Goal: Task Accomplishment & Management: Complete application form

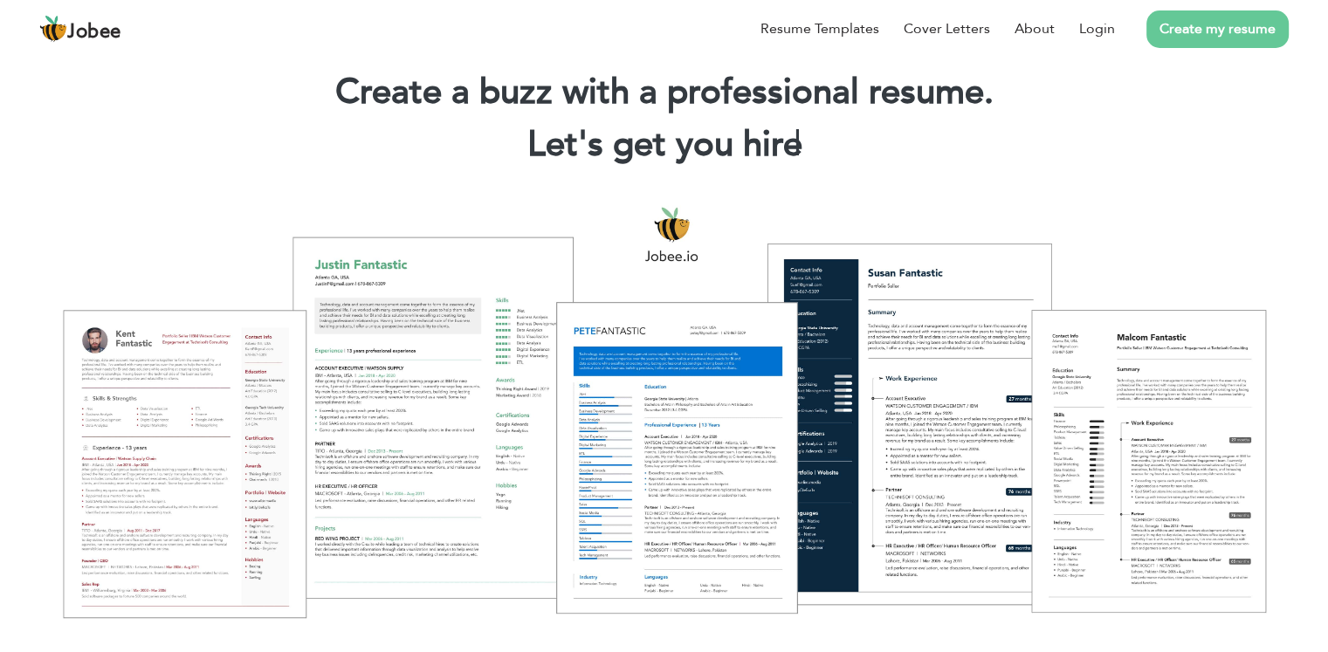
scroll to position [47, 0]
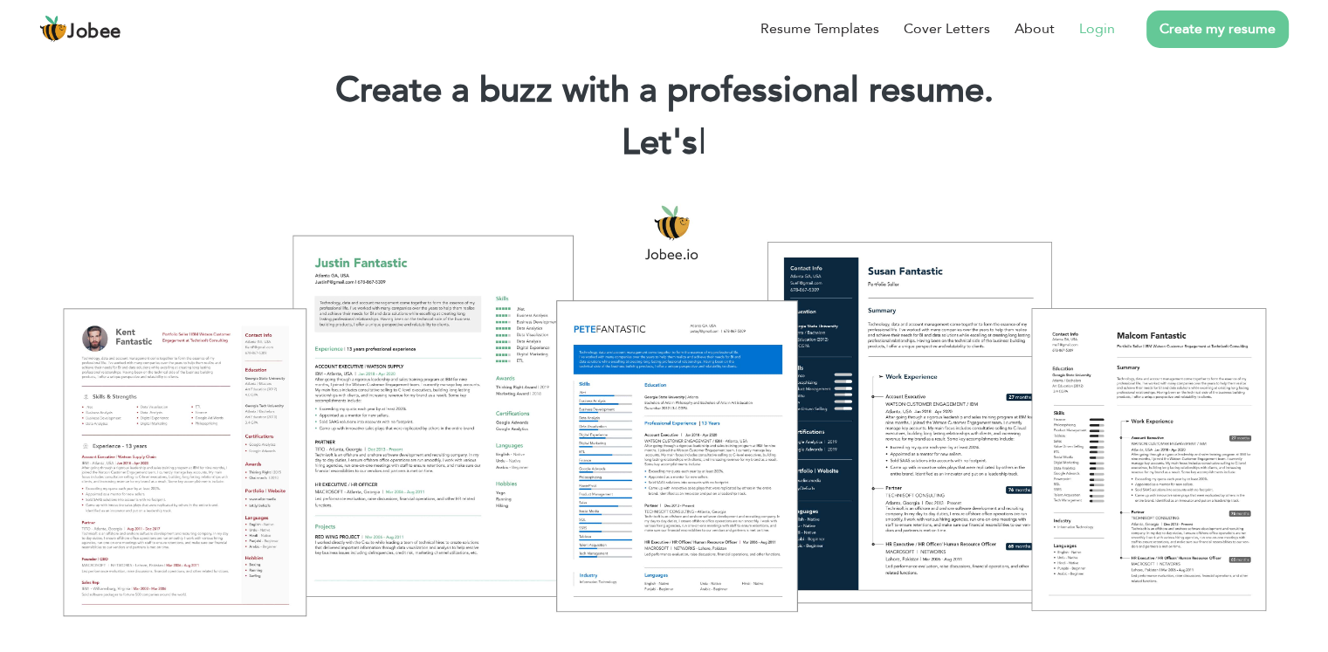
click at [1100, 33] on link "Login" at bounding box center [1097, 28] width 36 height 21
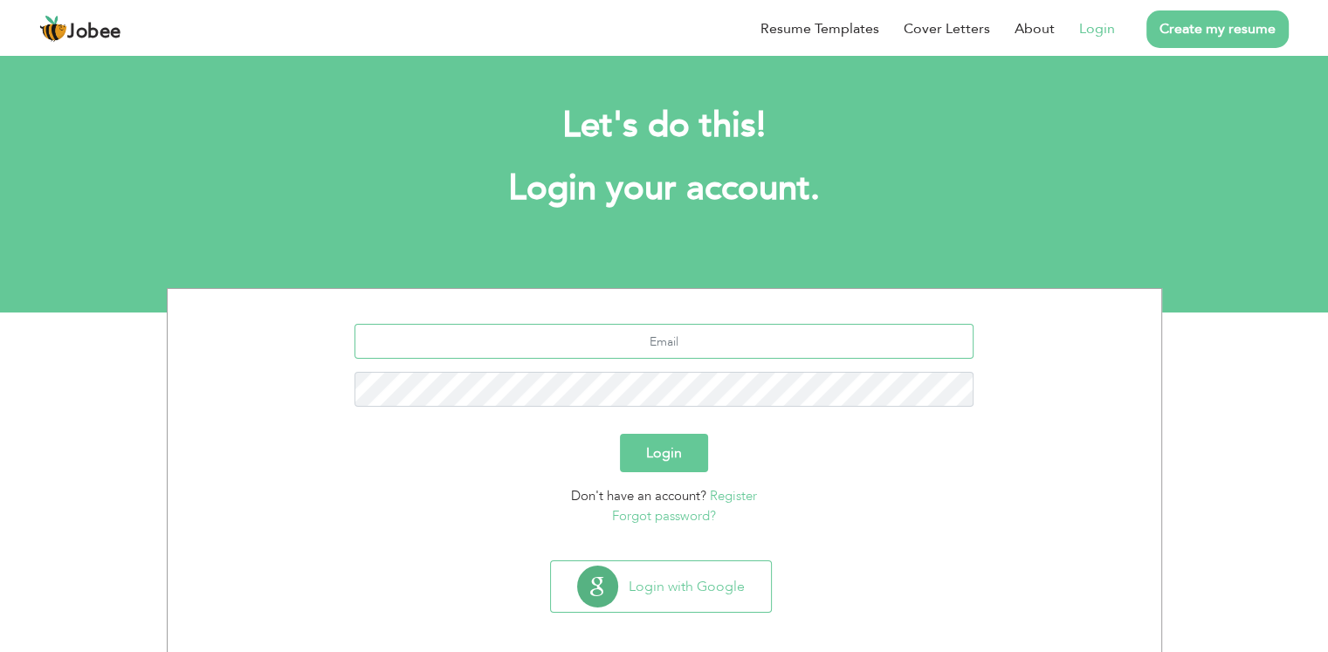
click at [708, 346] on input "text" at bounding box center [664, 341] width 619 height 35
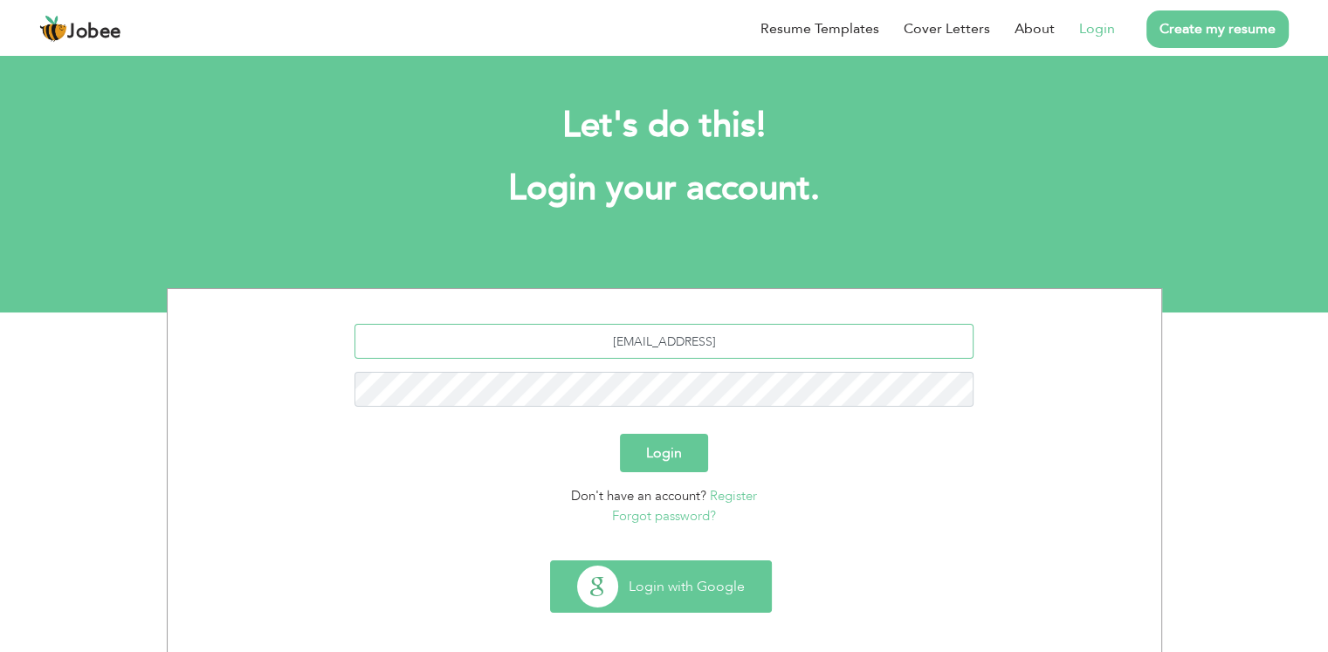
type input "[EMAIL_ADDRESS]"
click at [657, 593] on button "Login with Google" at bounding box center [661, 586] width 220 height 51
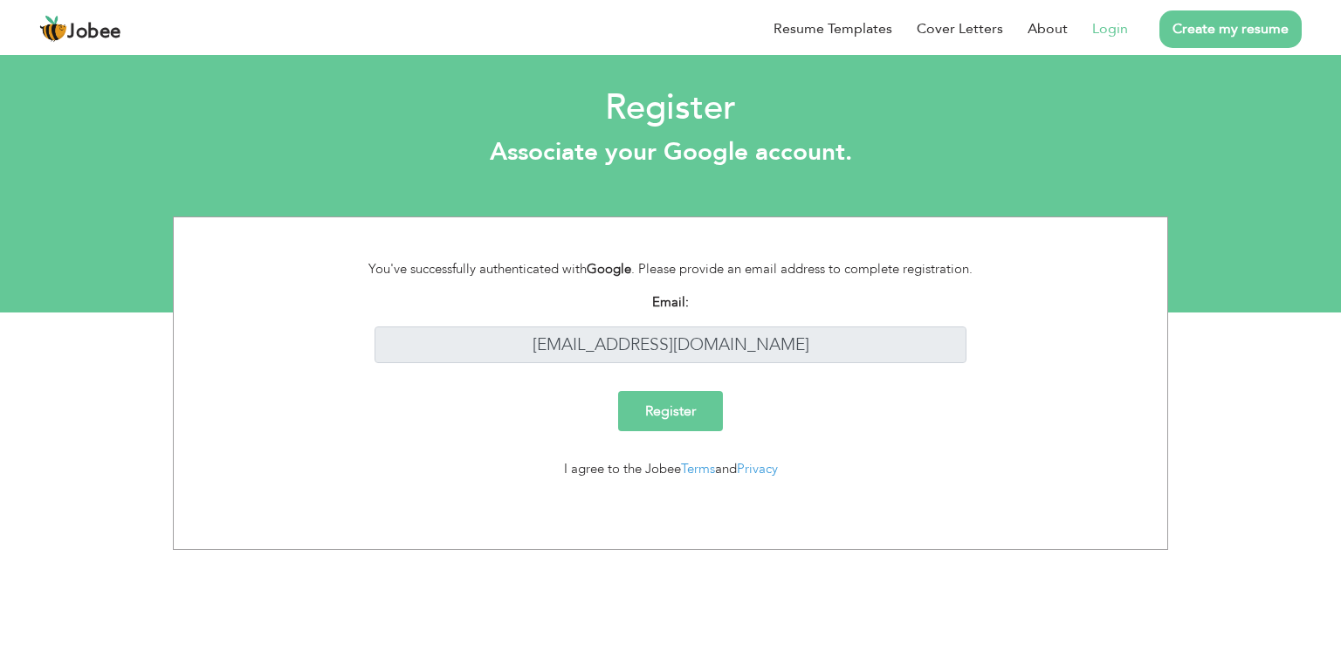
click at [684, 416] on input "Register" at bounding box center [670, 411] width 105 height 40
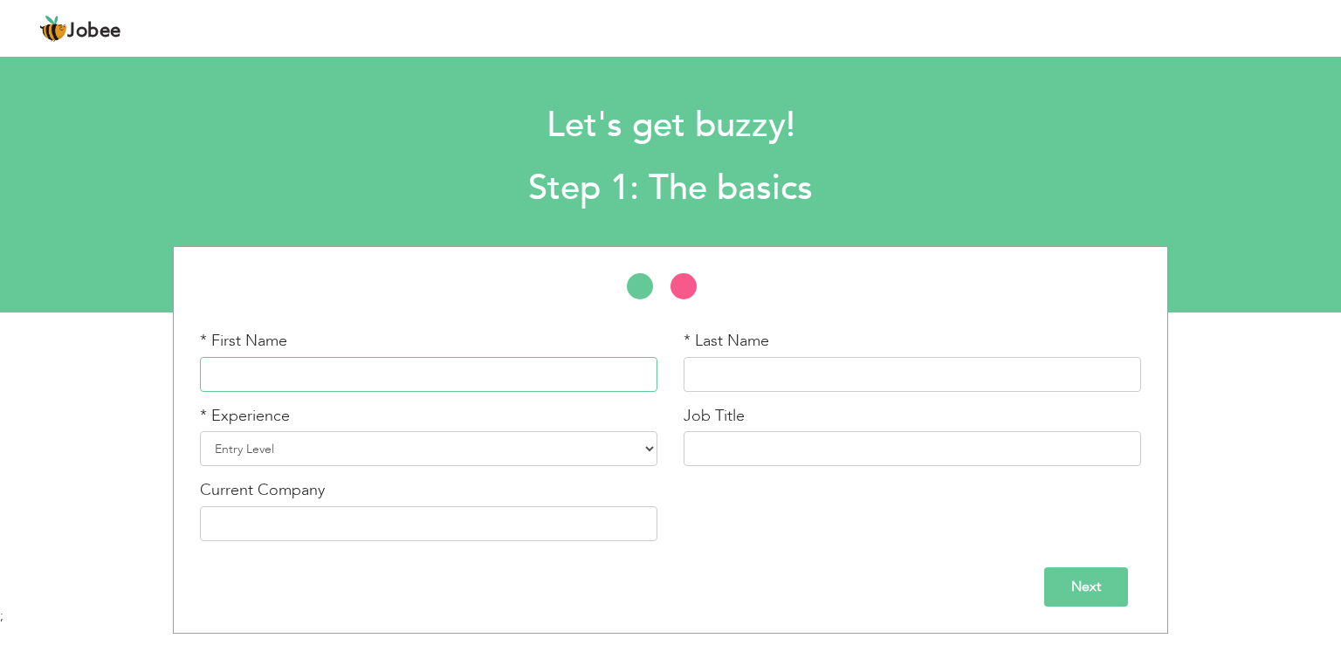
click at [422, 378] on input "text" at bounding box center [429, 374] width 458 height 35
type input "Subhan"
click at [908, 376] on input "text" at bounding box center [913, 374] width 458 height 35
type input "Khan"
click at [647, 451] on select "Entry Level Less than 1 Year 1 Year 2 Years 3 Years 4 Years 5 Years 6 Years 7 Y…" at bounding box center [429, 448] width 458 height 35
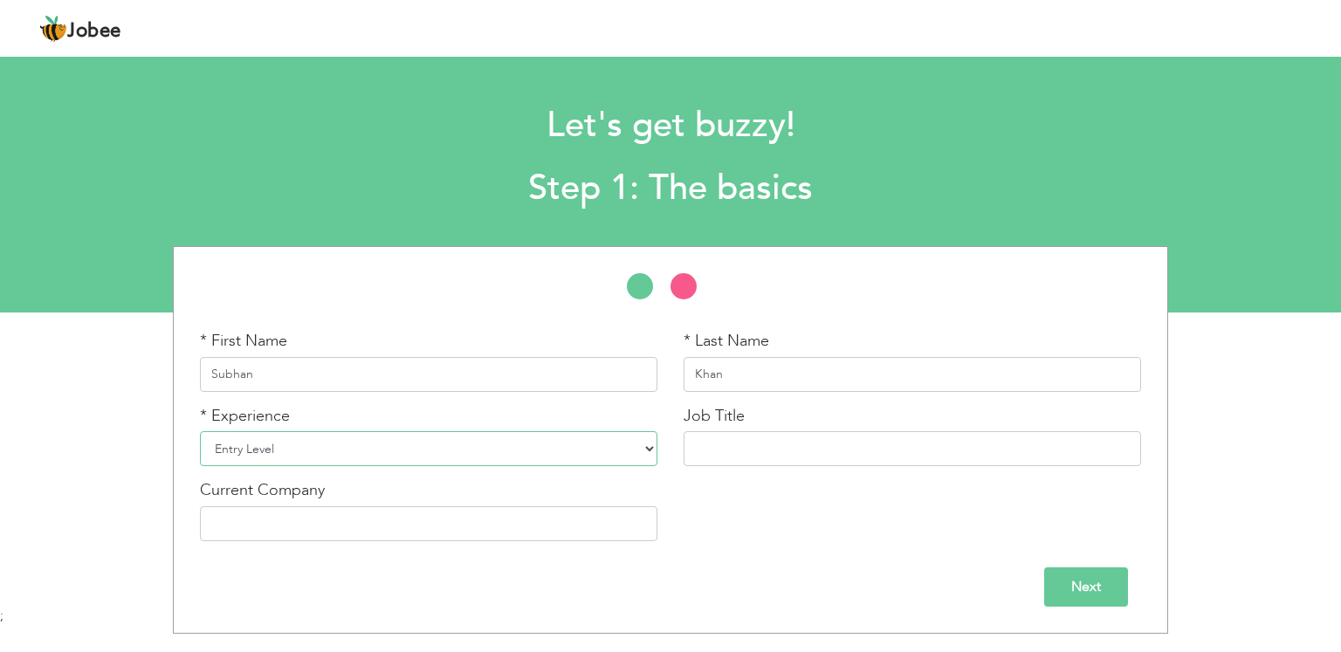
select select "3"
click at [200, 431] on select "Entry Level Less than 1 Year 1 Year 2 Years 3 Years 4 Years 5 Years 6 Years 7 Y…" at bounding box center [429, 448] width 458 height 35
click at [360, 521] on input "text" at bounding box center [429, 523] width 458 height 35
type input "p"
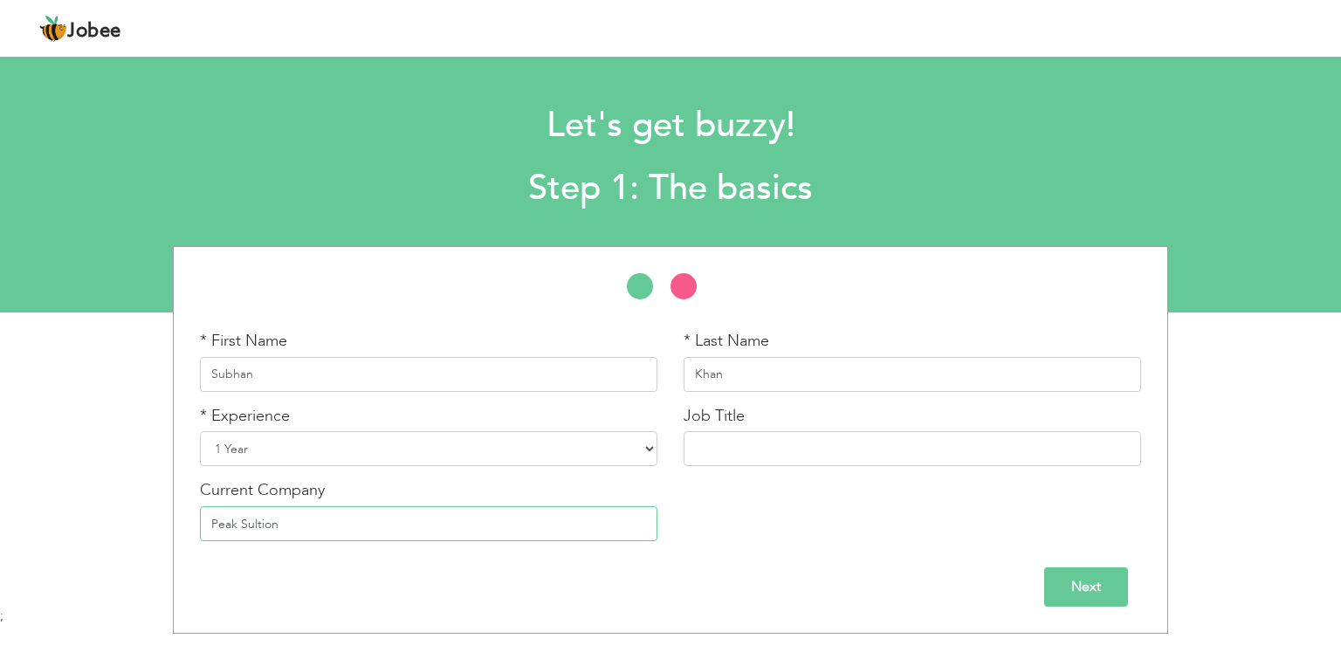
click at [256, 525] on input "Peak Sultion" at bounding box center [429, 523] width 458 height 35
click at [492, 521] on input "Peak Solution" at bounding box center [429, 523] width 458 height 35
type input "Peak Solution"
click at [1106, 581] on input "Next" at bounding box center [1086, 587] width 84 height 39
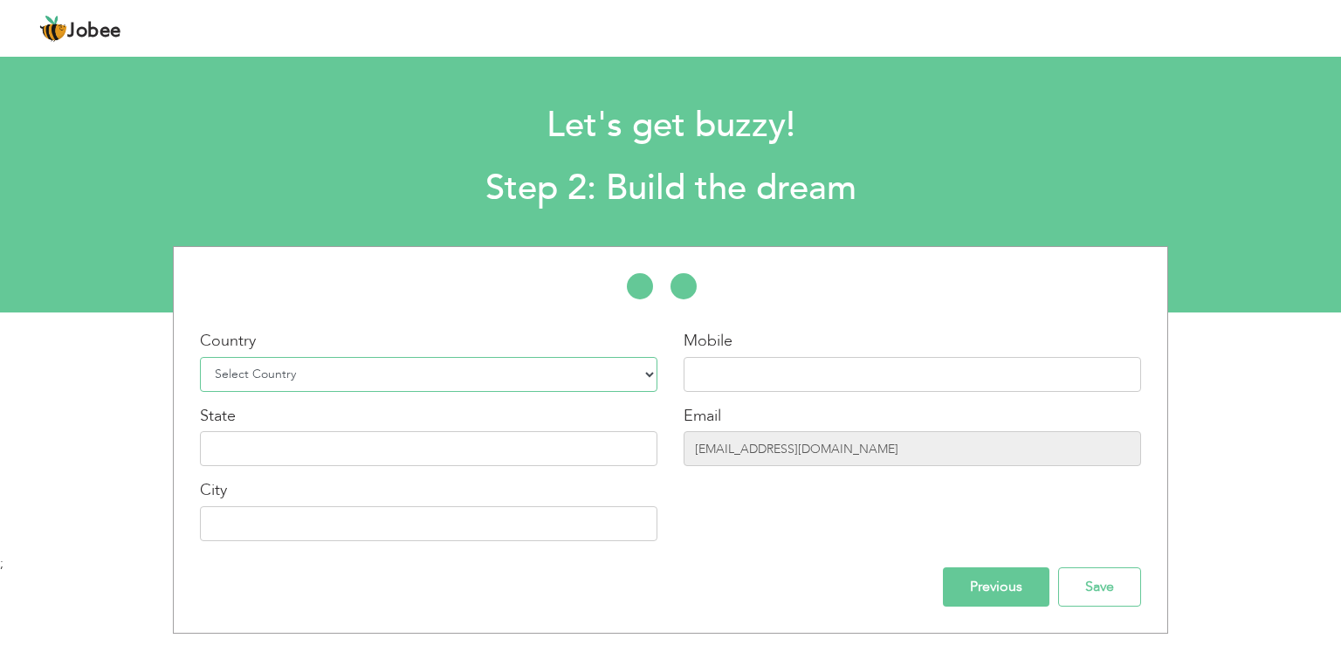
click at [639, 373] on select "Select Country Afghanistan Albania Algeria American Samoa Andorra Angola Anguil…" at bounding box center [429, 374] width 458 height 35
select select "166"
click at [200, 357] on select "Select Country Afghanistan Albania Algeria American Samoa Andorra Angola Anguil…" at bounding box center [429, 374] width 458 height 35
click at [419, 527] on input "text" at bounding box center [429, 523] width 458 height 35
type input "[GEOGRAPHIC_DATA]"
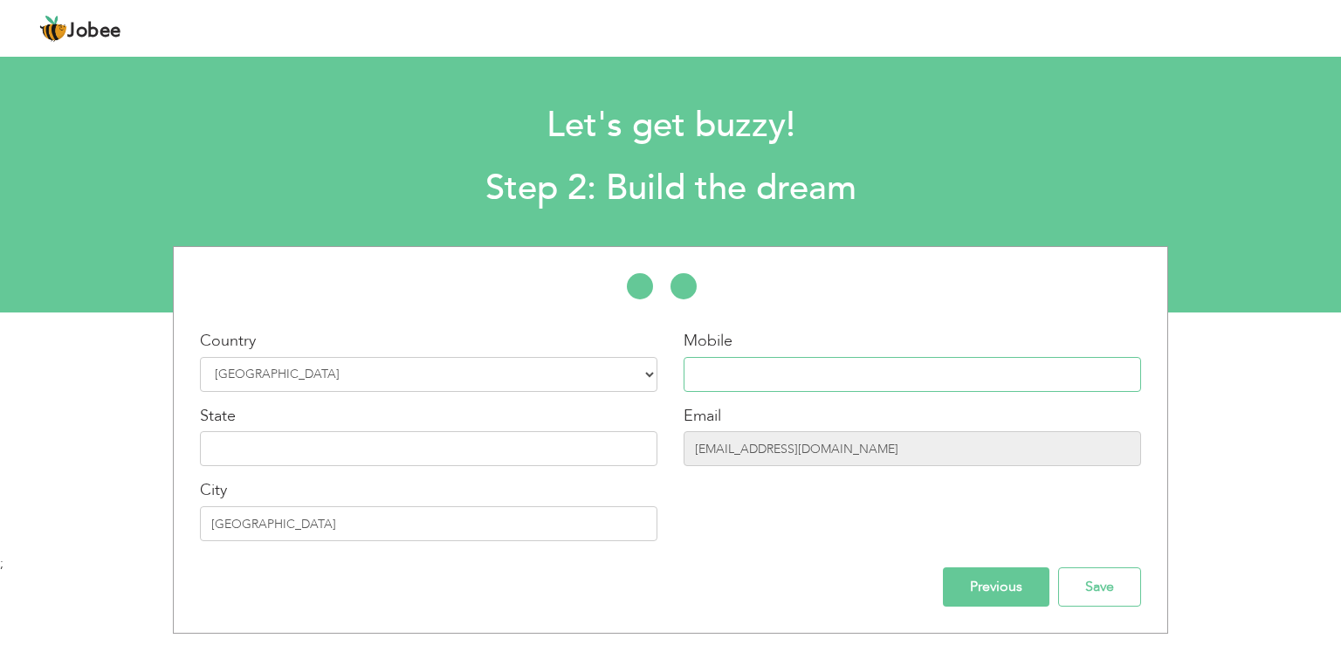
click at [788, 378] on input "text" at bounding box center [913, 374] width 458 height 35
type input "03268503413"
click at [606, 446] on input "text" at bounding box center [429, 448] width 458 height 35
click at [437, 458] on input "pakistan" at bounding box center [429, 448] width 458 height 35
type input "p"
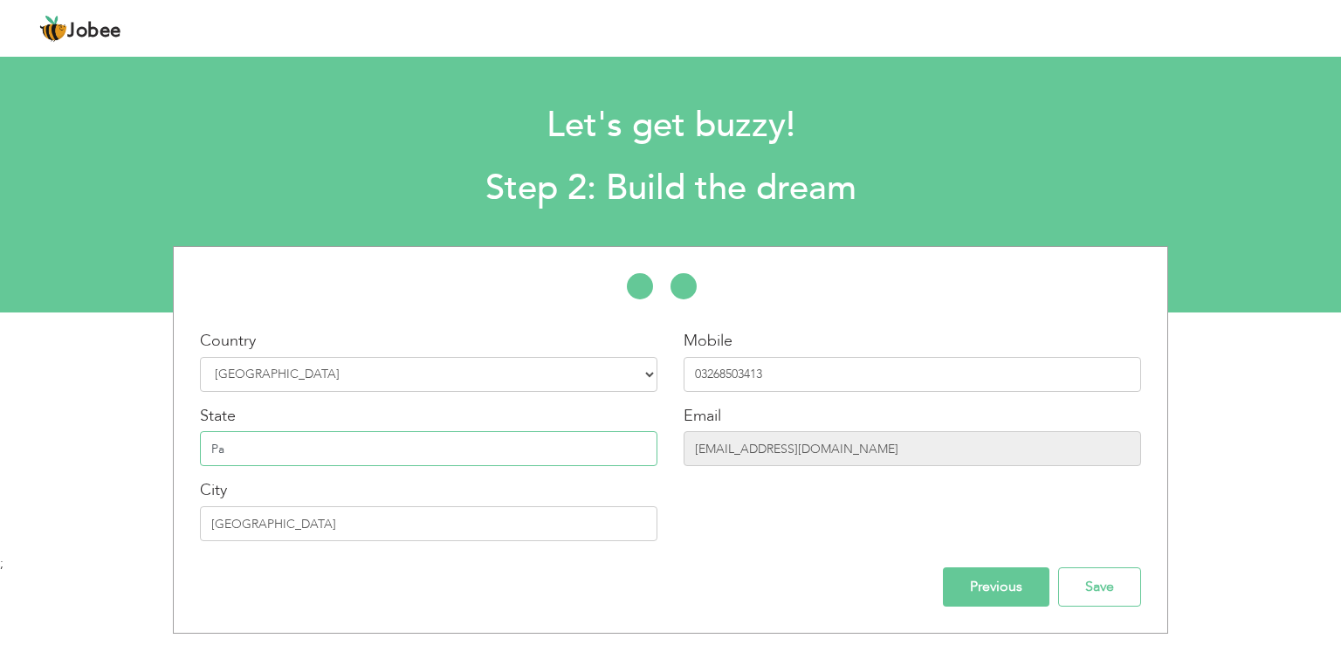
type input "P"
type input "Punjab"
click at [1117, 601] on input "Save" at bounding box center [1099, 587] width 83 height 39
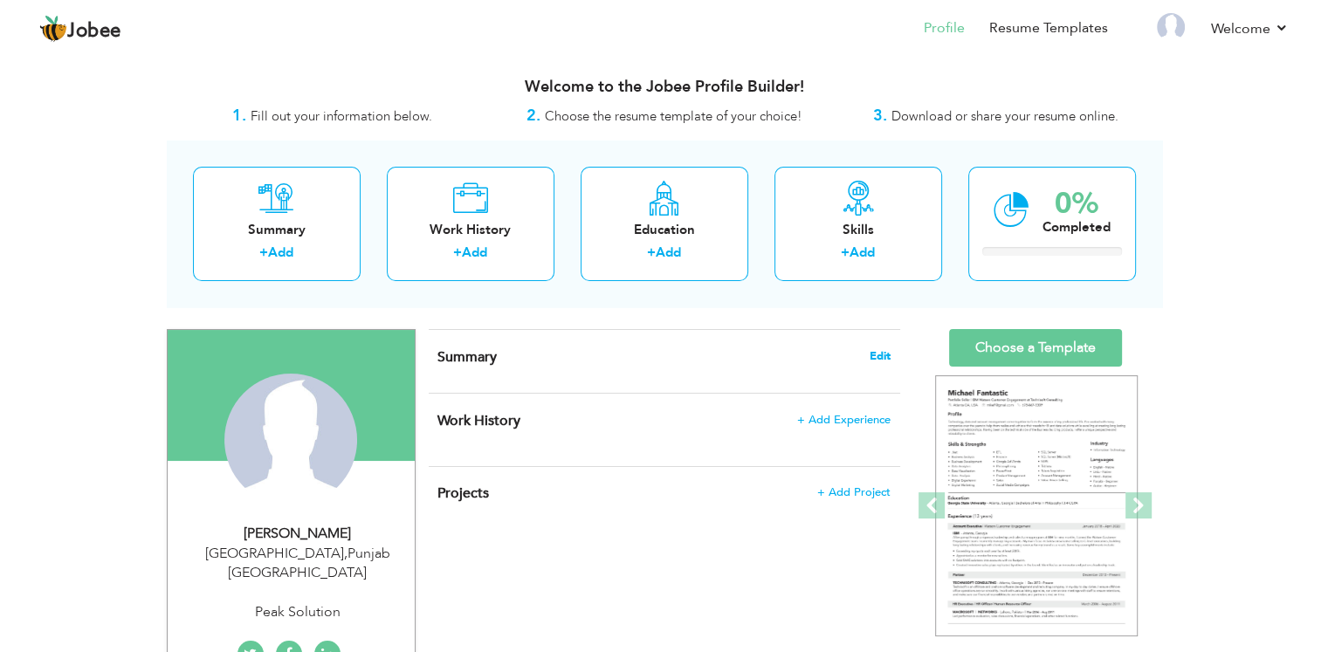
click at [876, 358] on span "Edit" at bounding box center [880, 356] width 21 height 12
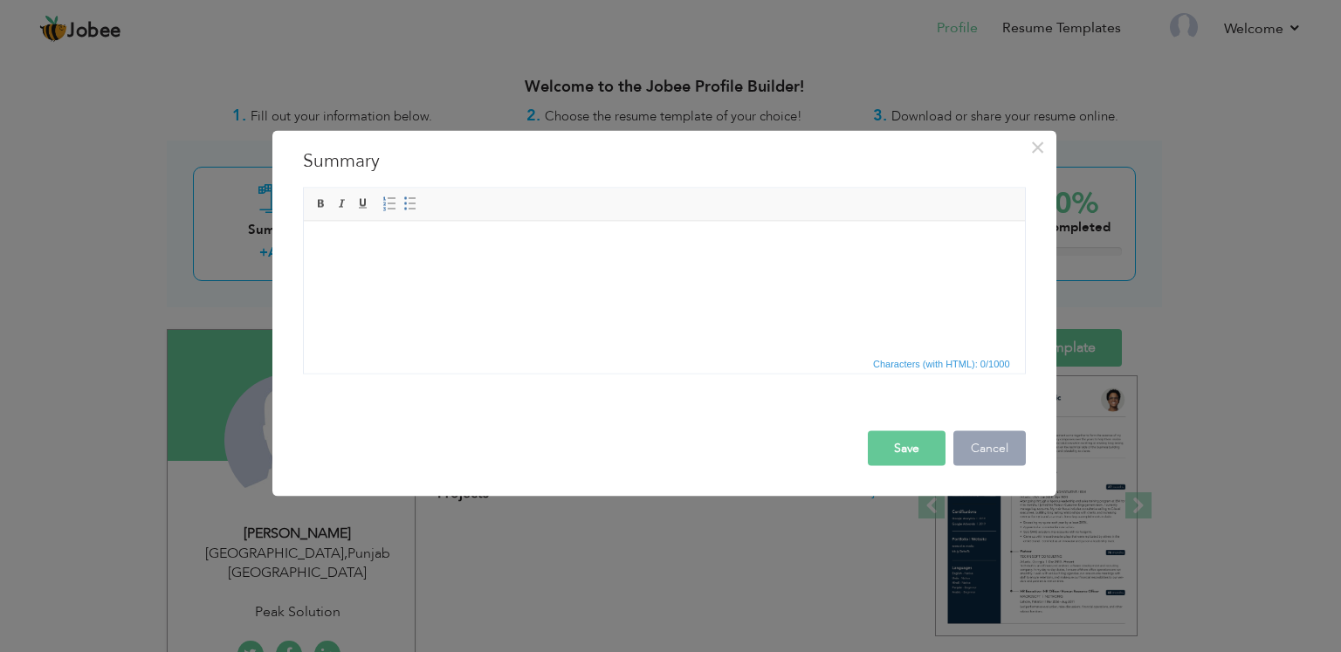
click at [978, 441] on button "Cancel" at bounding box center [989, 447] width 72 height 35
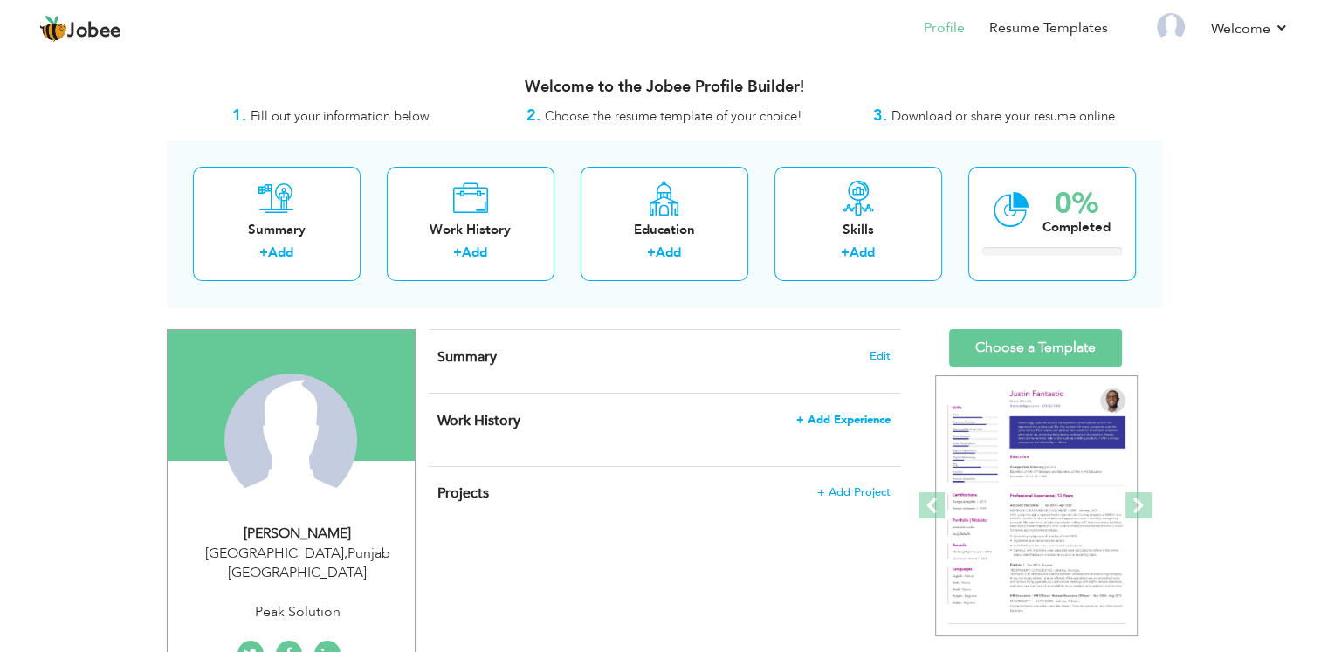
click at [875, 420] on span "+ Add Experience" at bounding box center [843, 420] width 94 height 12
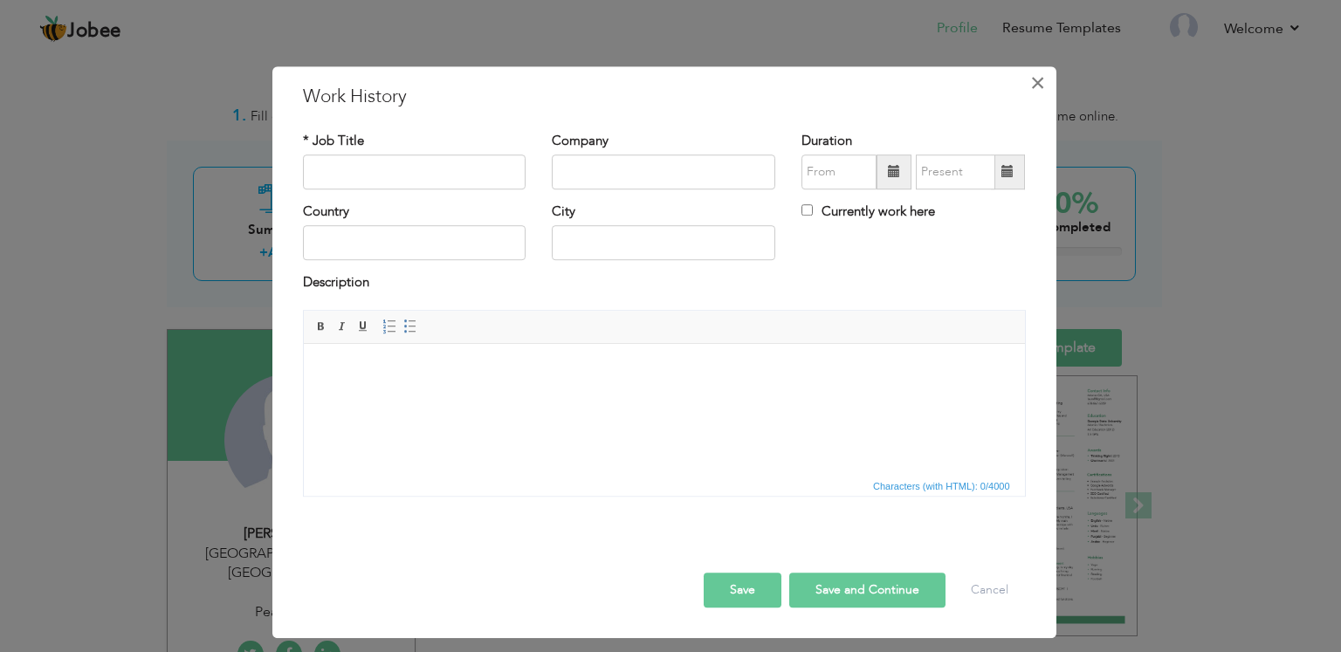
click at [1041, 85] on span "×" at bounding box center [1037, 82] width 15 height 31
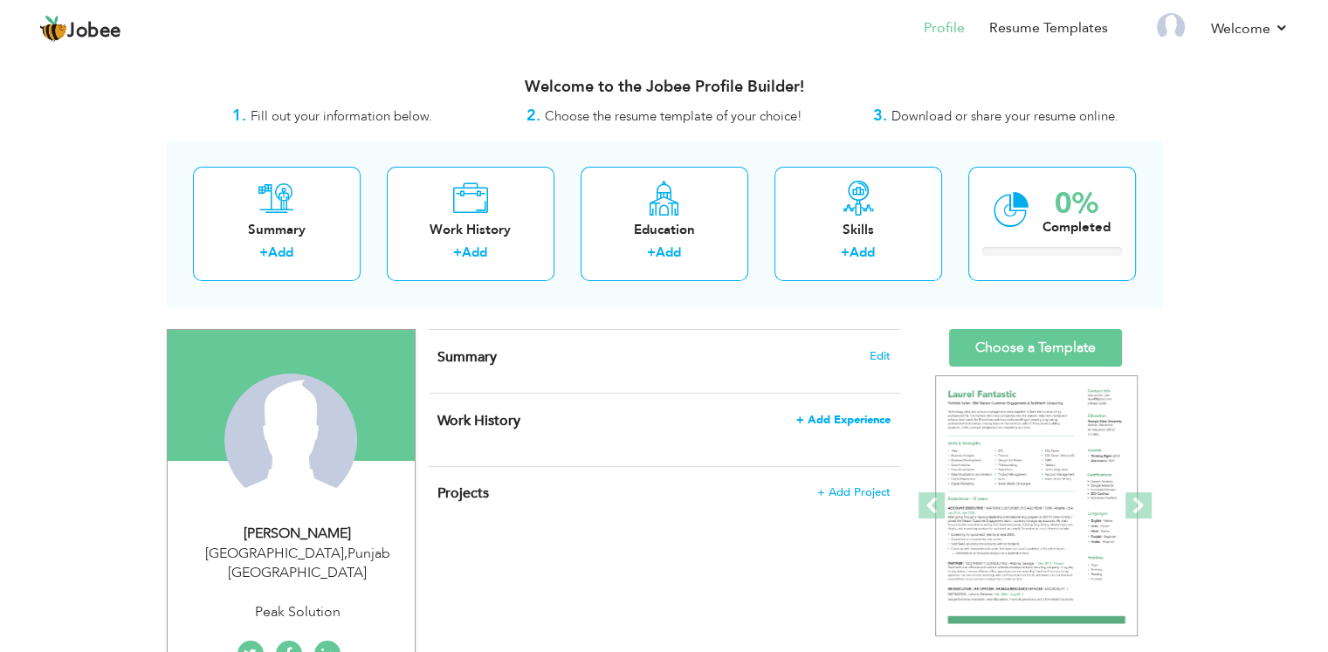
click at [845, 423] on span "+ Add Experience" at bounding box center [843, 420] width 94 height 12
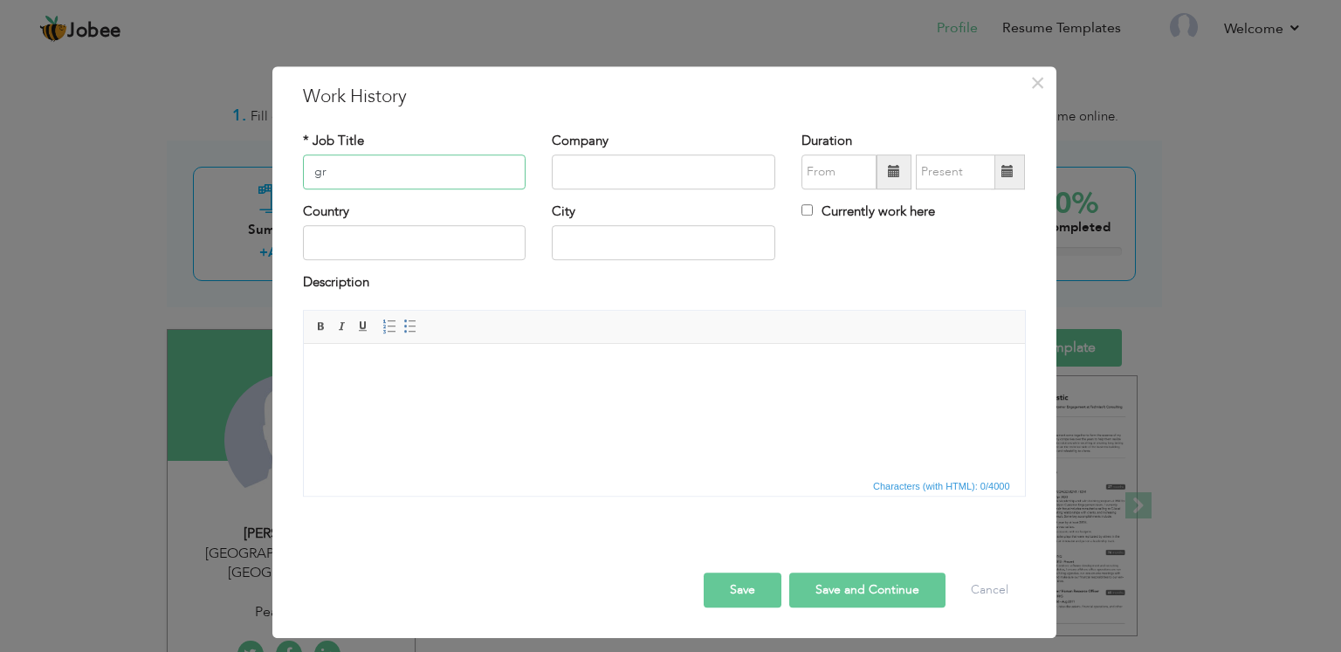
type input "g"
type input "Graphic designing"
click at [388, 245] on input "text" at bounding box center [415, 243] width 224 height 35
type input "p"
type input "Pakistan"
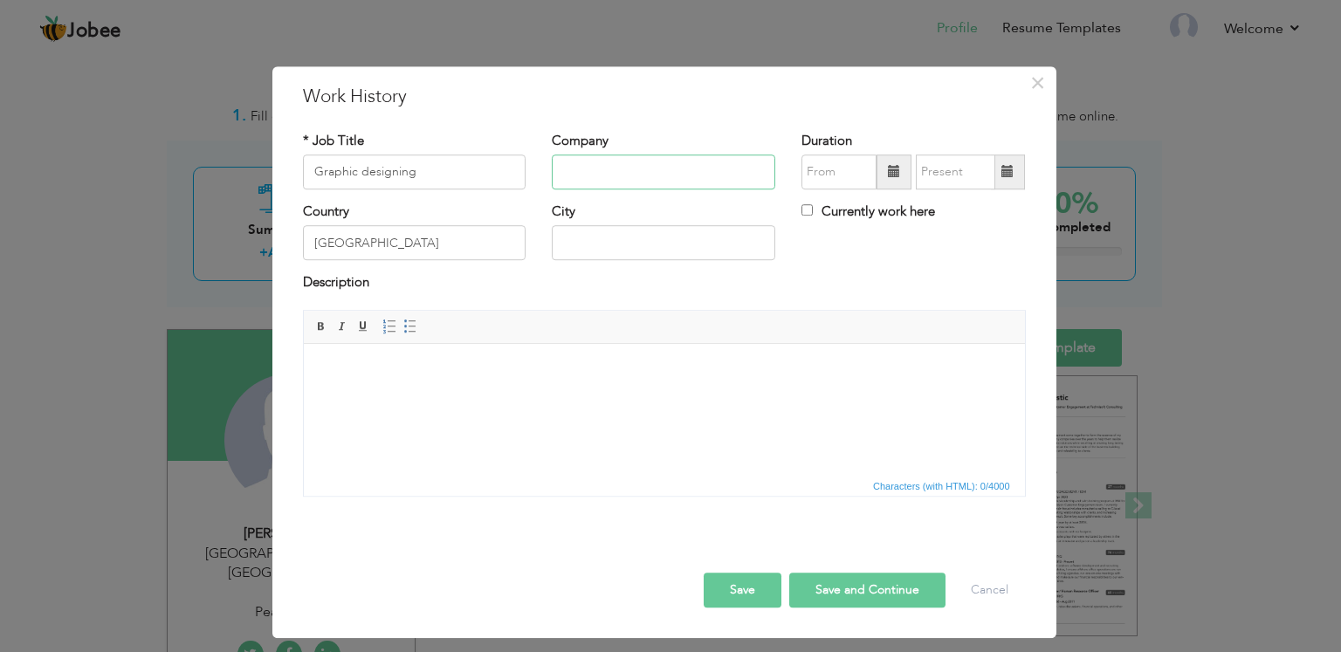
click at [622, 163] on input "text" at bounding box center [664, 172] width 224 height 35
type input "p"
type input "Peak Solution"
click at [565, 238] on input "text" at bounding box center [664, 243] width 224 height 35
type input "Lahore"
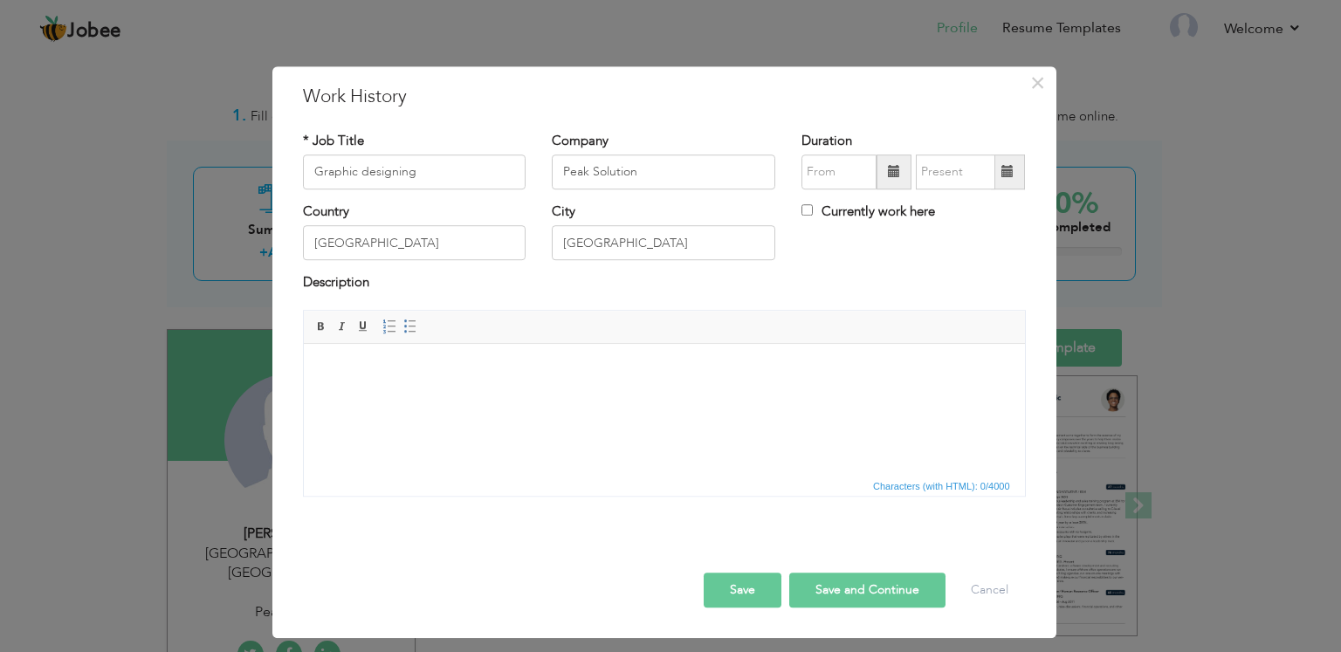
click at [448, 354] on html at bounding box center [663, 369] width 721 height 53
click at [319, 371] on html at bounding box center [663, 369] width 721 height 53
paste body
click at [891, 176] on span at bounding box center [894, 172] width 12 height 12
type input "09/2025"
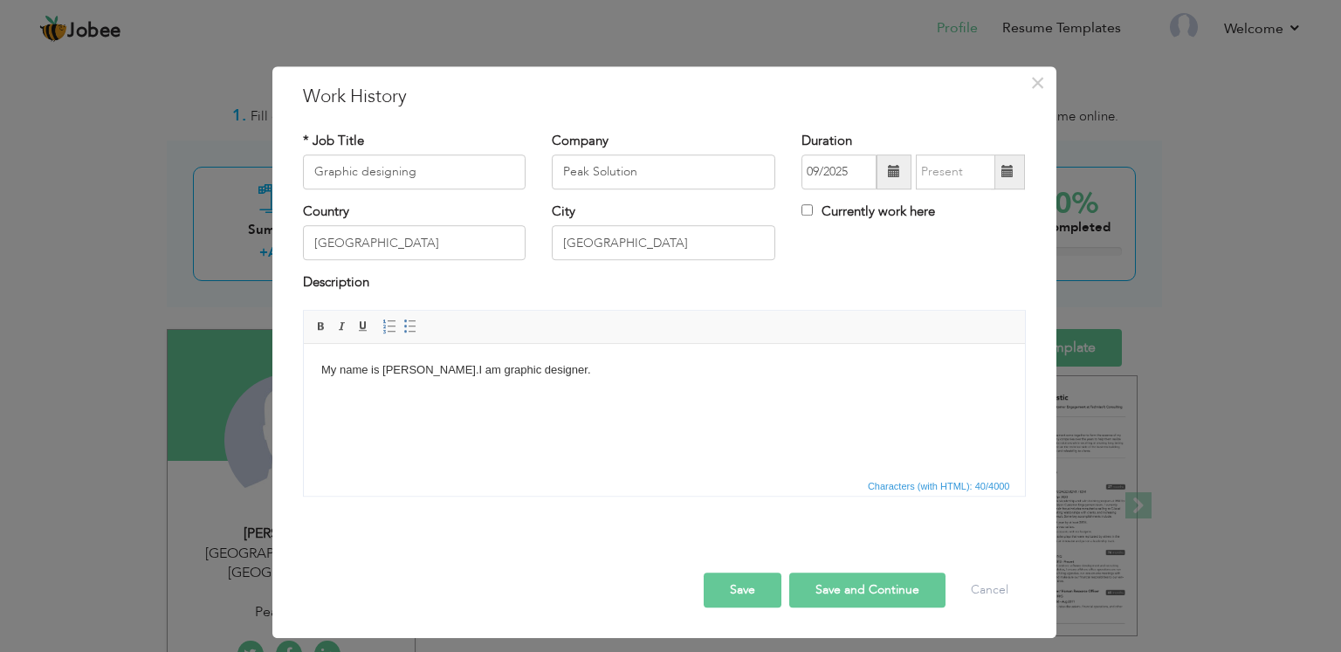
click at [891, 176] on span at bounding box center [894, 172] width 12 height 12
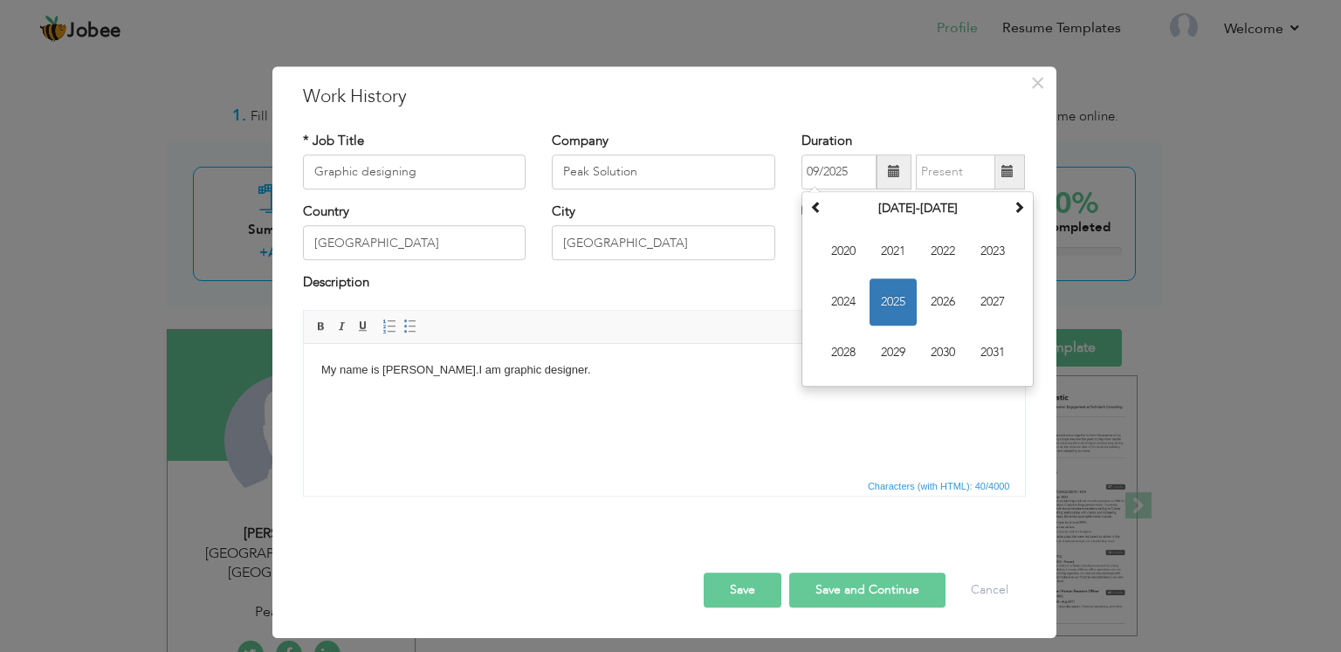
click at [1013, 169] on span at bounding box center [1008, 172] width 12 height 12
type input "09/2025"
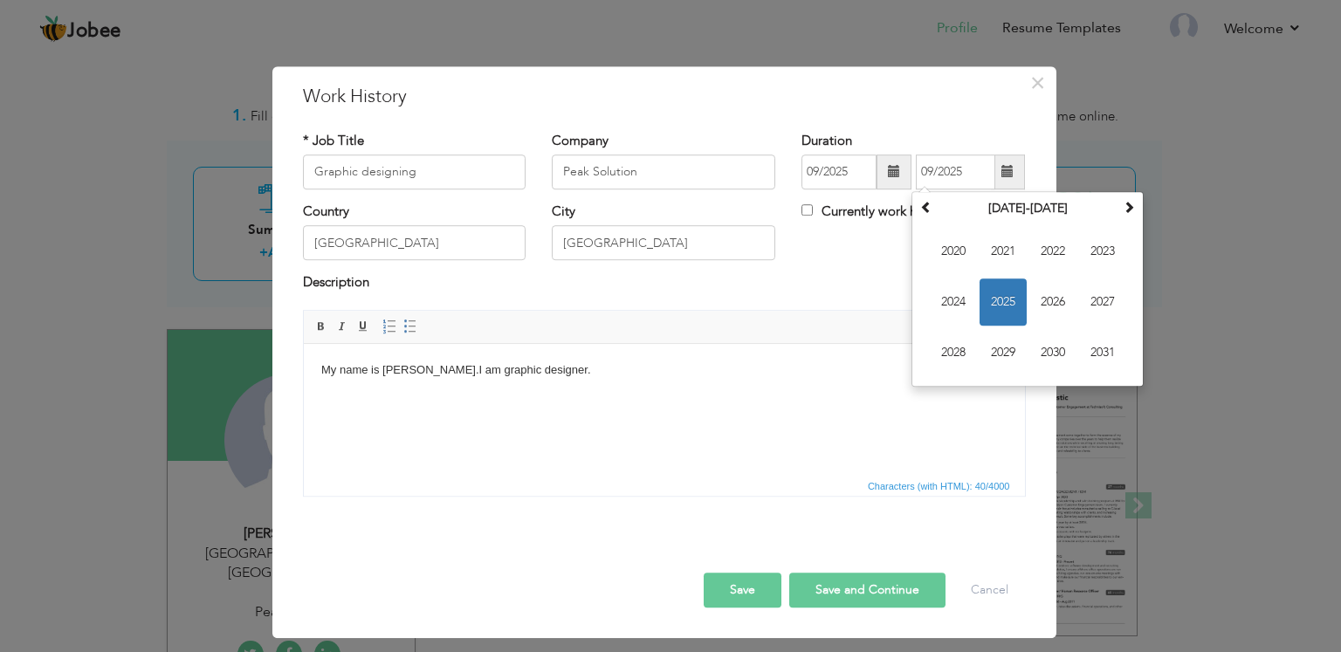
click at [1013, 169] on span at bounding box center [1008, 172] width 12 height 12
click at [758, 590] on button "Save" at bounding box center [743, 590] width 78 height 35
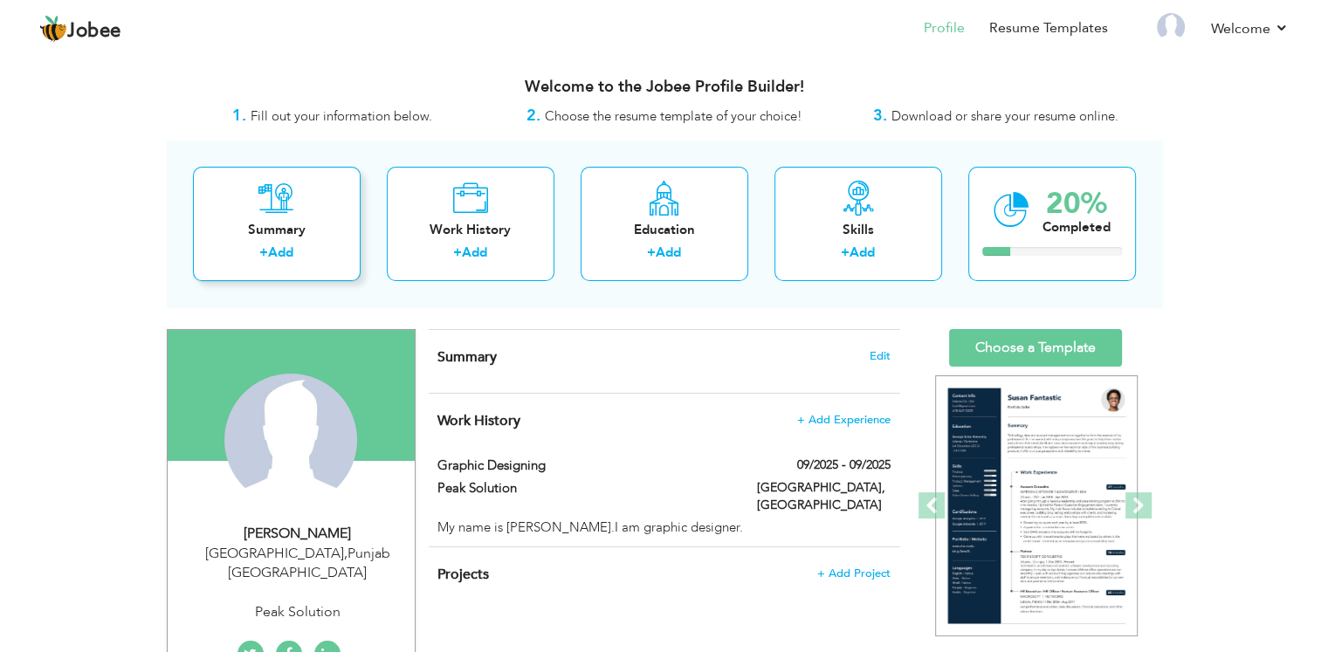
click at [258, 215] on div "Summary + Add" at bounding box center [277, 224] width 168 height 114
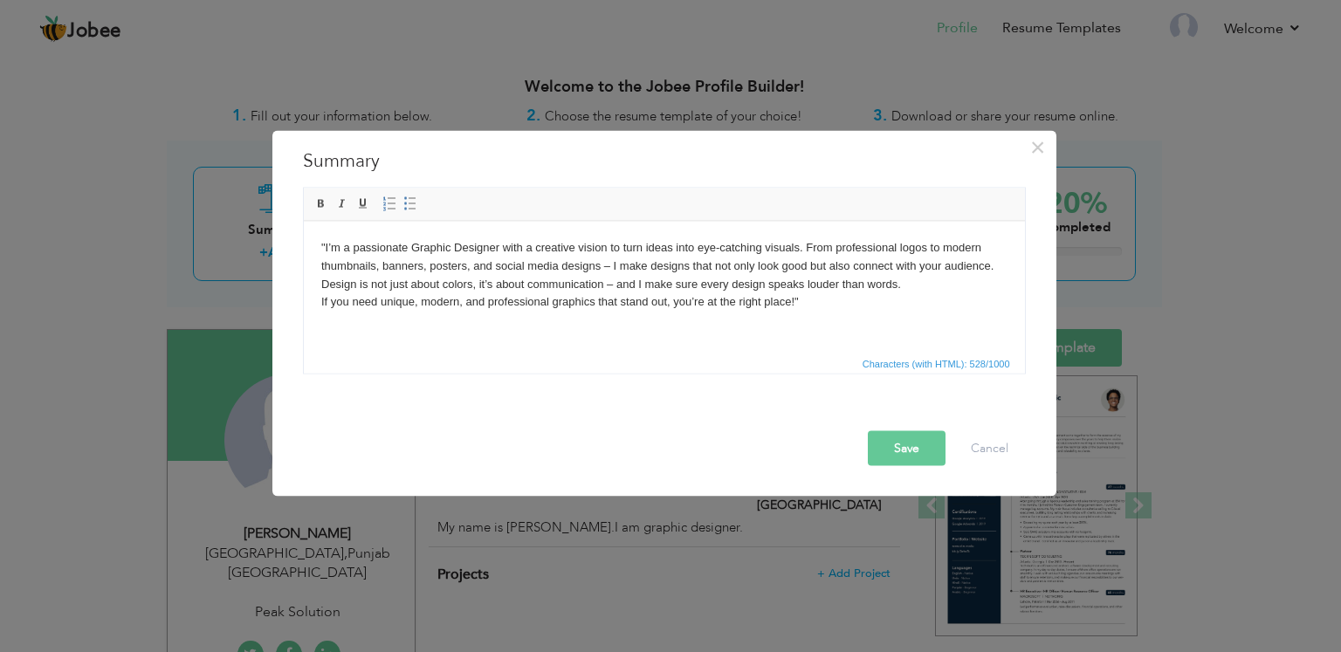
click at [899, 448] on button "Save" at bounding box center [907, 447] width 78 height 35
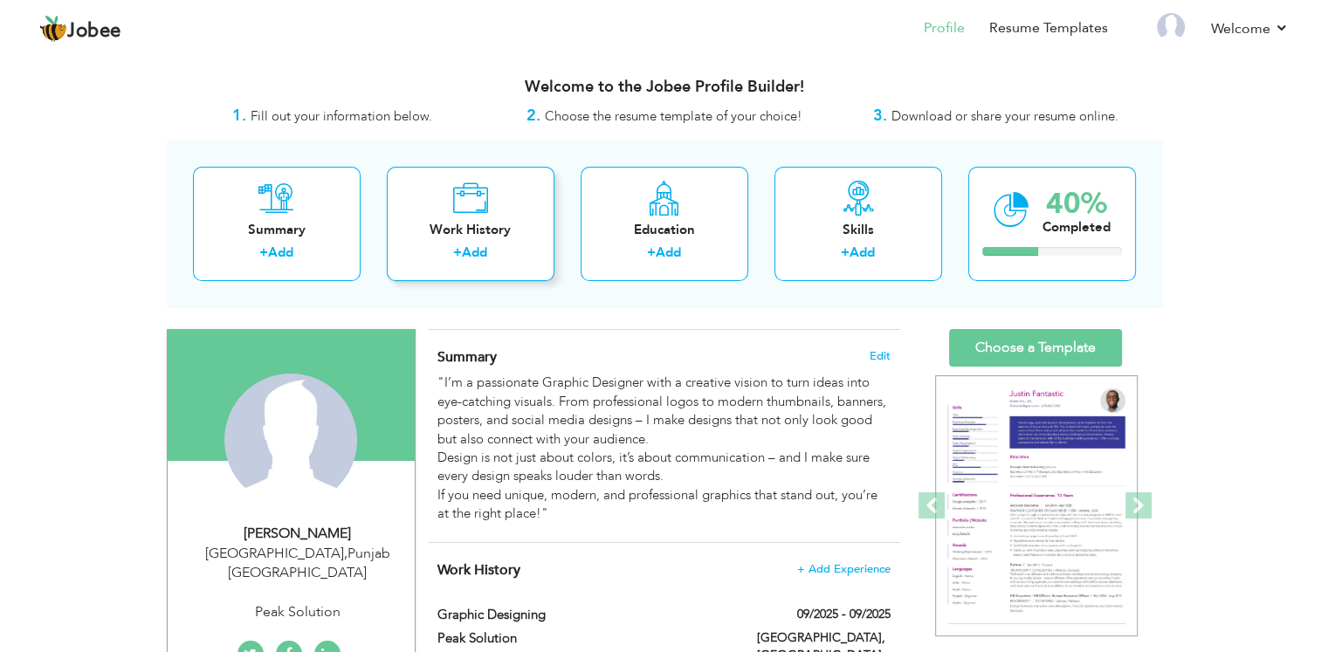
click at [484, 209] on icon at bounding box center [470, 198] width 36 height 35
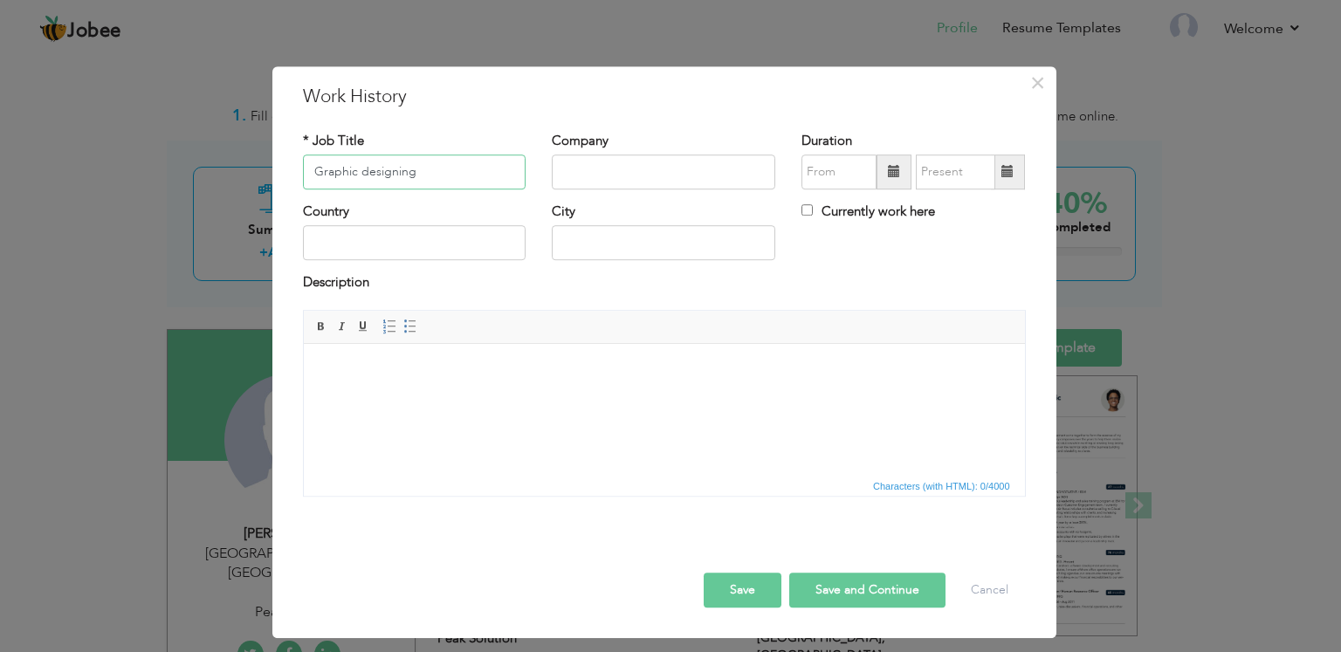
type input "Graphic designing"
click at [583, 177] on input "text" at bounding box center [664, 172] width 224 height 35
type input "Peak Solution"
click at [423, 241] on input "text" at bounding box center [415, 243] width 224 height 35
click at [581, 245] on input "text" at bounding box center [664, 243] width 224 height 35
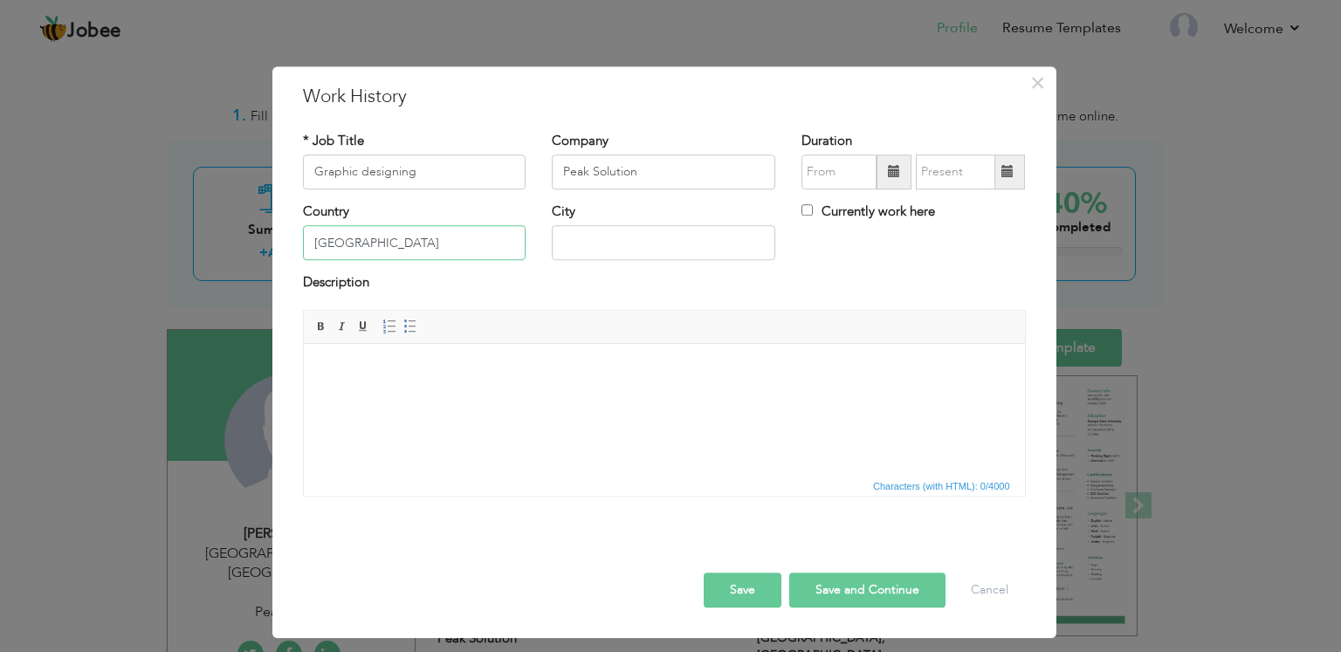
click at [323, 243] on input "pakistan" at bounding box center [415, 243] width 224 height 35
type input "Pakistan"
click at [573, 234] on input "text" at bounding box center [664, 243] width 224 height 35
type input "Lahore"
click at [451, 382] on html at bounding box center [663, 369] width 721 height 53
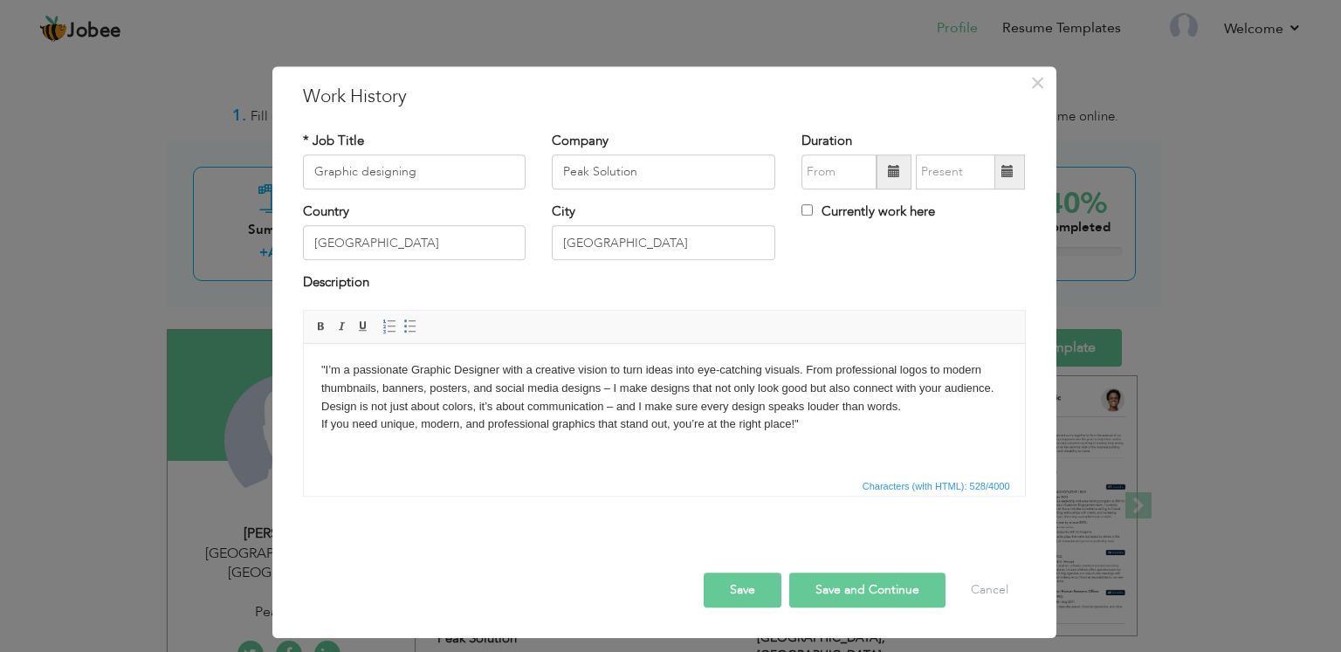
click at [843, 588] on button "Save and Continue" at bounding box center [867, 590] width 156 height 35
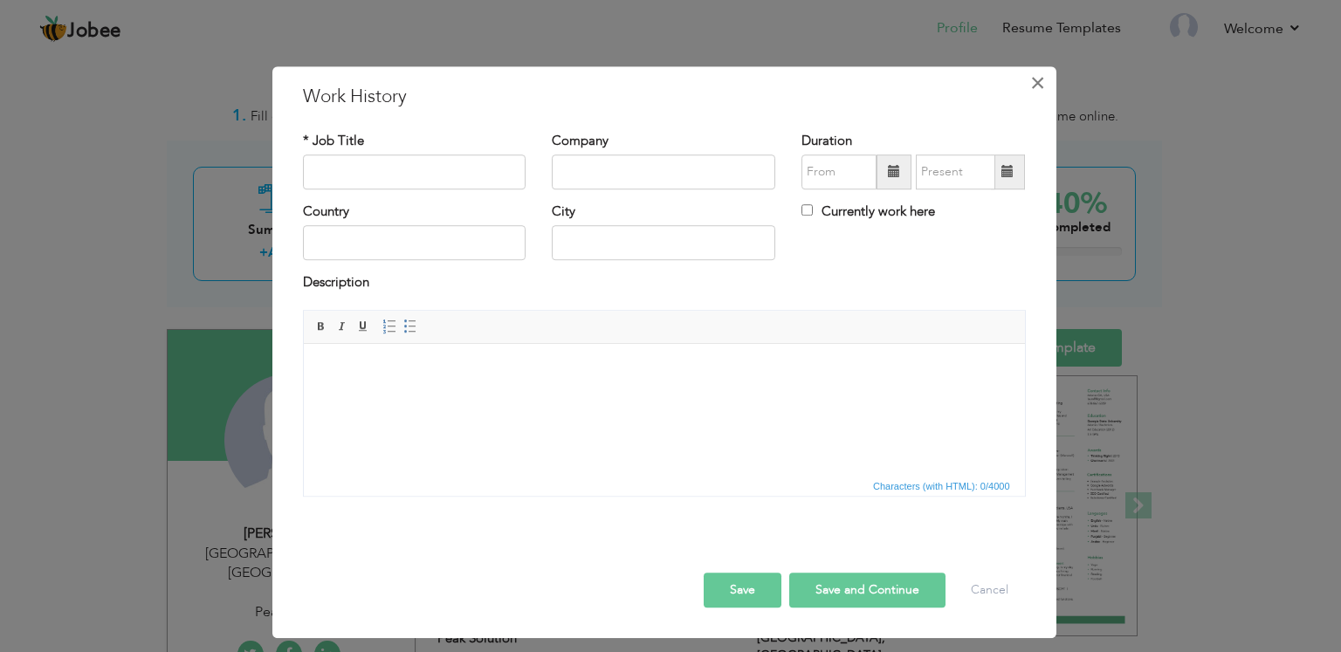
click at [1038, 84] on span "×" at bounding box center [1037, 82] width 15 height 31
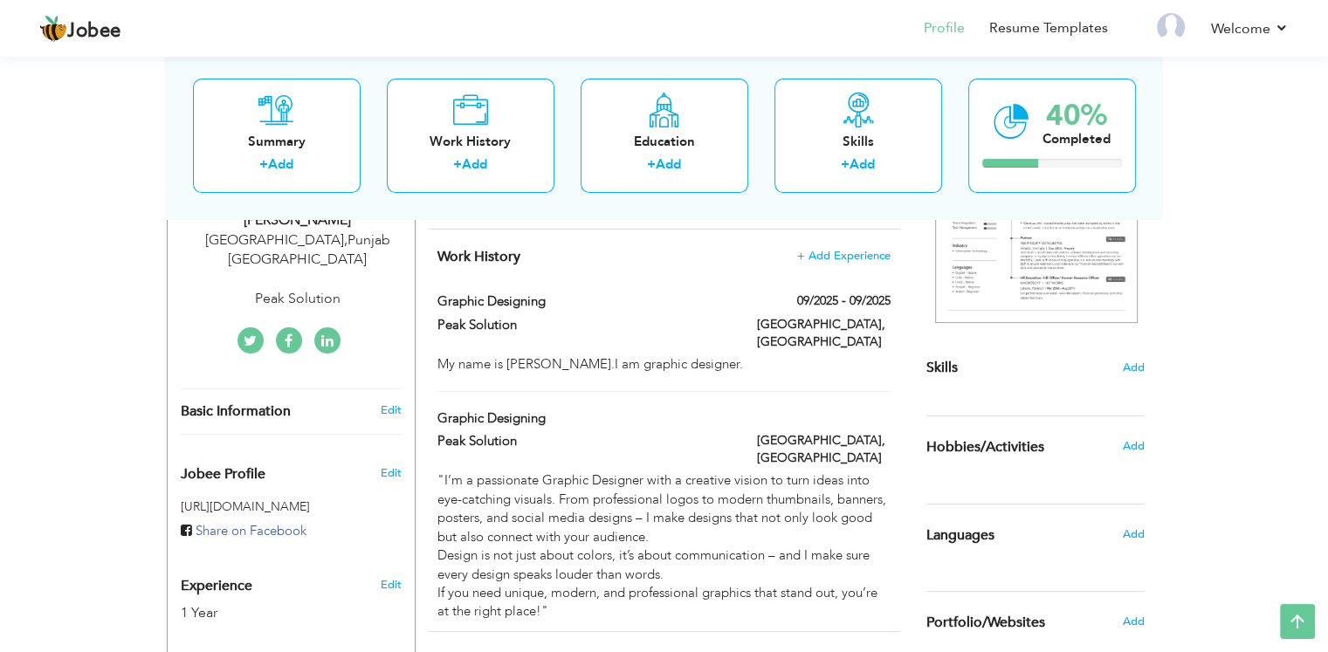
scroll to position [311, 0]
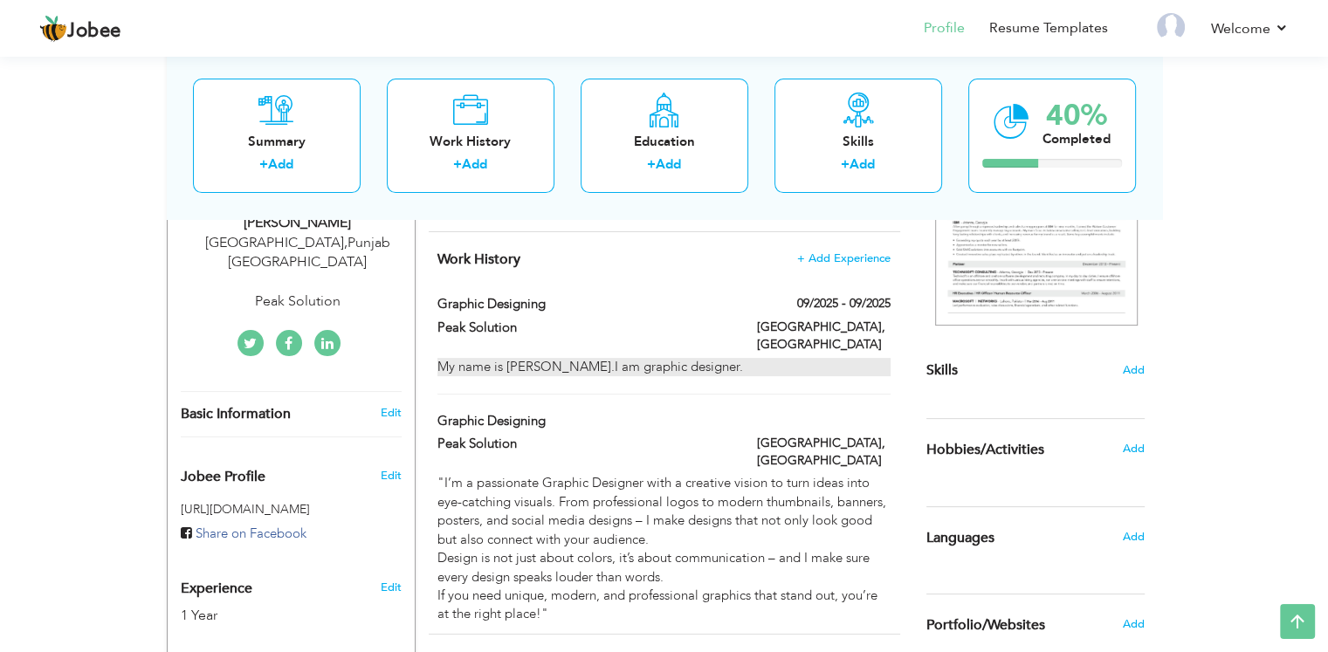
click at [692, 358] on div "My name is Subhan.I am graphic designer." at bounding box center [663, 367] width 452 height 18
type input "Graphic designing"
type input "Peak Solution"
type input "09/2025"
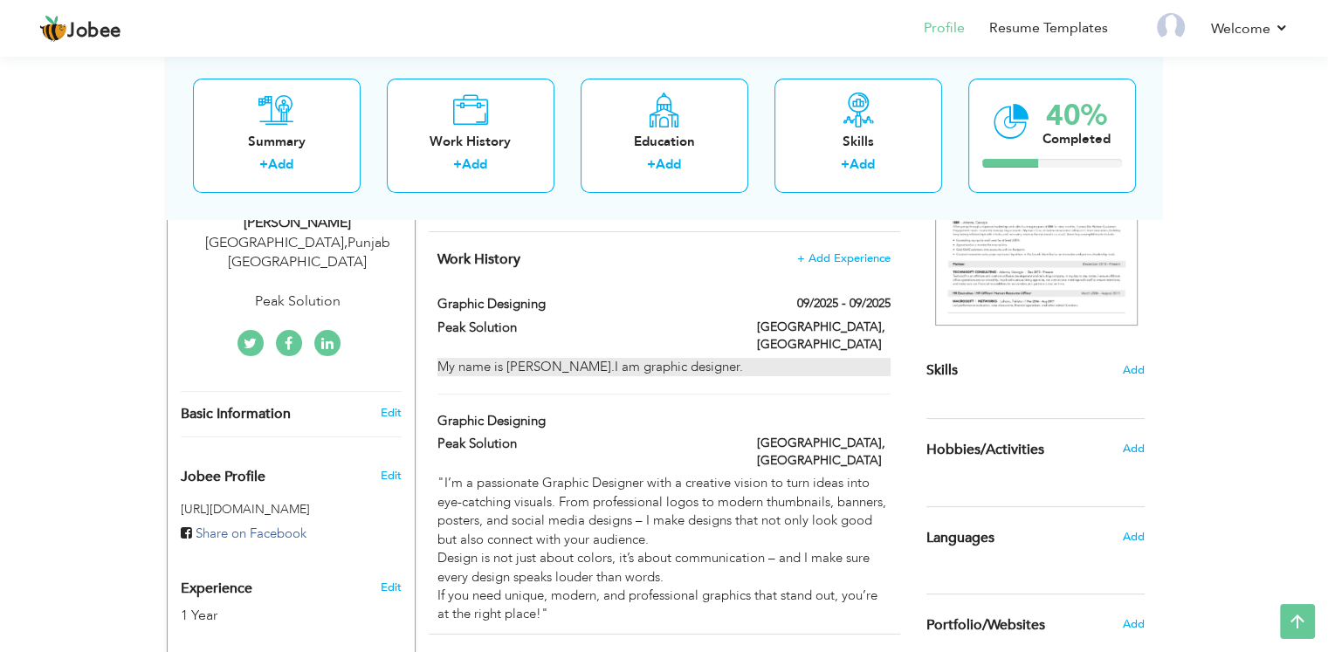
type input "Pakistan"
type input "Lahore"
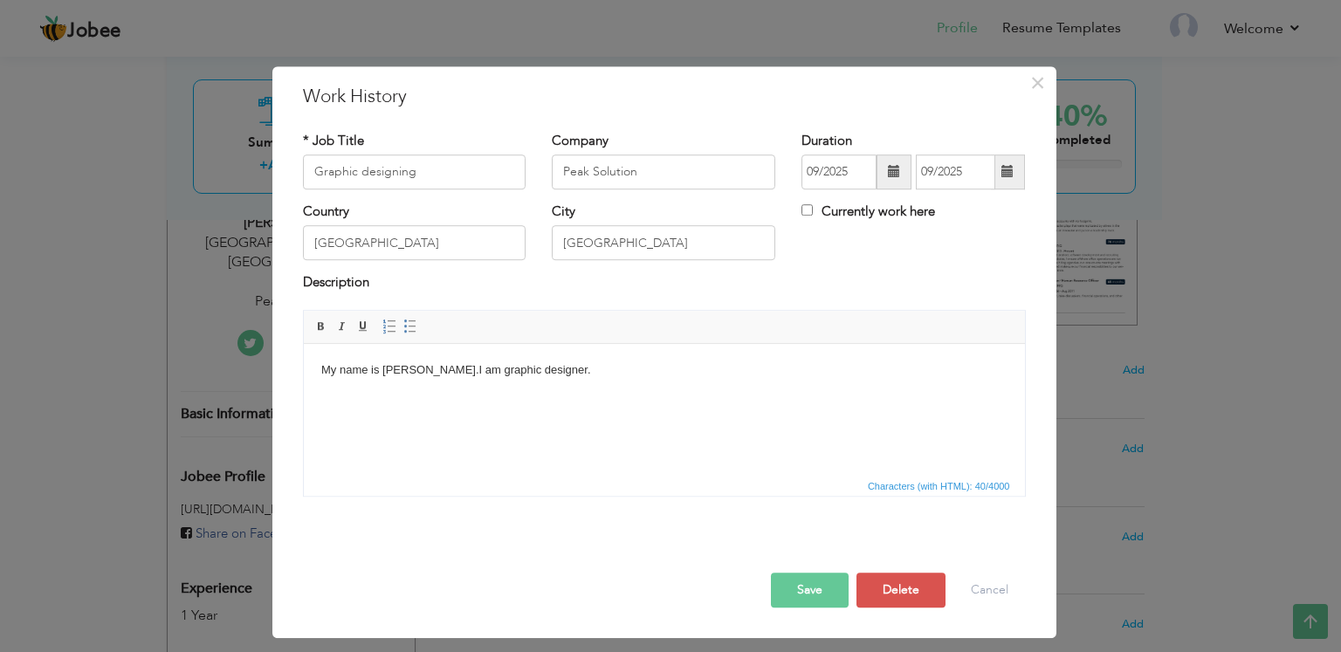
click at [558, 369] on body "My name is Subhan.I am graphic designer." at bounding box center [663, 370] width 686 height 18
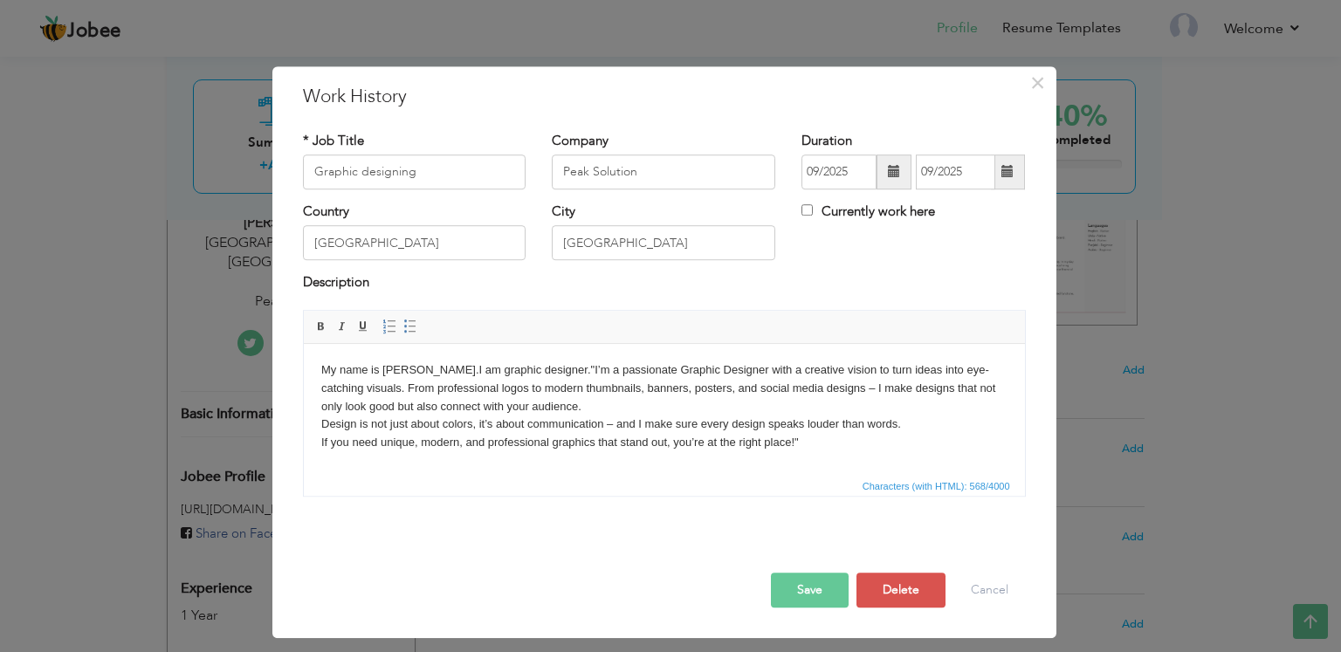
click at [540, 368] on body "My name is Subhan.I am graphic designer. "I’m a passionate Graphic Designer wit…" at bounding box center [663, 406] width 686 height 91
click at [799, 443] on body "My name is Subhan. I’m a passionate Graphic Designer with a creative vision to …" at bounding box center [663, 406] width 686 height 91
click at [798, 594] on button "Save" at bounding box center [810, 590] width 78 height 35
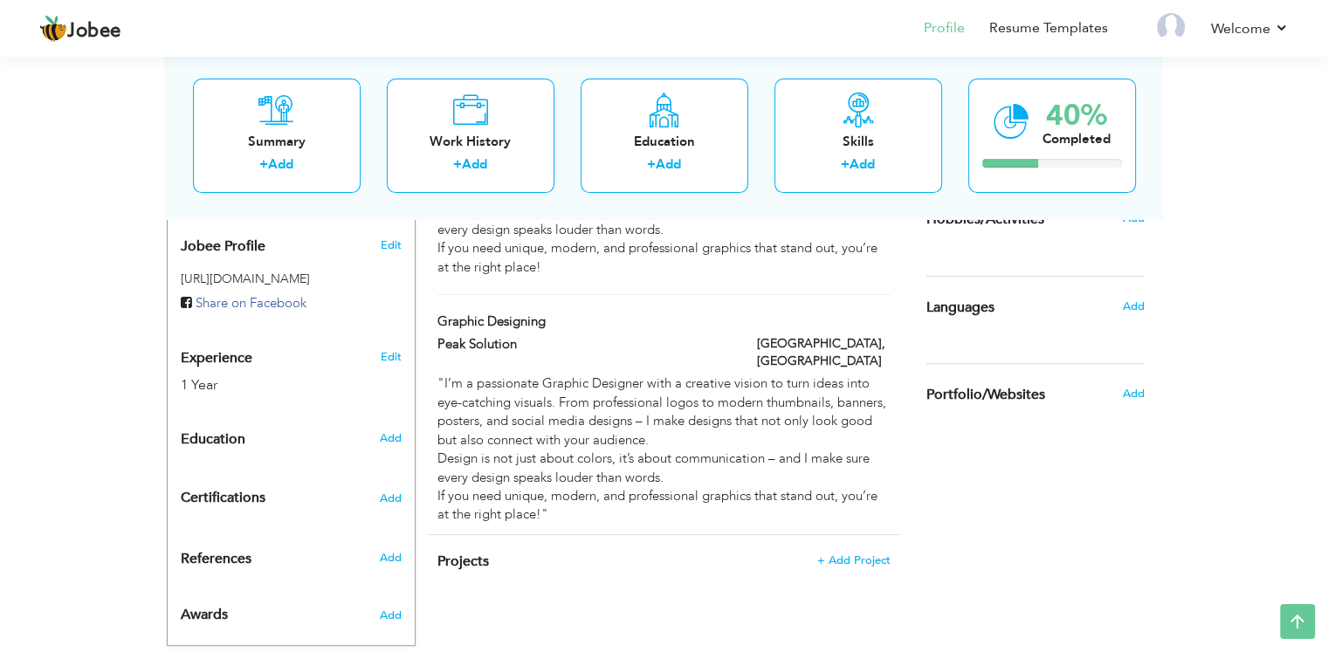
scroll to position [561, 0]
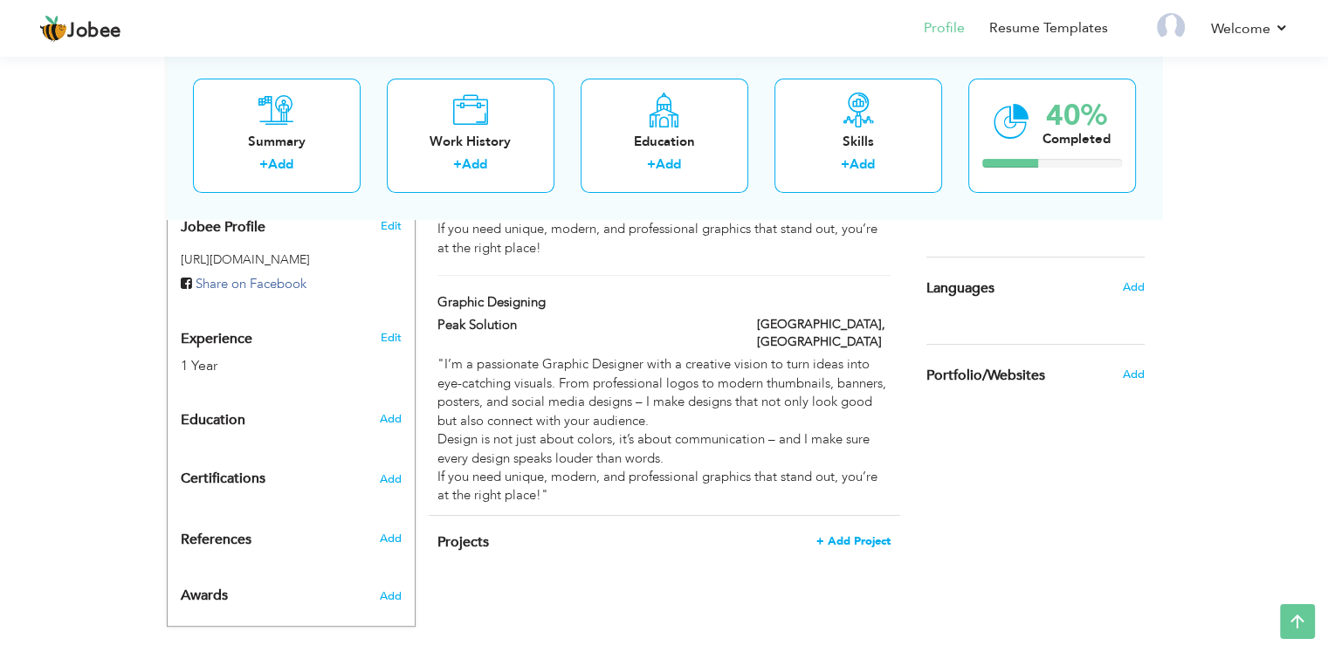
click at [860, 535] on span "+ Add Project" at bounding box center [853, 541] width 74 height 12
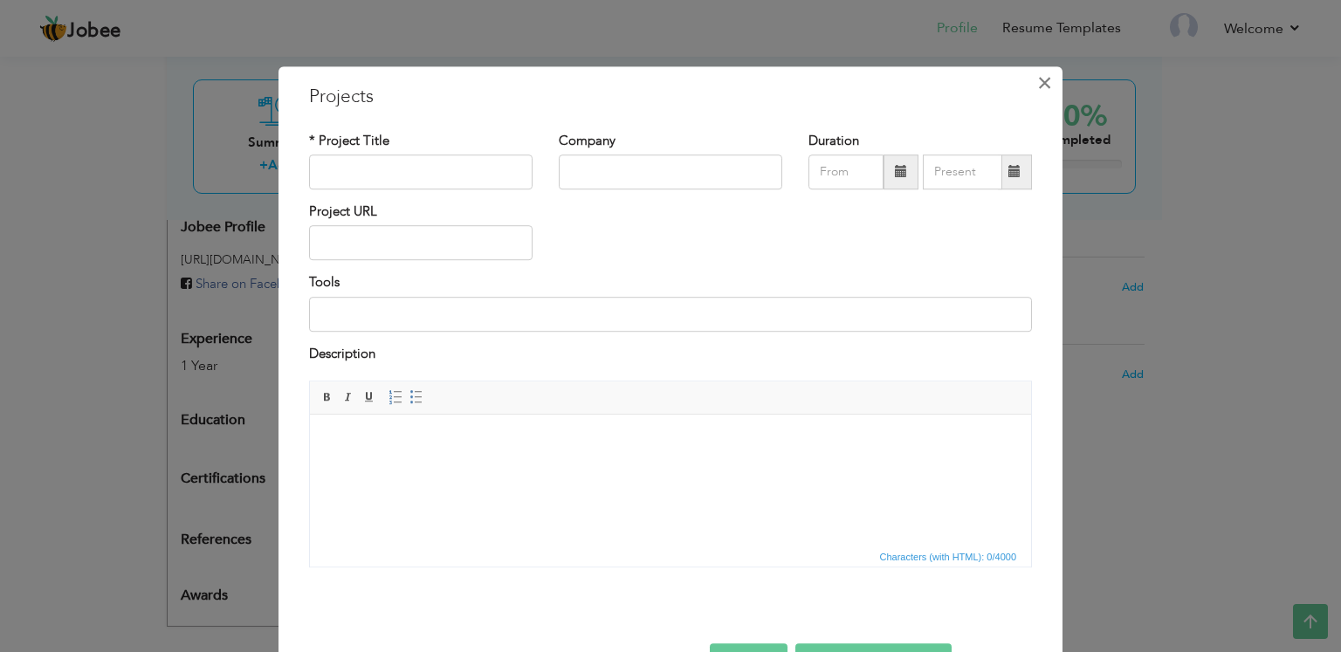
click at [1037, 81] on span "×" at bounding box center [1044, 82] width 15 height 31
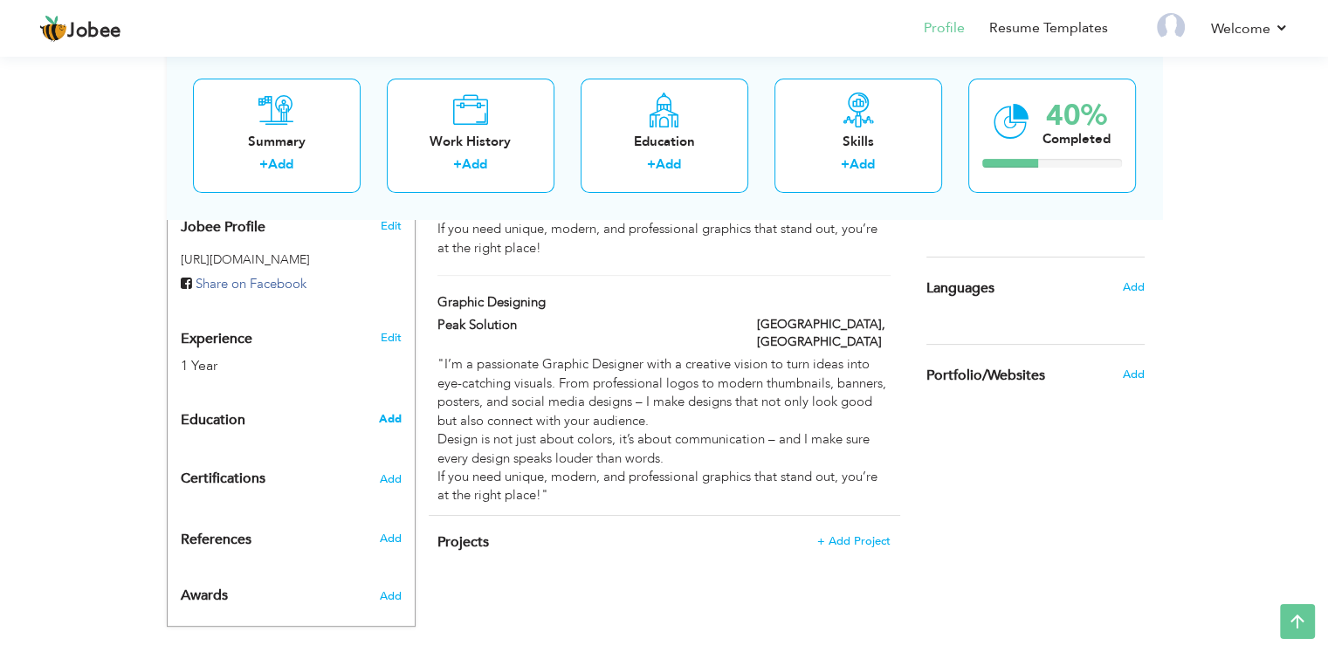
click at [393, 411] on span "Add" at bounding box center [389, 419] width 23 height 16
radio input "true"
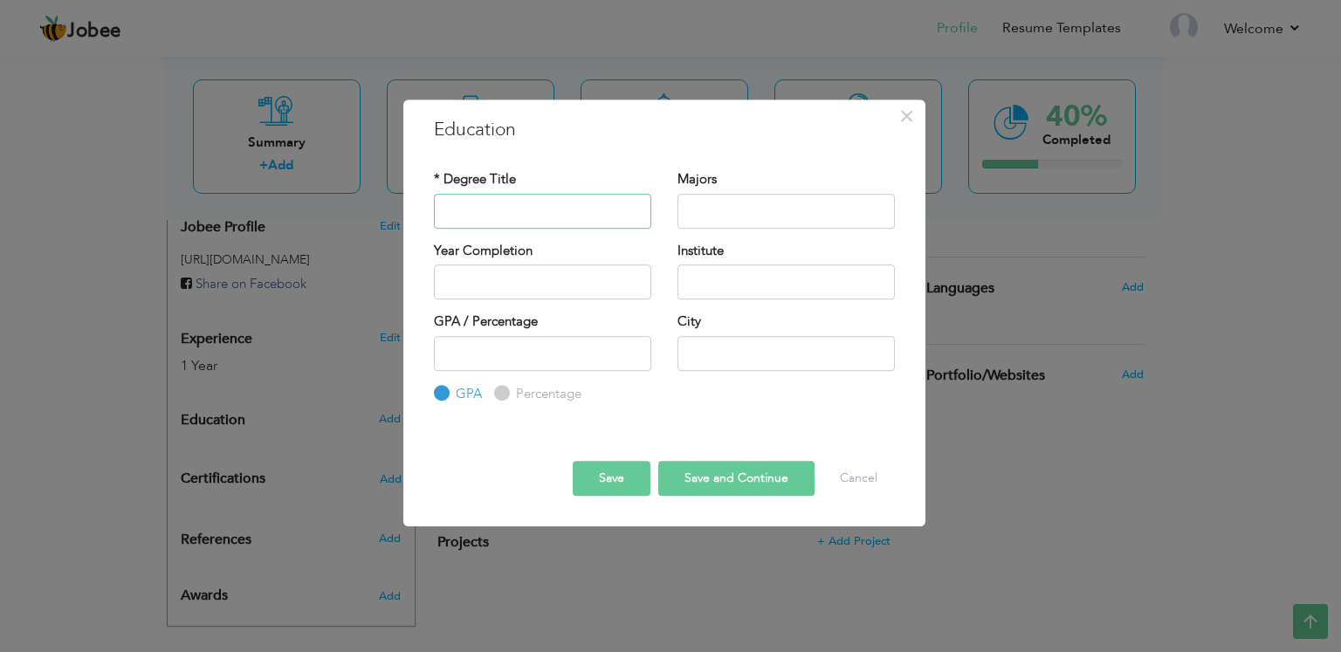
type input "i"
type input "I.COM"
click at [703, 203] on input "text" at bounding box center [786, 211] width 217 height 35
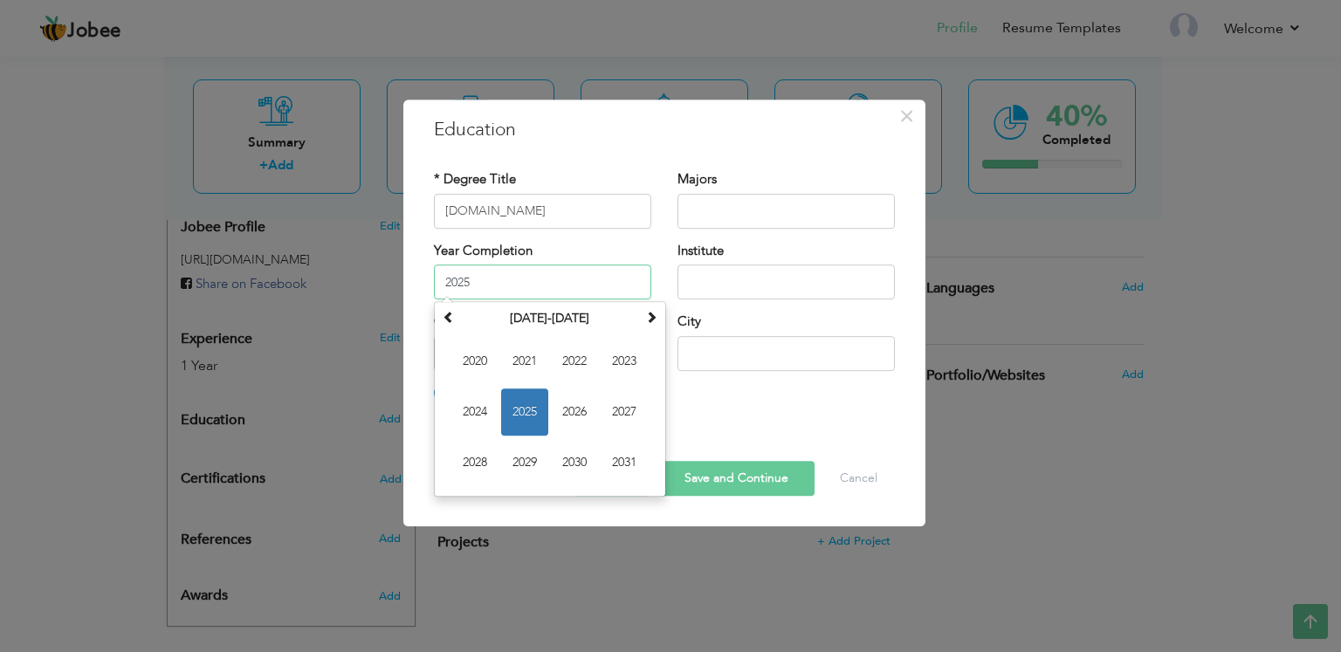
click at [569, 277] on input "2025" at bounding box center [542, 282] width 217 height 35
click at [475, 410] on span "2024" at bounding box center [474, 412] width 47 height 47
type input "2024"
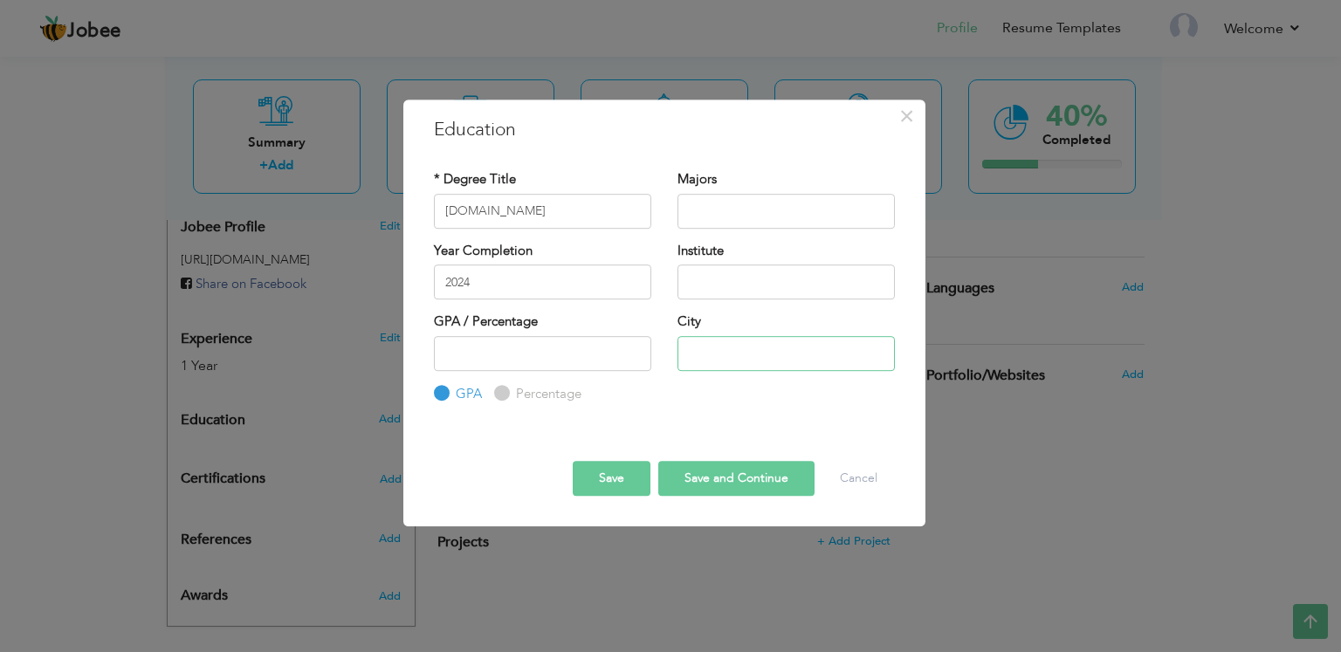
click at [724, 342] on input "text" at bounding box center [786, 353] width 217 height 35
type input "Lahore"
click at [716, 275] on input "text" at bounding box center [786, 282] width 217 height 35
type input "Govt. College Civil lines, Lahore"
click at [632, 346] on input "1" at bounding box center [542, 353] width 217 height 35
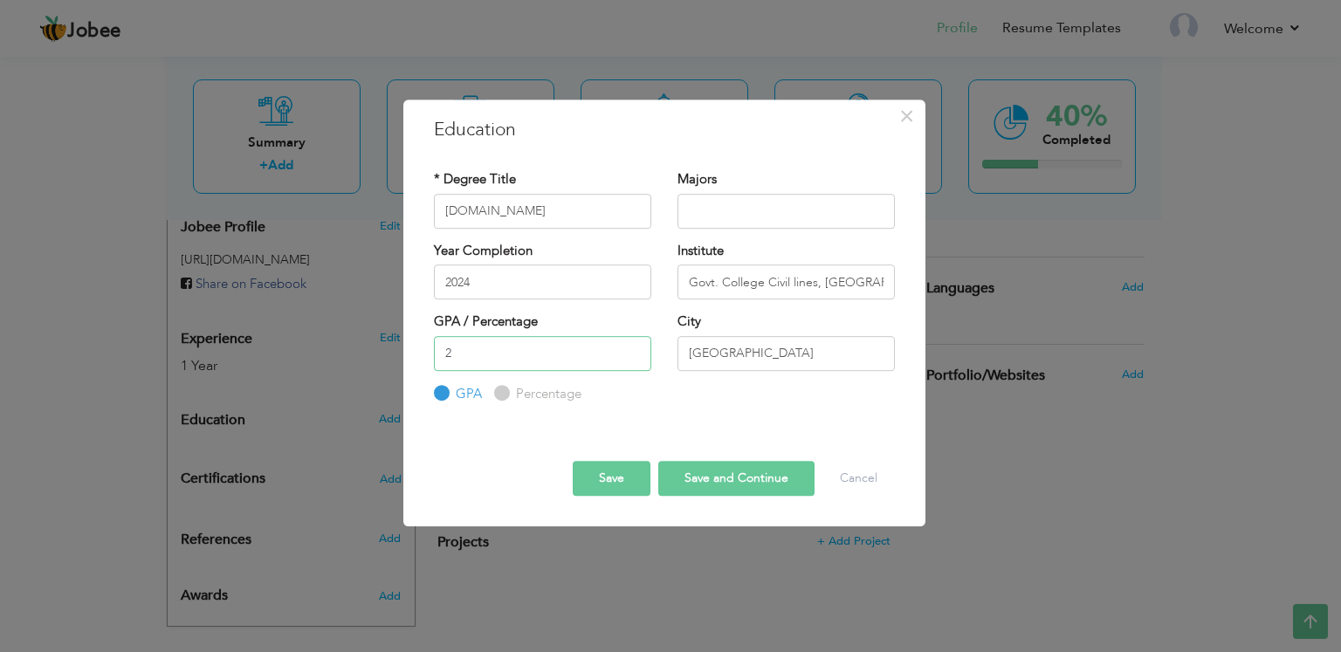
click at [632, 346] on input "2" at bounding box center [542, 353] width 217 height 35
click at [632, 346] on input "3" at bounding box center [542, 353] width 217 height 35
click at [632, 346] on input "4" at bounding box center [542, 353] width 217 height 35
click at [632, 346] on input "11" at bounding box center [542, 353] width 217 height 35
click at [632, 346] on input "21" at bounding box center [542, 353] width 217 height 35
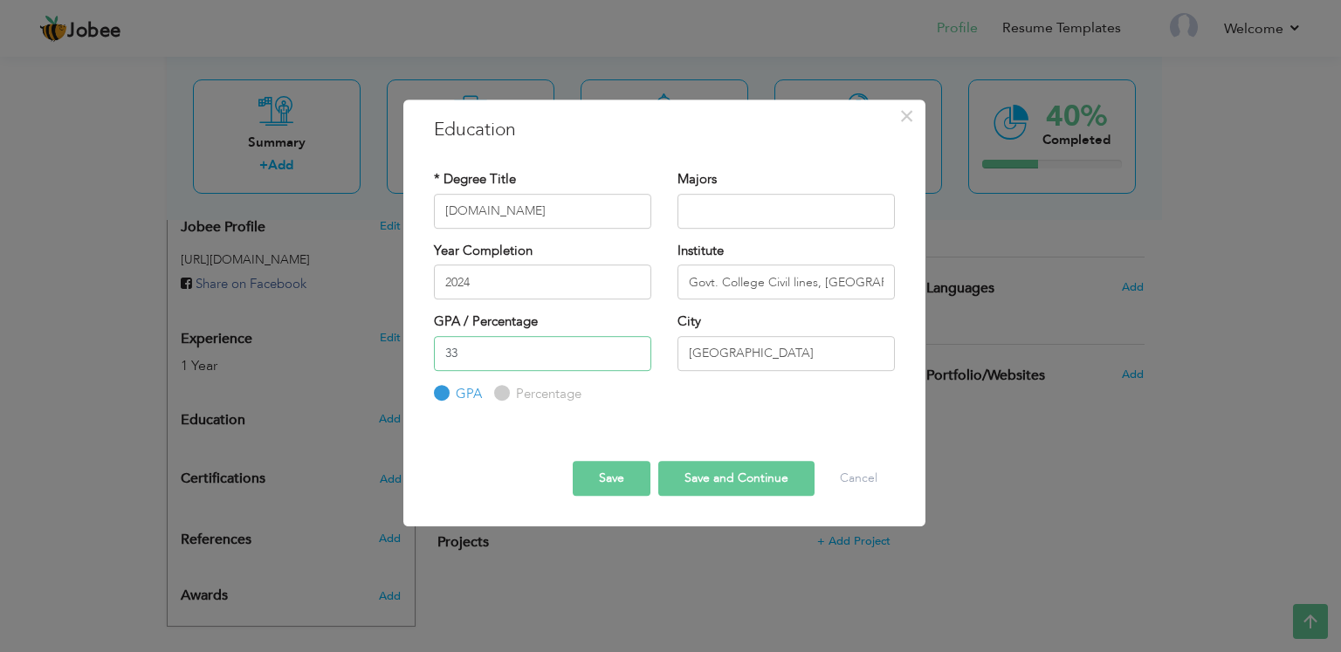
click at [632, 346] on input "33" at bounding box center [542, 353] width 217 height 35
click at [632, 346] on input "43" at bounding box center [542, 353] width 217 height 35
click at [632, 346] on input "52" at bounding box center [542, 353] width 217 height 35
click at [632, 346] on input "63" at bounding box center [542, 353] width 217 height 35
click at [632, 346] on input "64" at bounding box center [542, 353] width 217 height 35
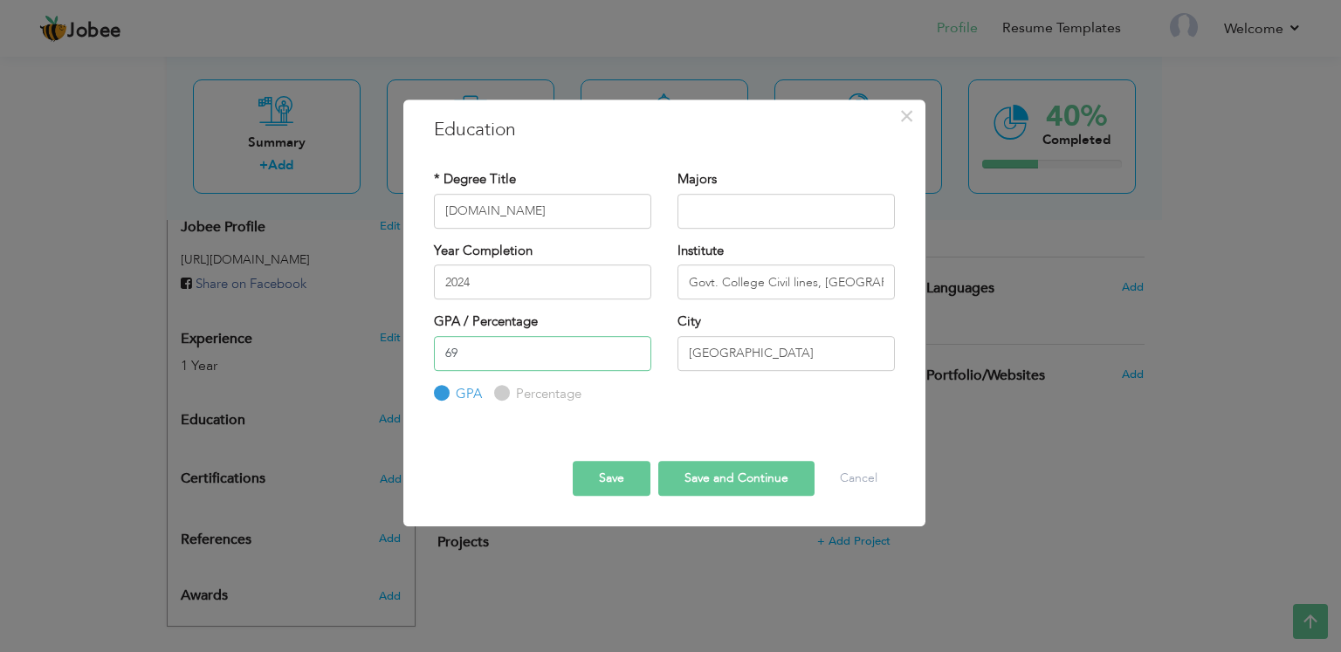
click at [632, 346] on input "69" at bounding box center [542, 353] width 217 height 35
click at [632, 347] on input "106" at bounding box center [542, 353] width 217 height 35
click at [632, 347] on input "111" at bounding box center [542, 353] width 217 height 35
click at [632, 357] on input "102" at bounding box center [542, 353] width 217 height 35
type input "94"
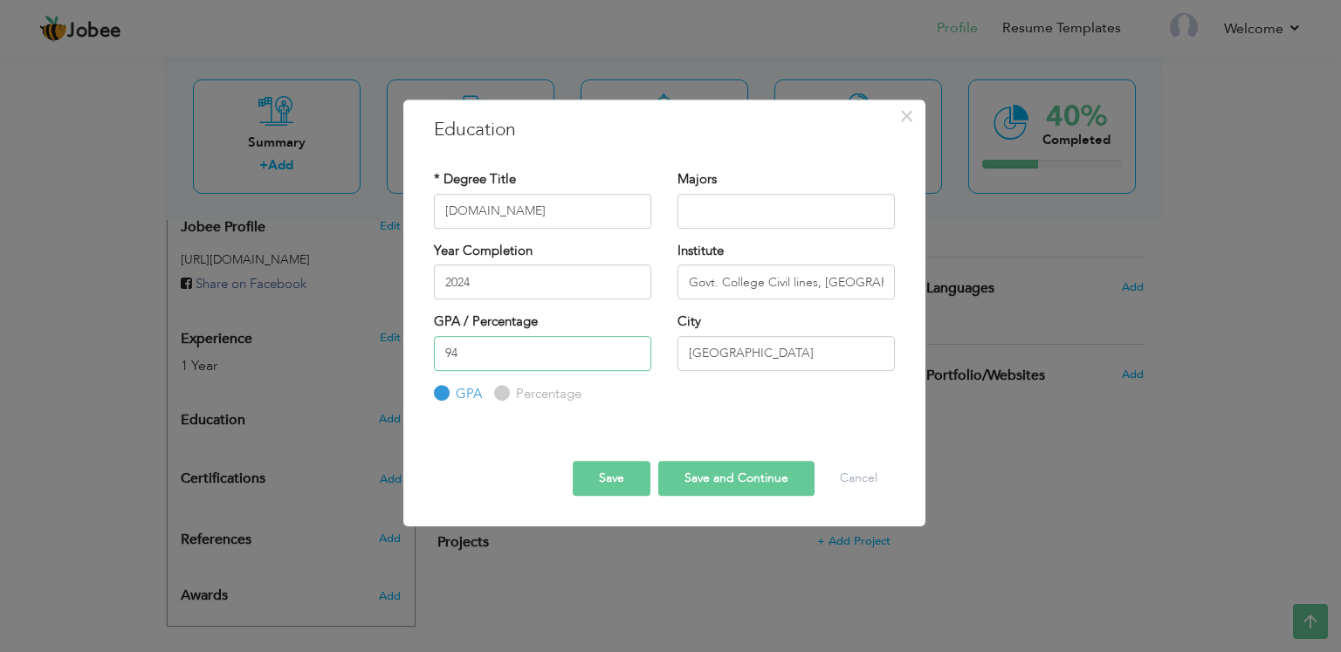
click at [633, 354] on input "94" at bounding box center [542, 353] width 217 height 35
click at [688, 470] on button "Save and Continue" at bounding box center [736, 478] width 156 height 35
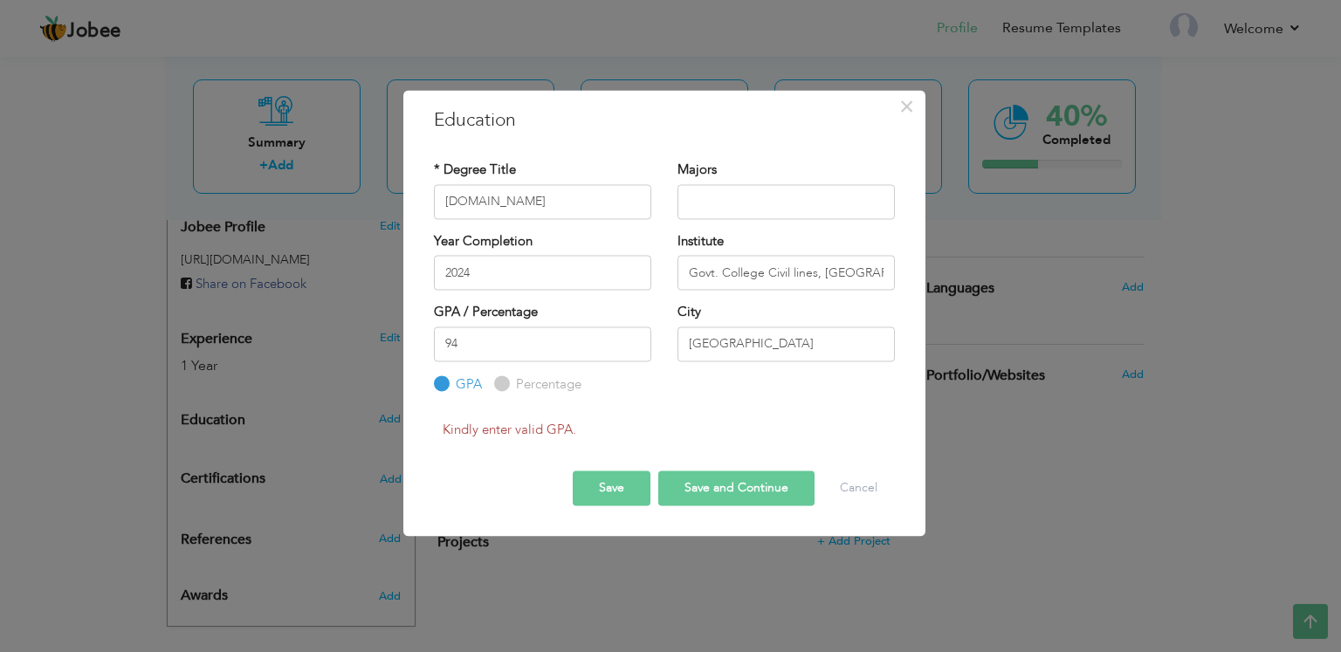
click at [500, 388] on input "Percentage" at bounding box center [499, 383] width 11 height 11
radio input "true"
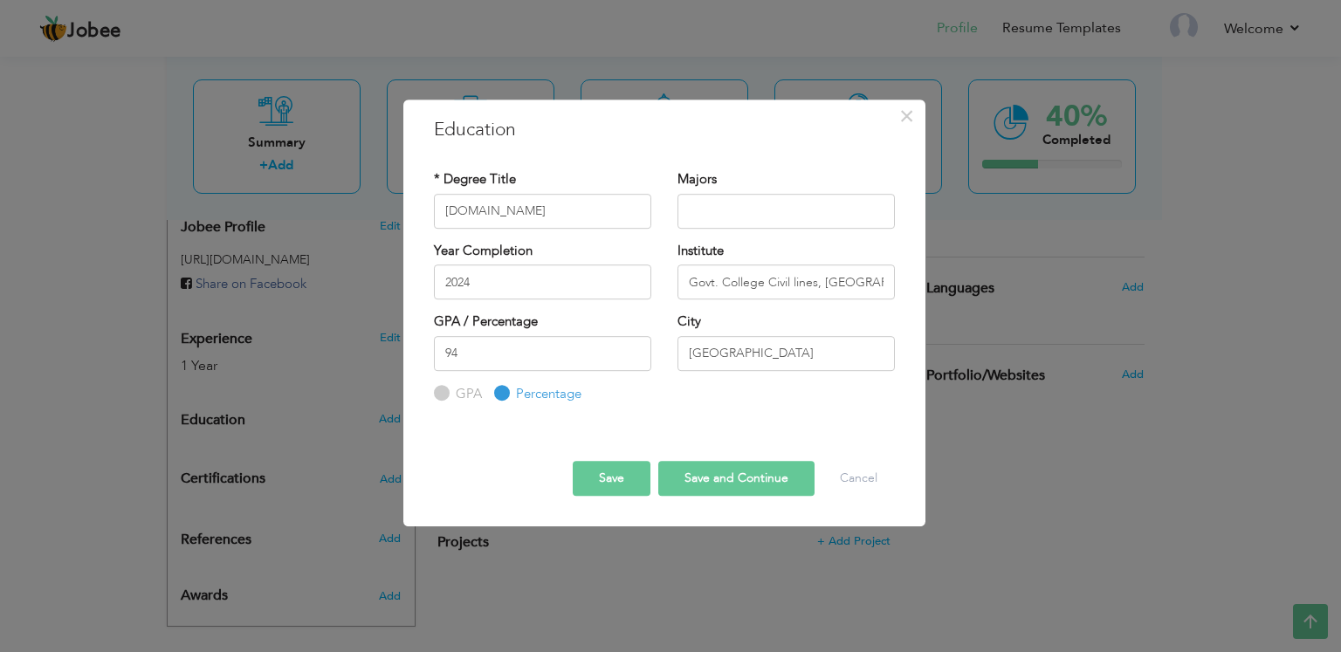
click at [688, 474] on button "Save and Continue" at bounding box center [736, 478] width 156 height 35
radio input "true"
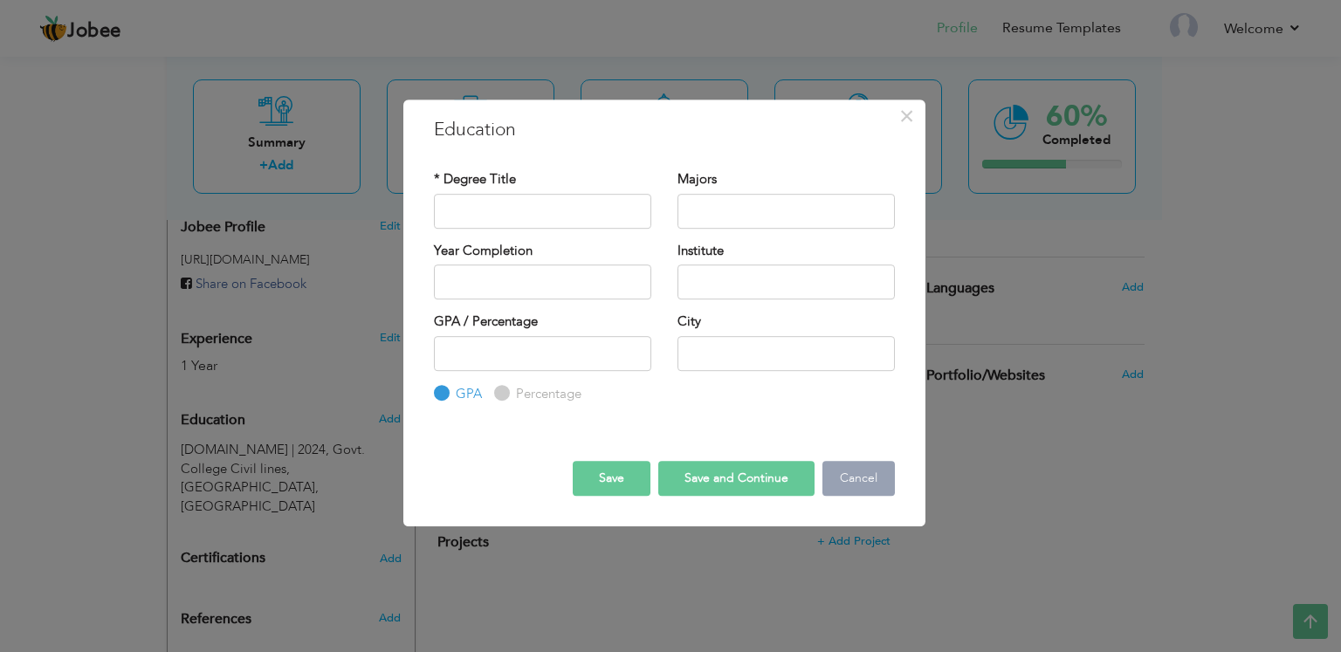
click at [838, 474] on button "Cancel" at bounding box center [859, 478] width 72 height 35
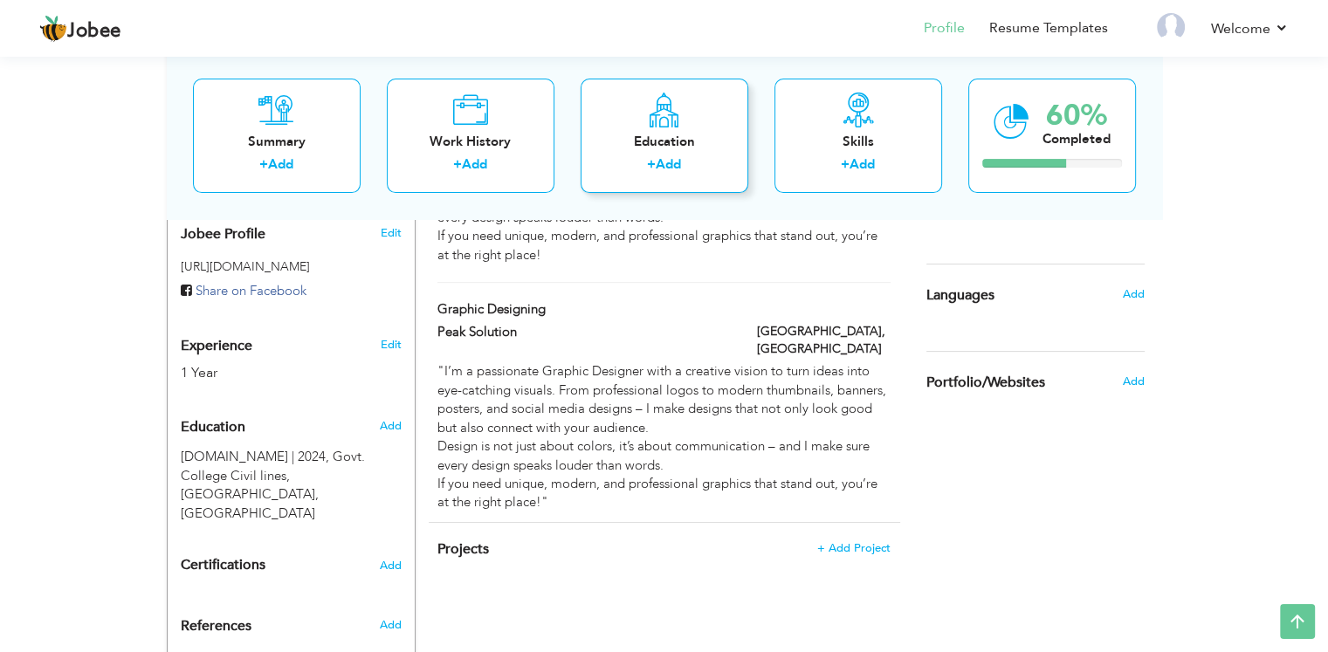
scroll to position [602, 0]
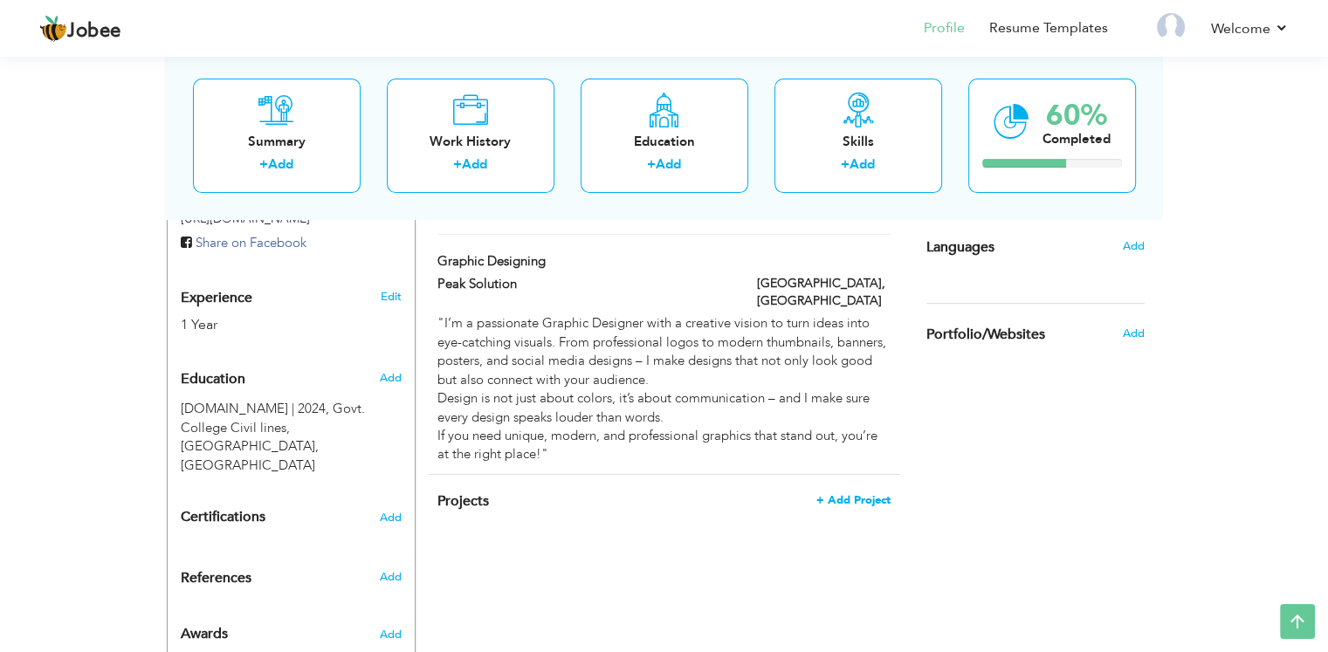
click at [835, 494] on span "+ Add Project" at bounding box center [853, 500] width 74 height 12
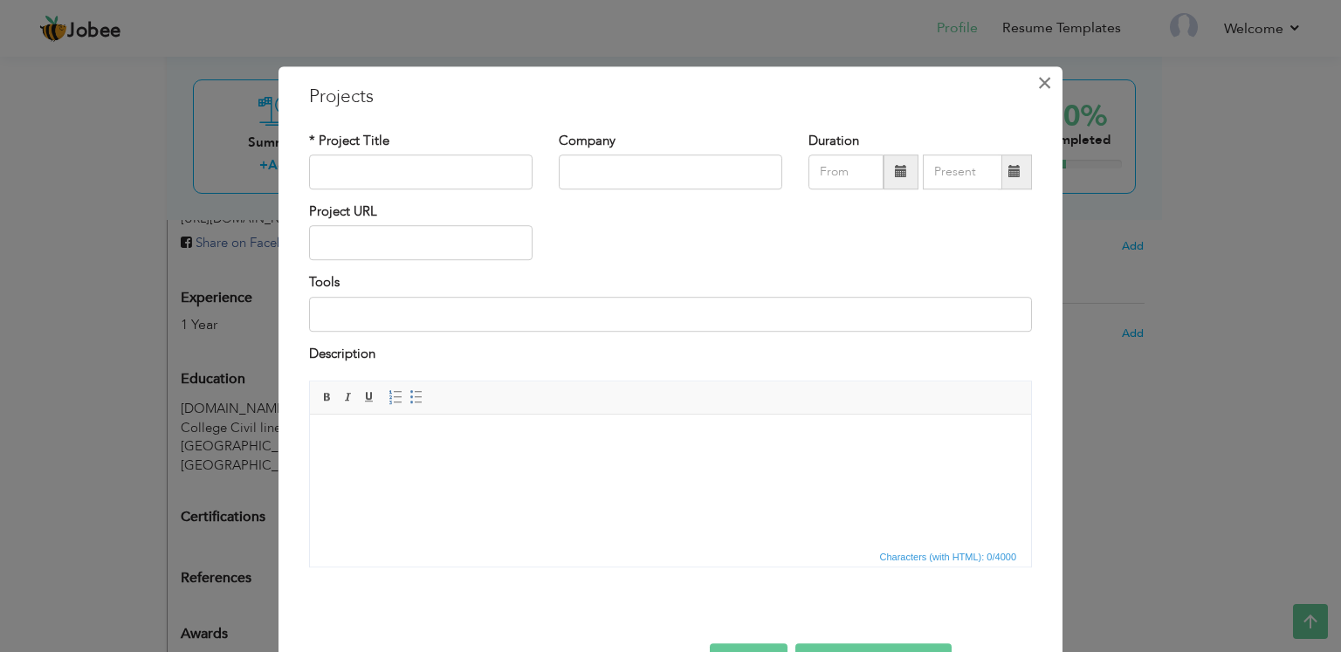
click at [1042, 81] on span "×" at bounding box center [1044, 82] width 15 height 31
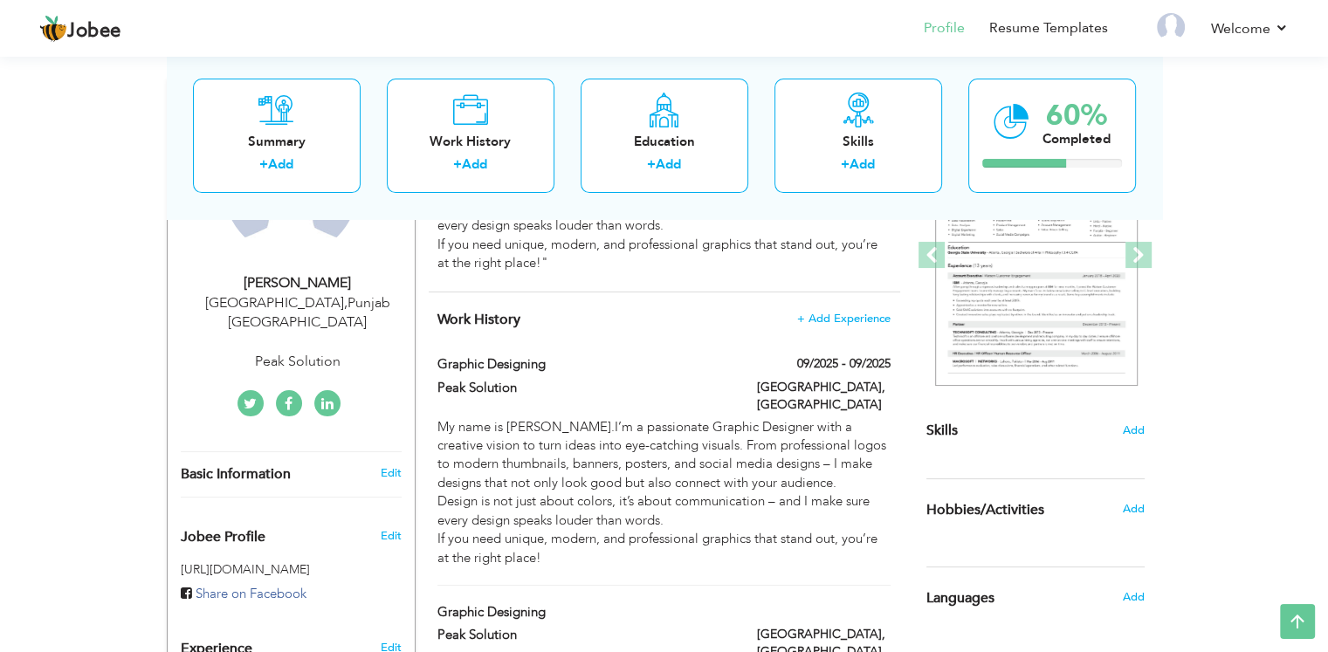
scroll to position [250, 0]
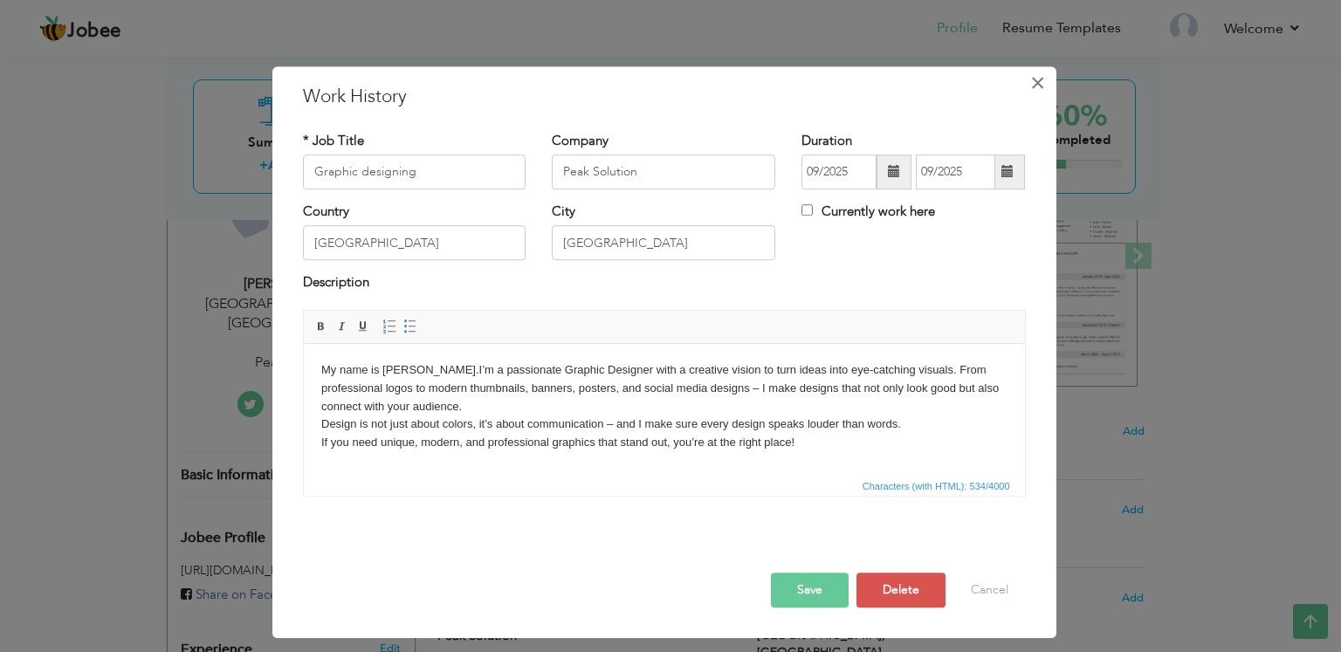
click at [1031, 90] on span "×" at bounding box center [1037, 82] width 15 height 31
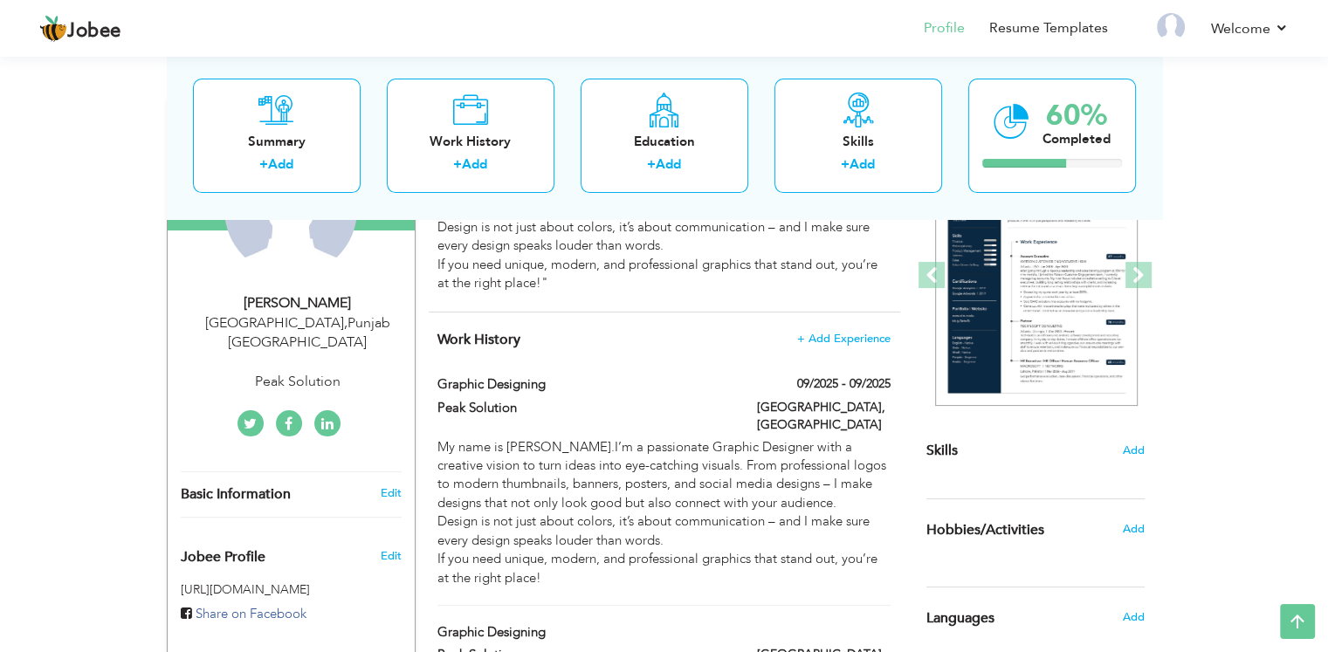
scroll to position [158, 0]
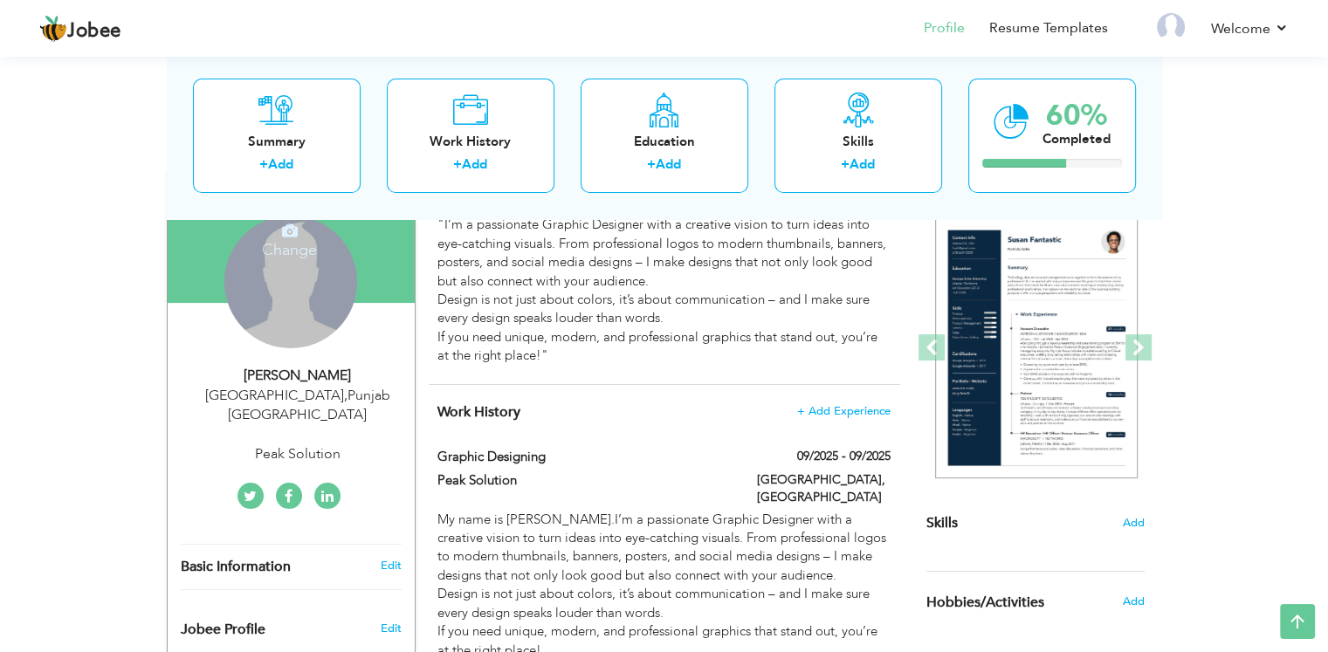
click at [311, 268] on div "Change Remove" at bounding box center [290, 282] width 133 height 133
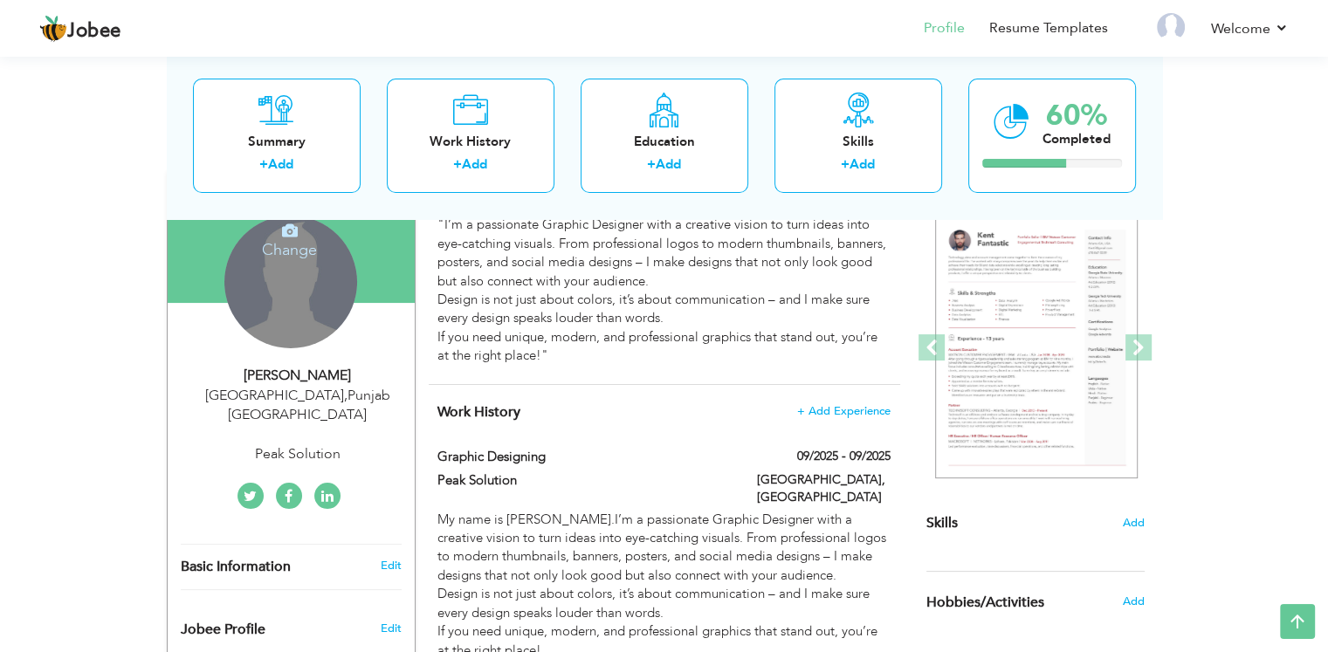
click at [283, 314] on div "Change Remove" at bounding box center [290, 282] width 133 height 133
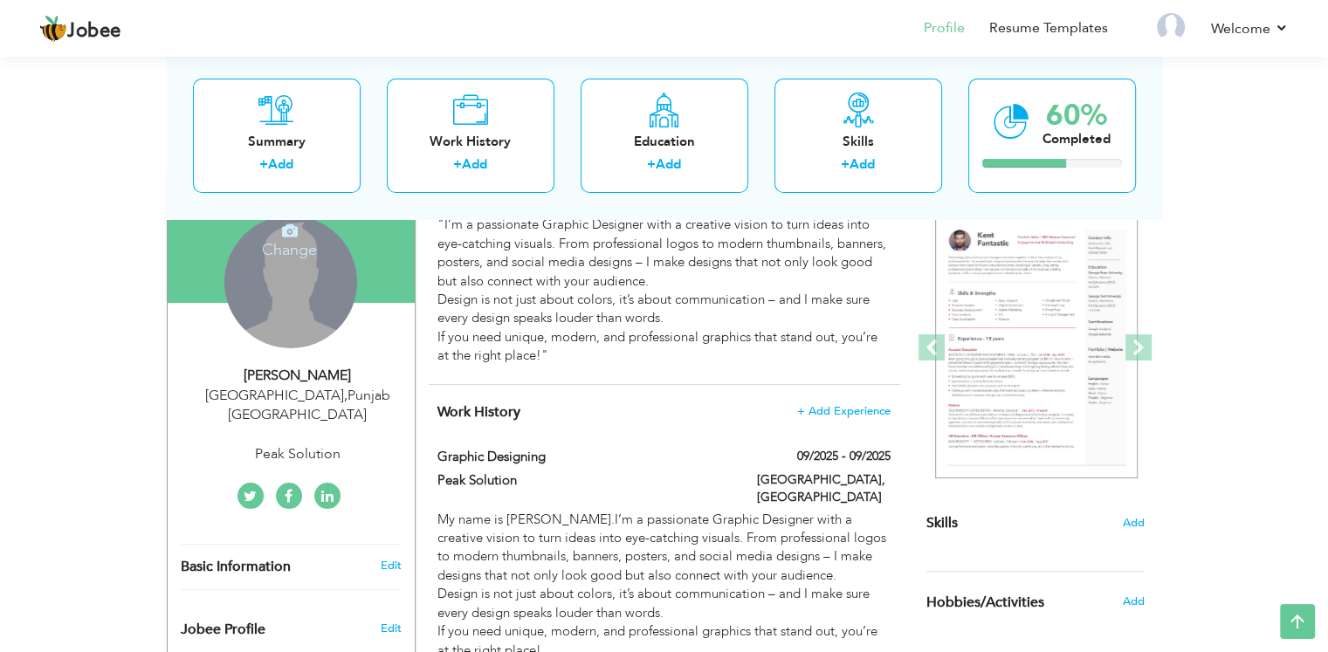
click at [297, 330] on div "Change Remove" at bounding box center [290, 282] width 133 height 133
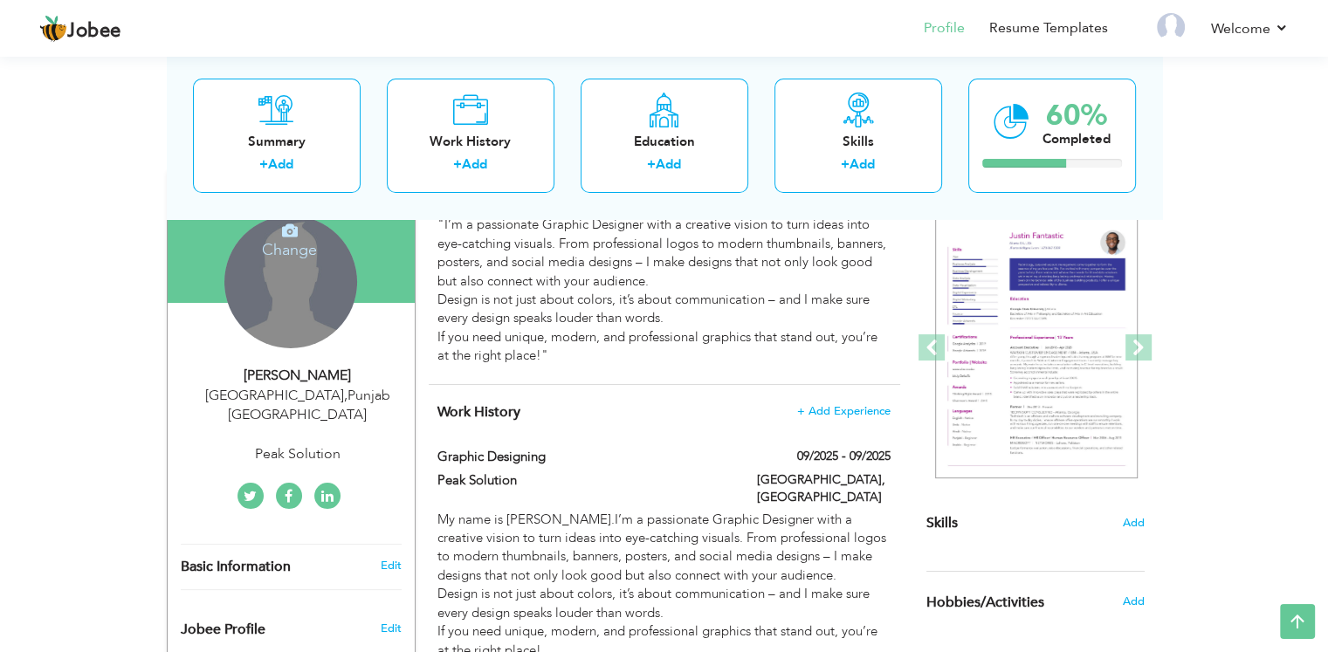
click at [290, 313] on div "Change Remove" at bounding box center [290, 282] width 133 height 133
click at [287, 223] on icon at bounding box center [290, 231] width 16 height 16
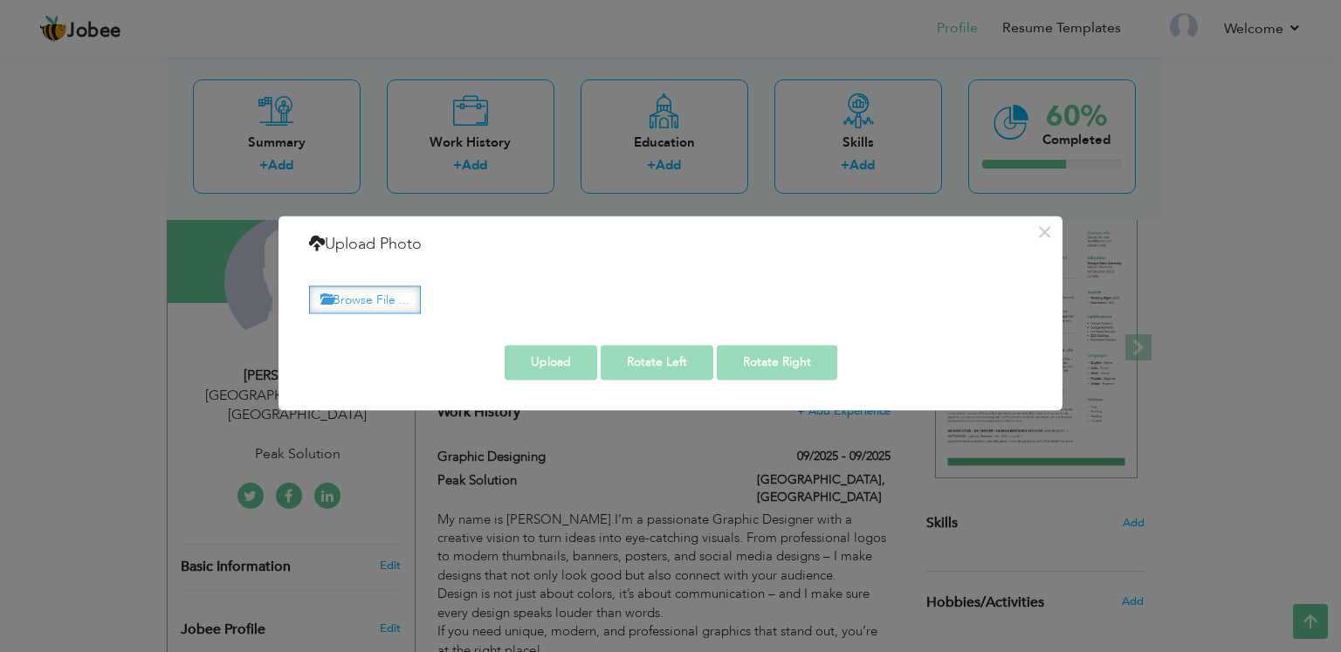
click at [361, 299] on label "Browse File ..." at bounding box center [365, 299] width 112 height 27
click at [0, 0] on input "Browse File ..." at bounding box center [0, 0] width 0 height 0
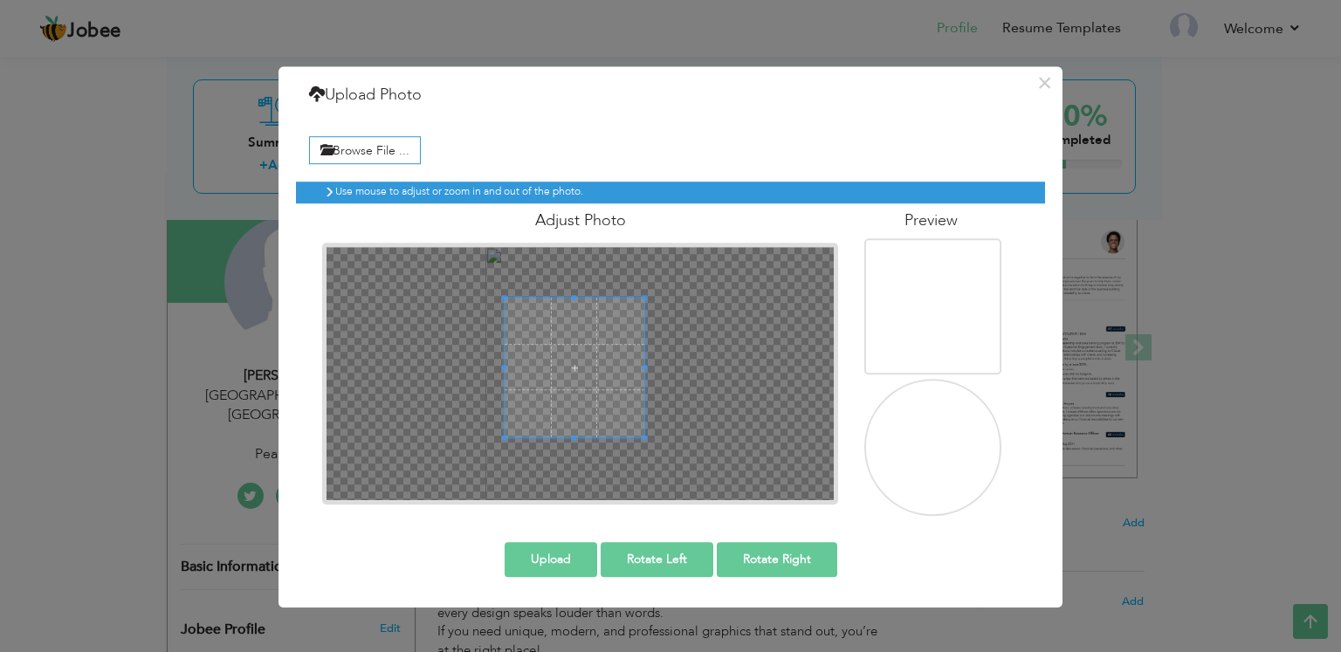
click at [620, 402] on div at bounding box center [575, 368] width 140 height 140
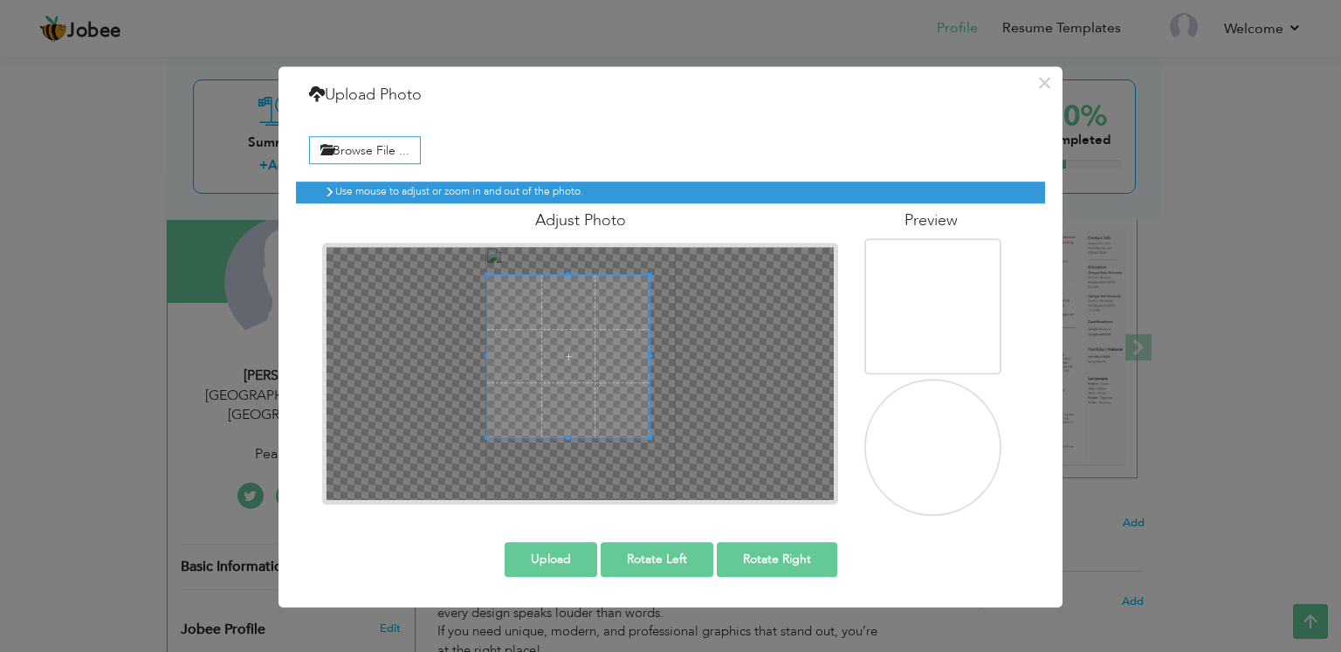
click at [513, 278] on div at bounding box center [568, 356] width 162 height 162
click at [494, 411] on div at bounding box center [571, 352] width 155 height 155
click at [570, 416] on span at bounding box center [571, 418] width 4 height 4
click at [572, 403] on div at bounding box center [571, 345] width 140 height 140
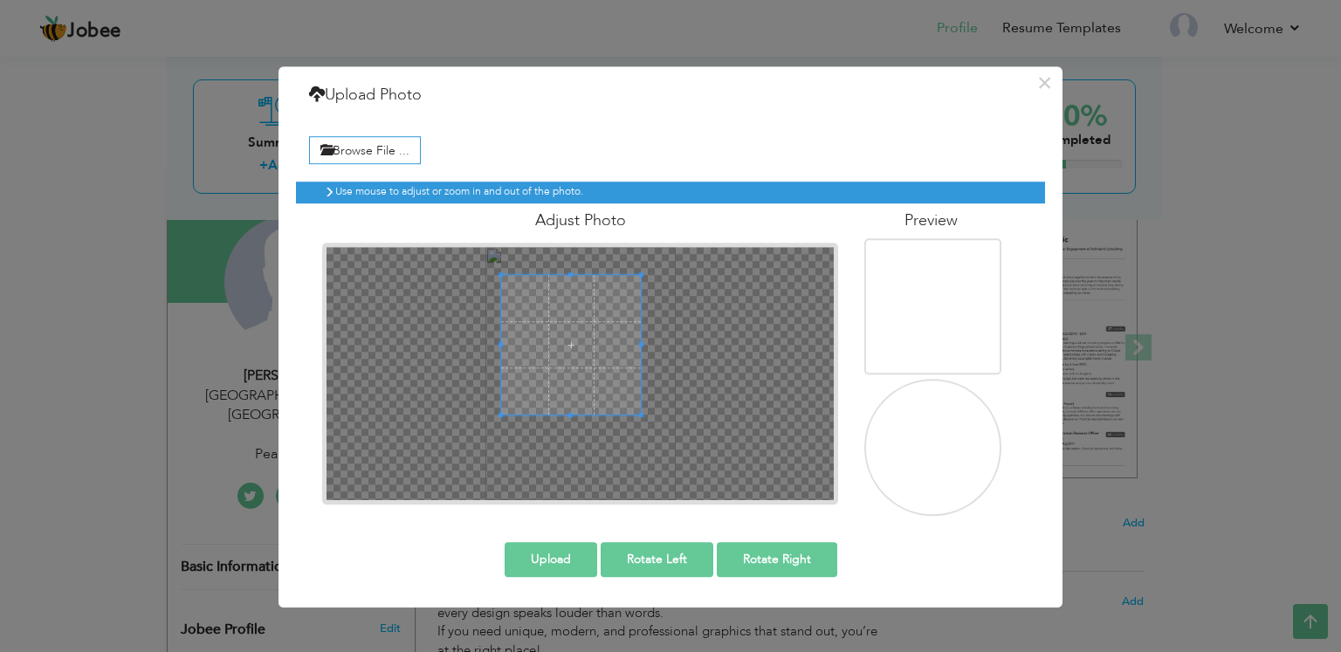
click at [525, 342] on div at bounding box center [571, 345] width 140 height 140
click at [517, 341] on div at bounding box center [571, 345] width 140 height 140
click at [520, 286] on div at bounding box center [571, 346] width 140 height 140
click at [510, 276] on div at bounding box center [571, 346] width 140 height 140
click at [526, 295] on div at bounding box center [571, 346] width 140 height 140
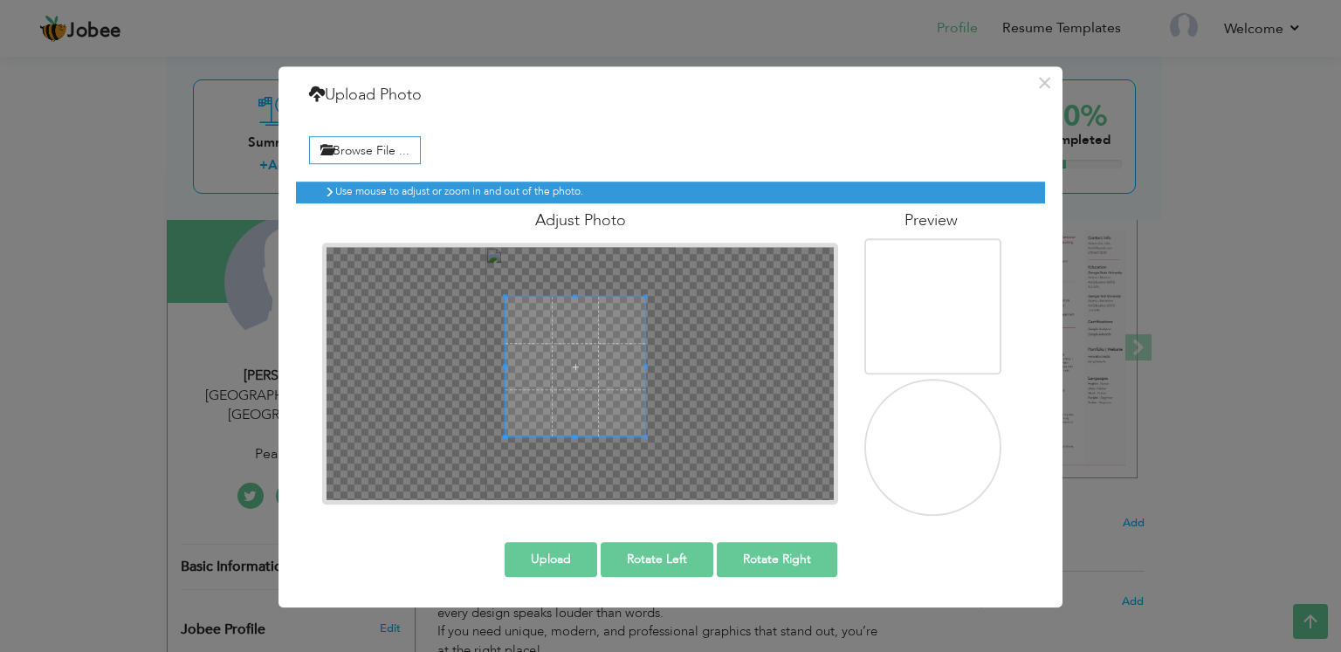
click at [603, 391] on span at bounding box center [576, 367] width 140 height 140
click at [573, 553] on button "Upload" at bounding box center [551, 559] width 93 height 35
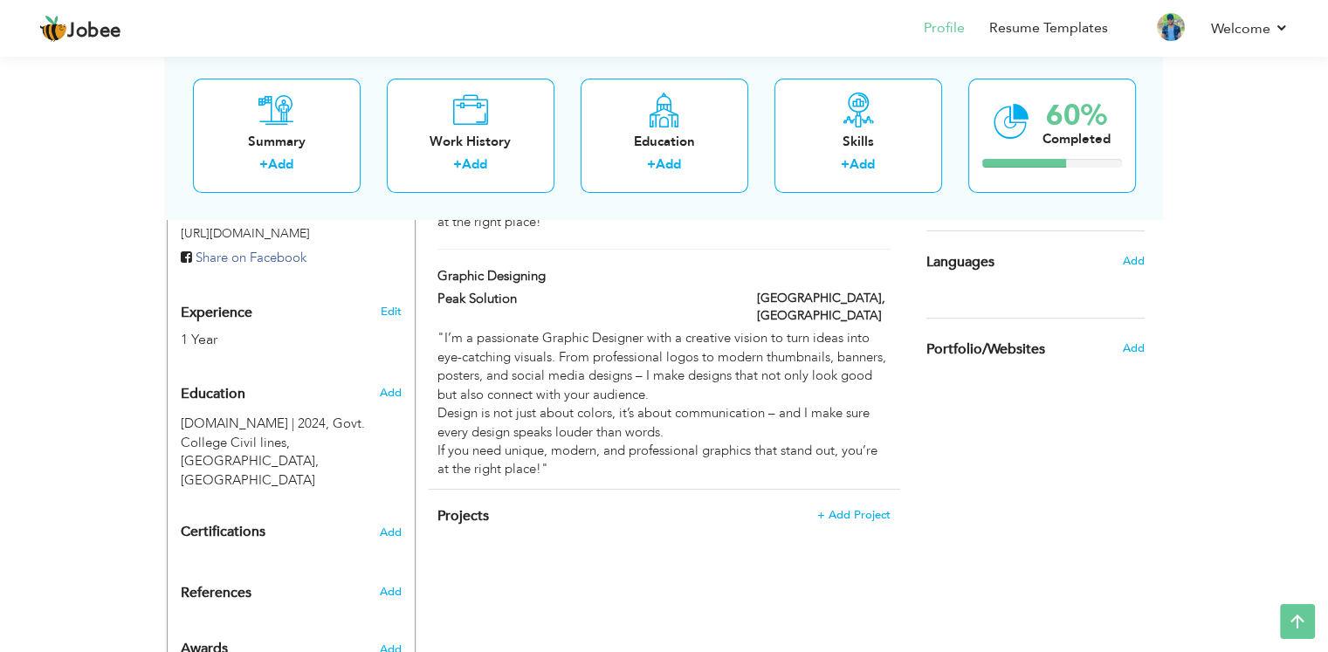
scroll to position [602, 0]
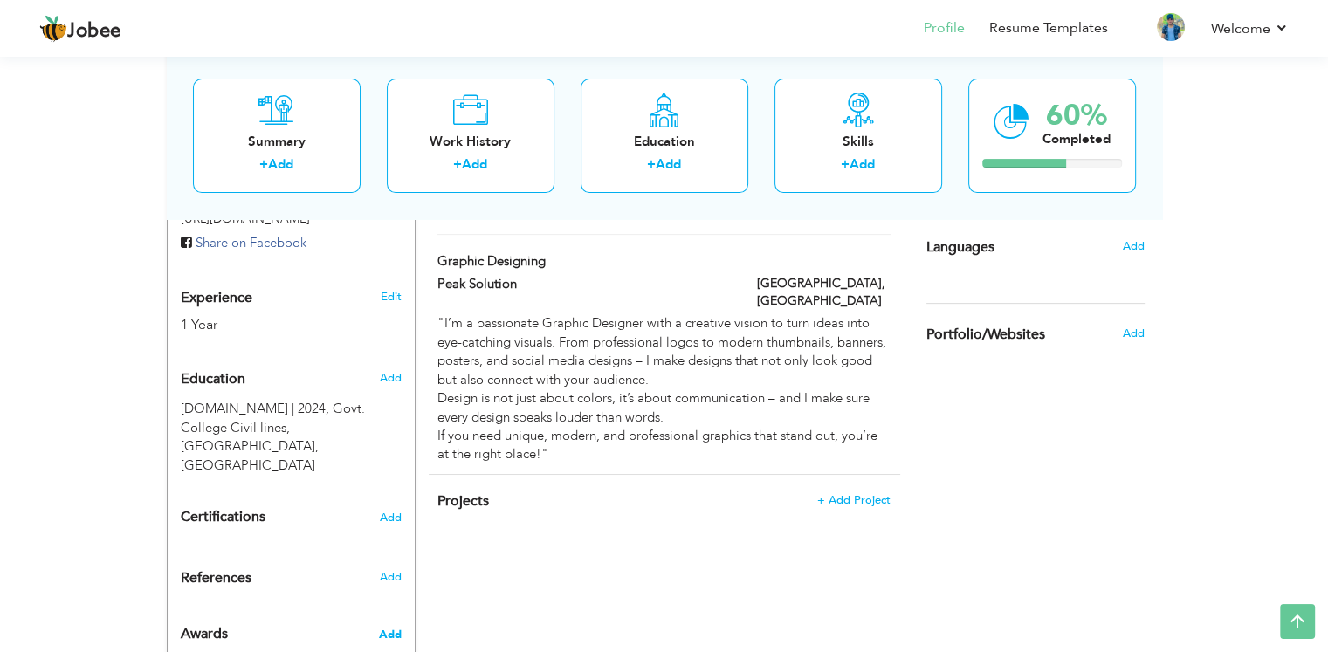
click at [395, 627] on span "Add" at bounding box center [389, 635] width 23 height 16
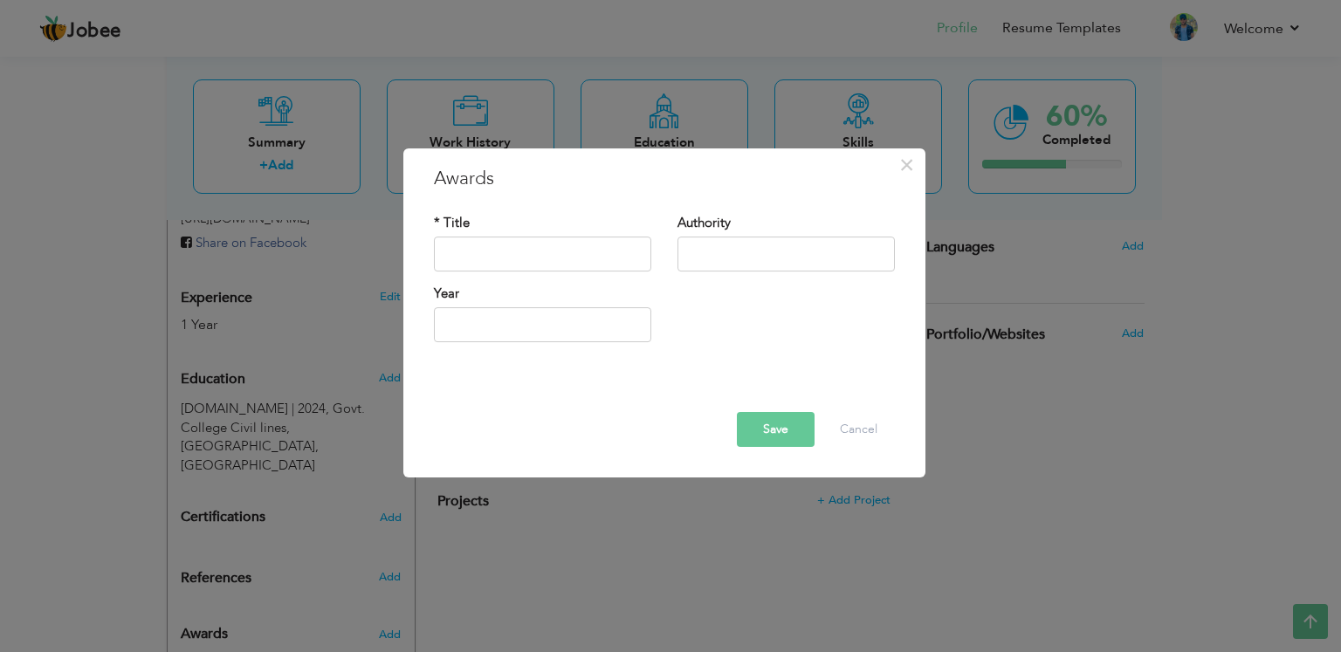
click at [395, 574] on div "× Awards * Title Authority Year" at bounding box center [670, 326] width 1341 height 652
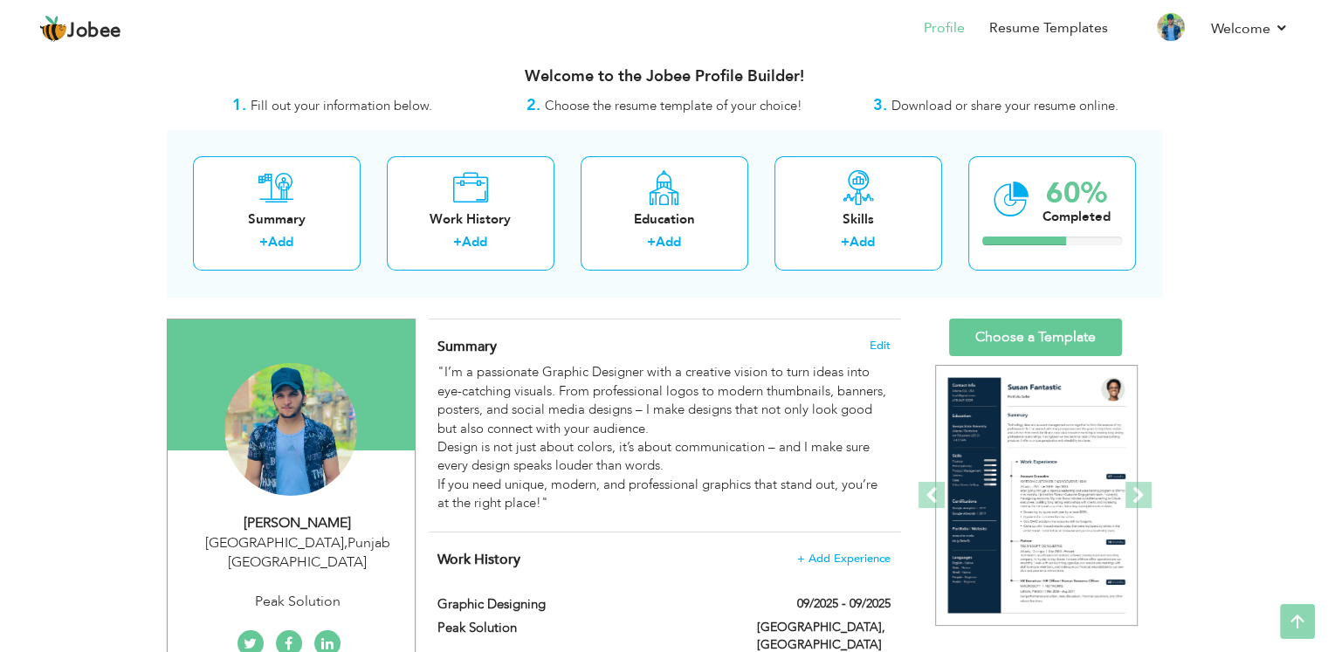
scroll to position [0, 0]
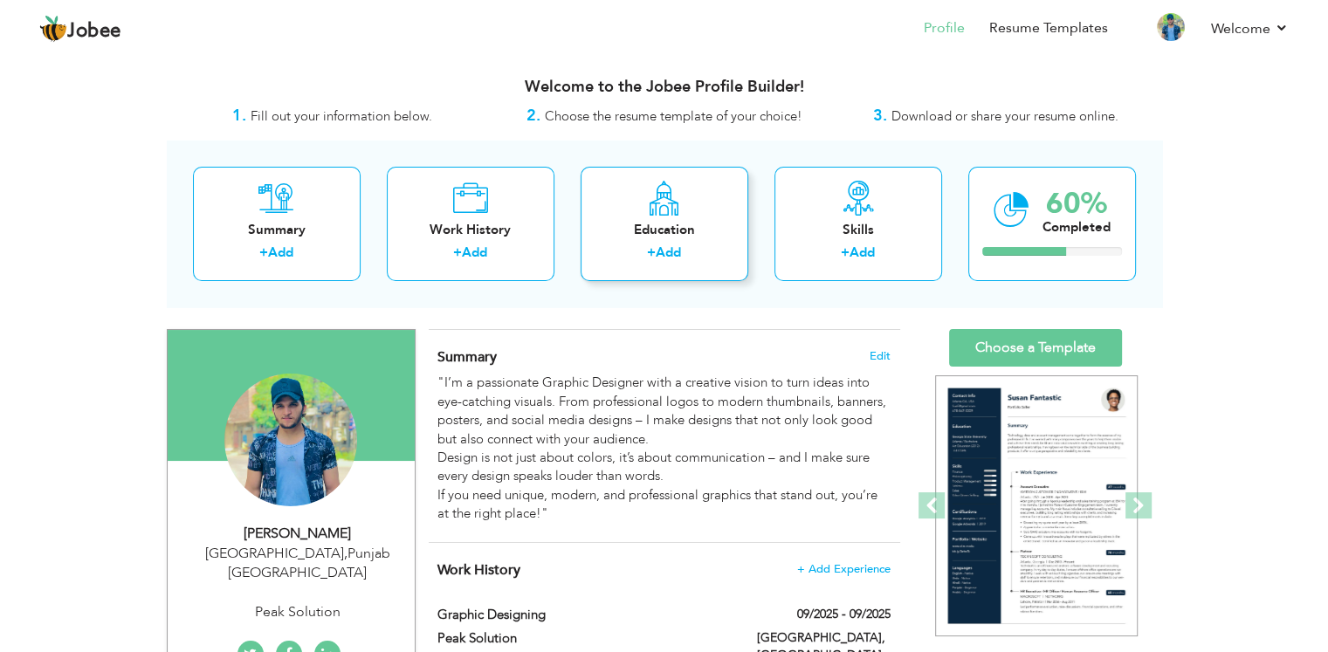
click at [702, 236] on div "Education" at bounding box center [665, 230] width 140 height 18
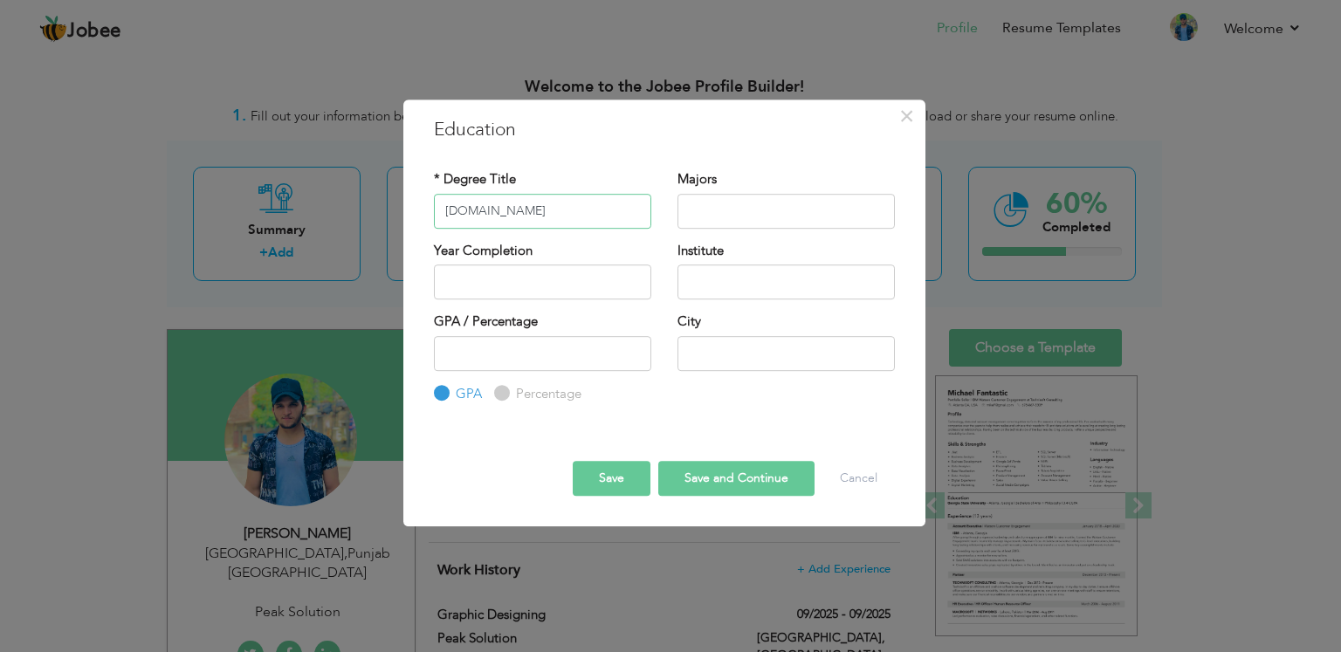
click at [554, 209] on input "I.Com" at bounding box center [542, 211] width 217 height 35
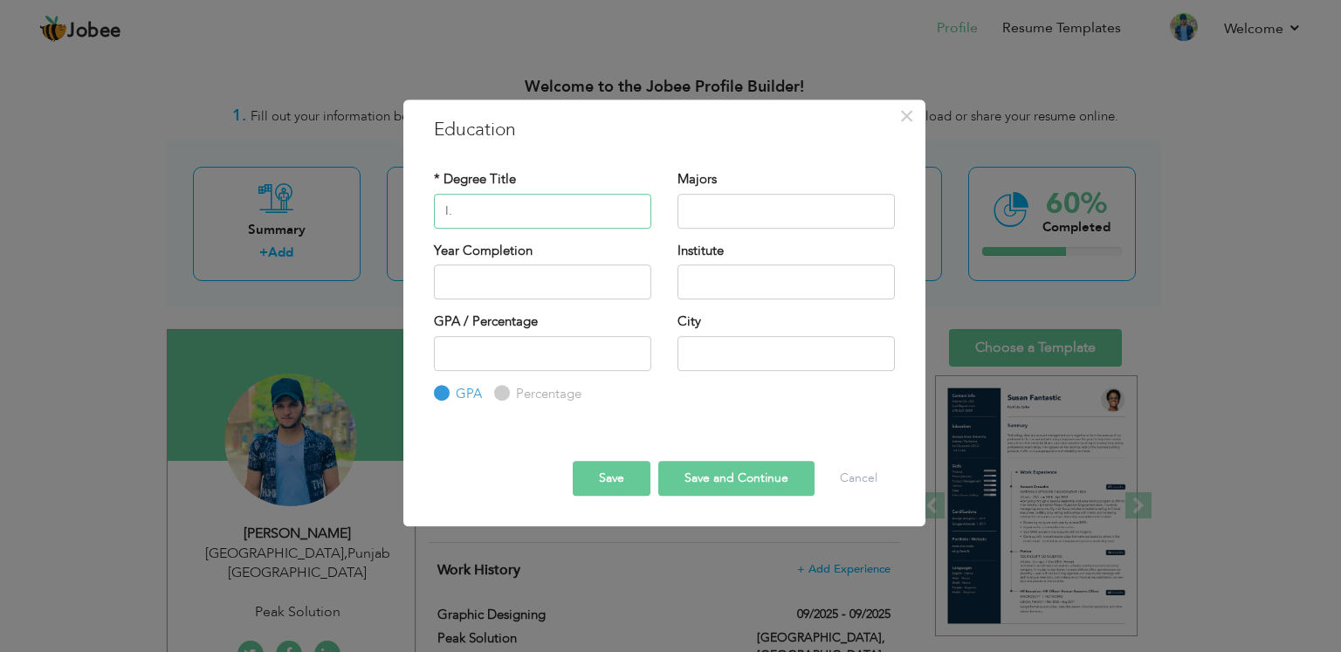
type input "I"
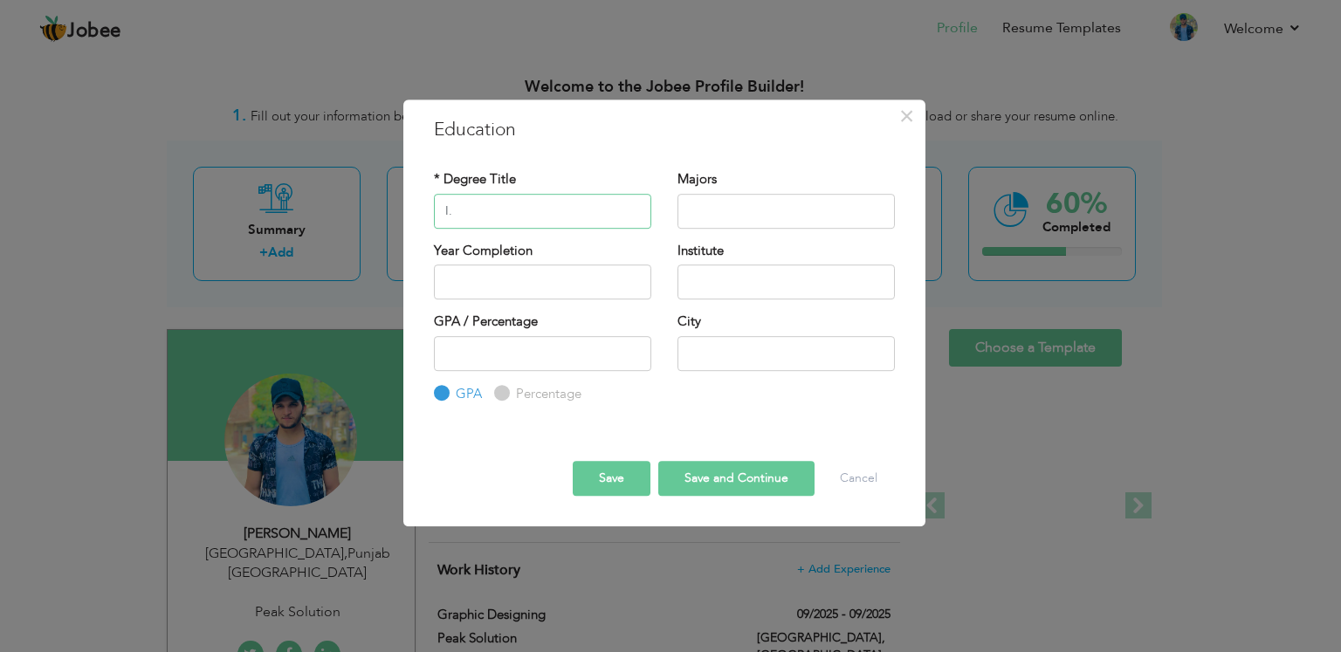
type input "I"
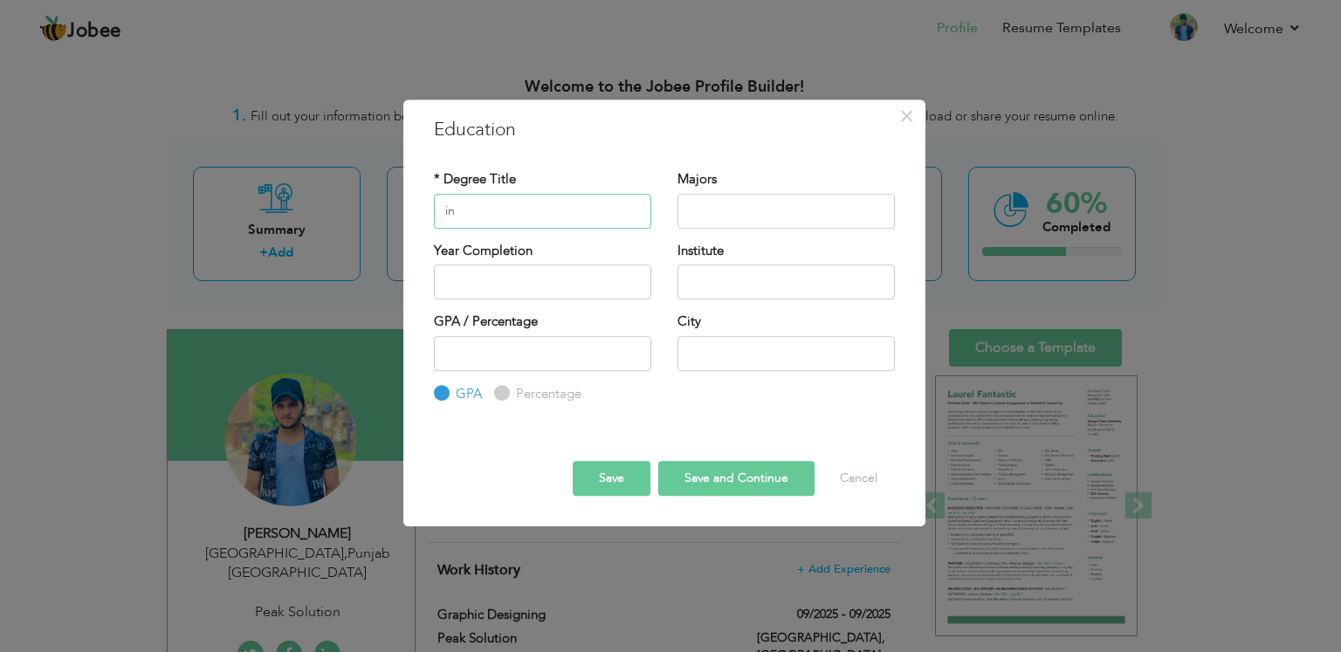
type input "i"
click at [740, 216] on input "text" at bounding box center [786, 211] width 217 height 35
click at [488, 209] on input "Inter" at bounding box center [542, 211] width 217 height 35
type input "Intermediate"
click at [708, 201] on input "text" at bounding box center [786, 211] width 217 height 35
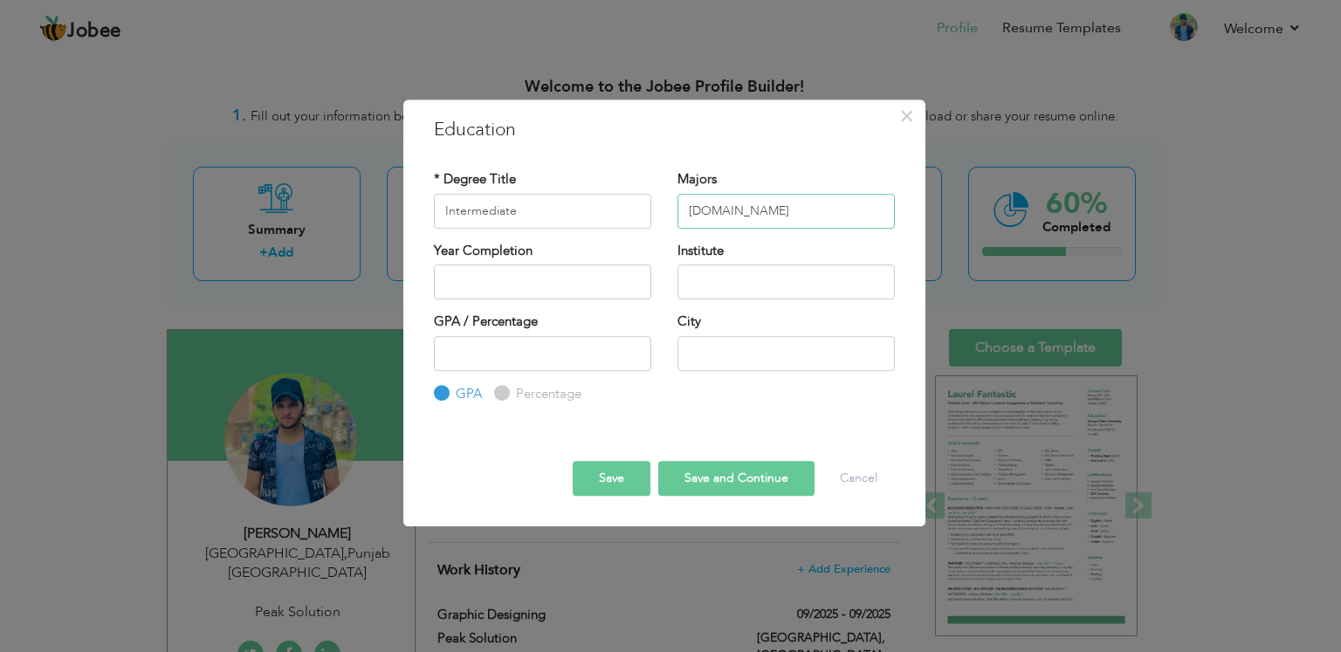
type input "I.COM"
click at [579, 279] on input "text" at bounding box center [542, 282] width 217 height 35
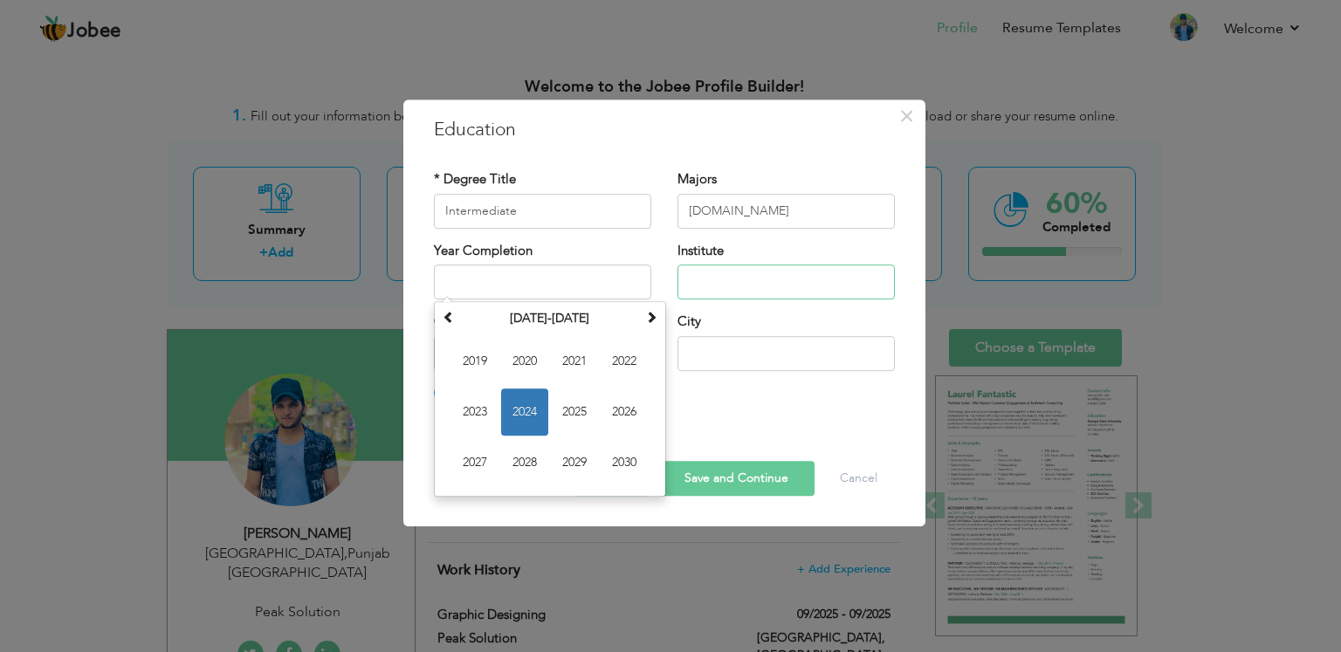
click at [739, 277] on input "text" at bounding box center [786, 282] width 217 height 35
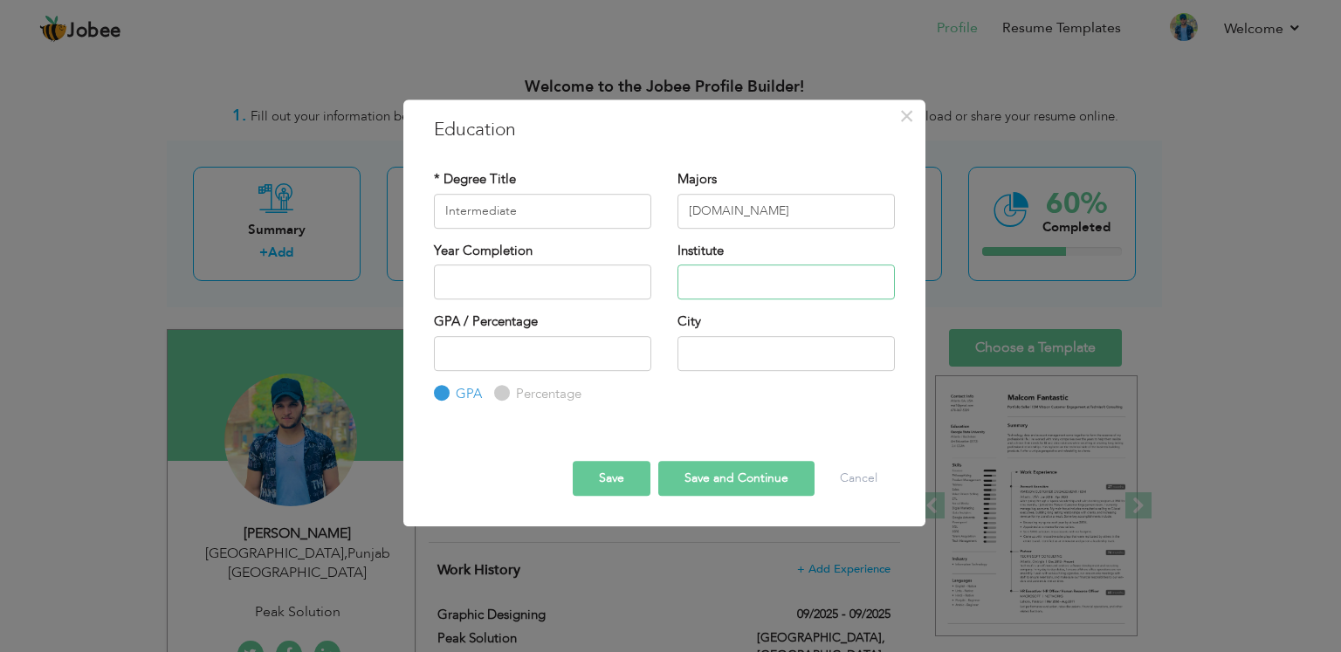
type input "g"
type input "Govt. College civil lines, Lahore"
click at [711, 352] on input "text" at bounding box center [786, 353] width 217 height 35
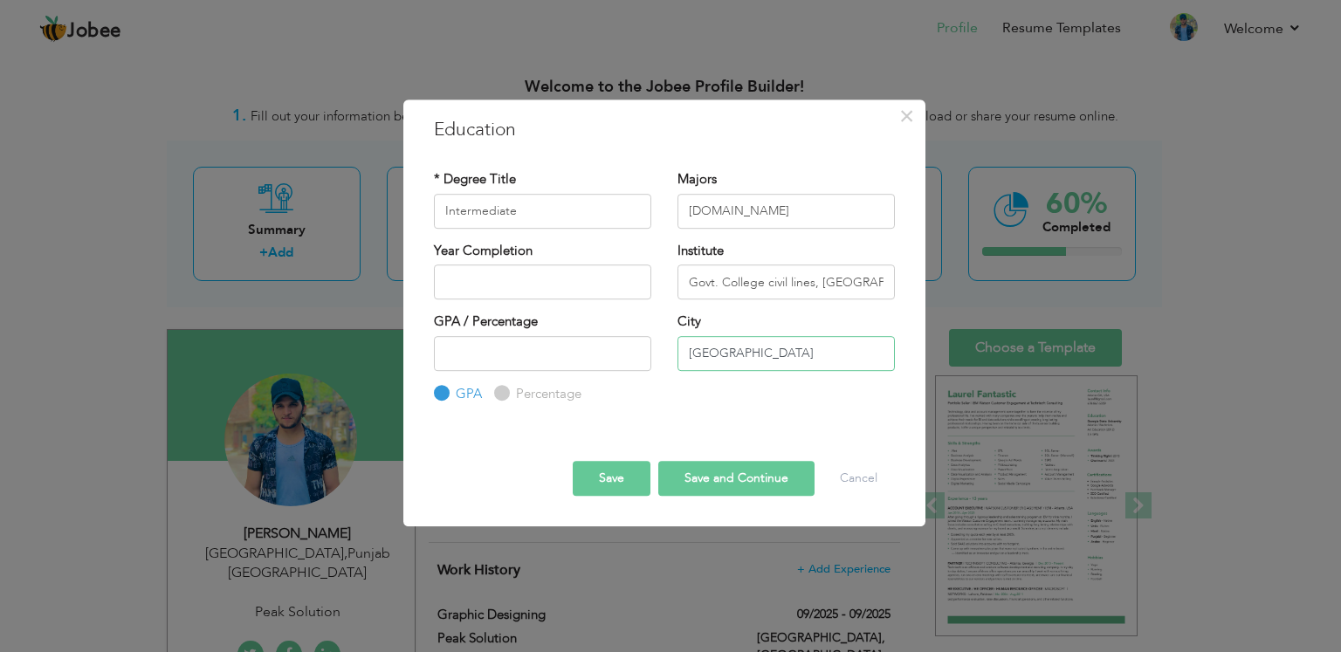
type input "Lahore"
click at [563, 365] on input "number" at bounding box center [542, 353] width 217 height 35
click at [632, 347] on input "31" at bounding box center [542, 353] width 217 height 35
click at [632, 347] on input "48" at bounding box center [542, 353] width 217 height 35
click at [632, 347] on input "63" at bounding box center [542, 353] width 217 height 35
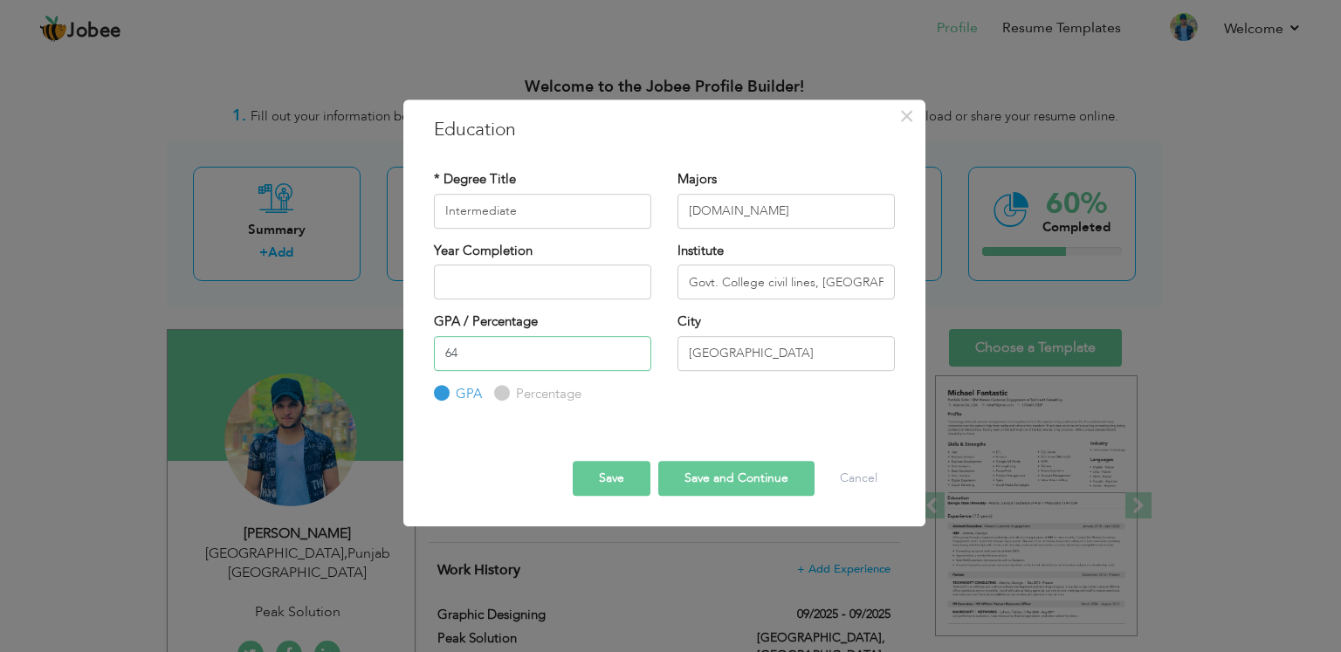
click at [632, 347] on input "64" at bounding box center [542, 353] width 217 height 35
type input "65"
click at [632, 347] on input "65" at bounding box center [542, 353] width 217 height 35
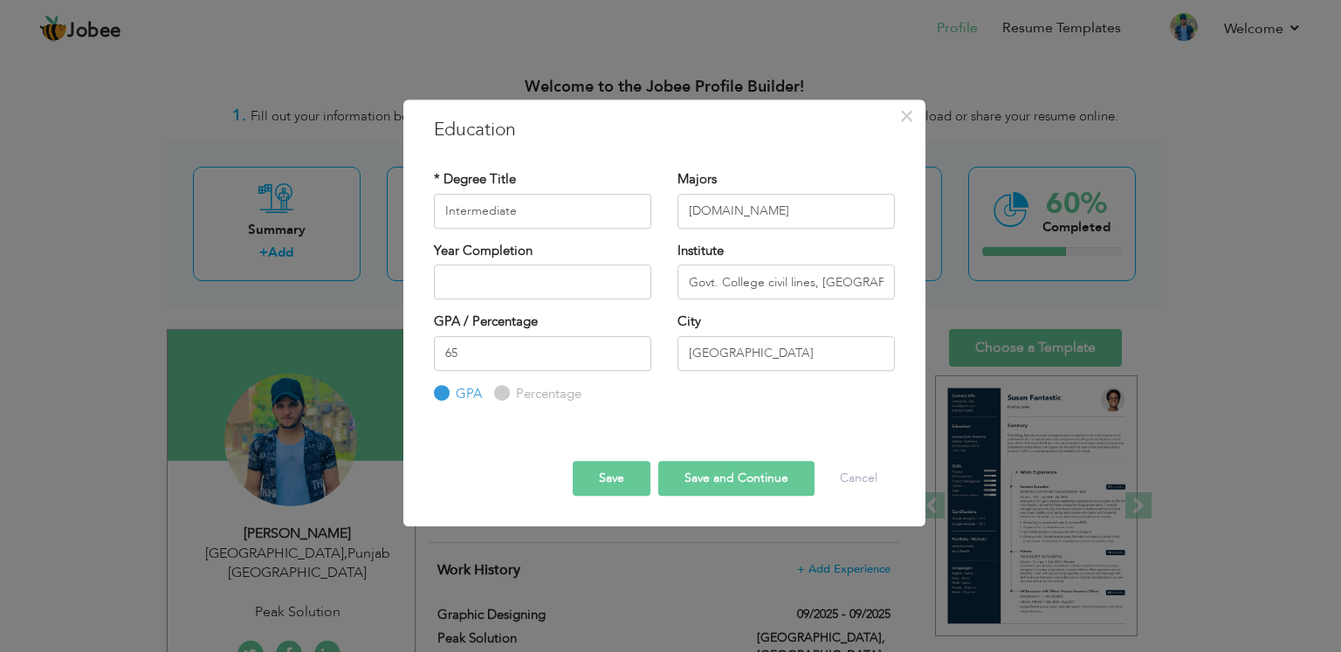
click at [688, 479] on button "Save and Continue" at bounding box center [736, 478] width 156 height 35
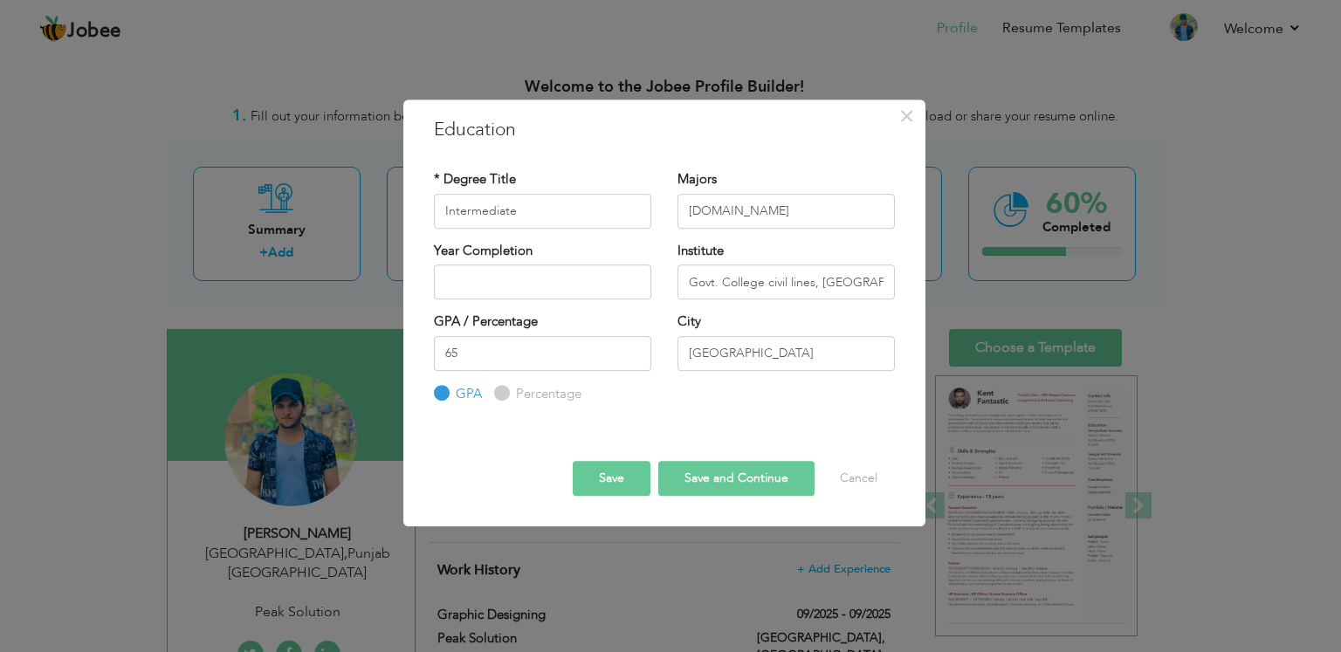
click at [503, 389] on input "Percentage" at bounding box center [499, 393] width 11 height 11
radio input "true"
click at [698, 485] on button "Save and Continue" at bounding box center [736, 478] width 156 height 35
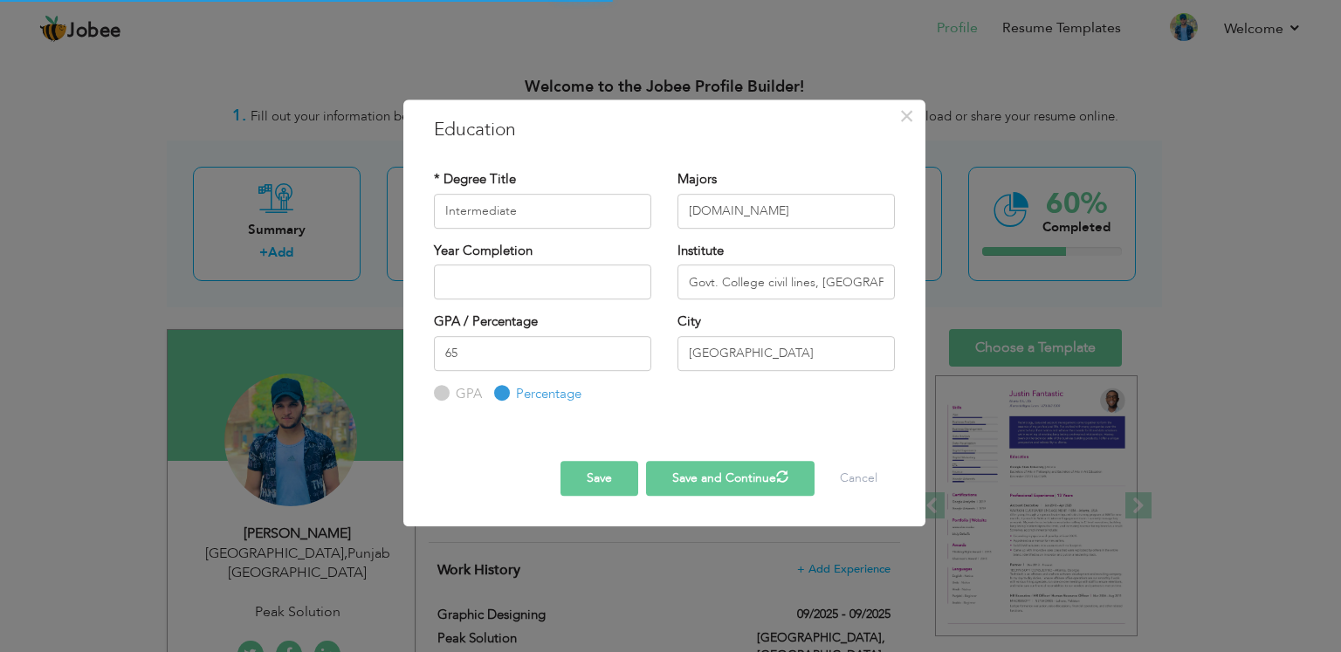
click at [615, 485] on button "Save" at bounding box center [600, 478] width 78 height 35
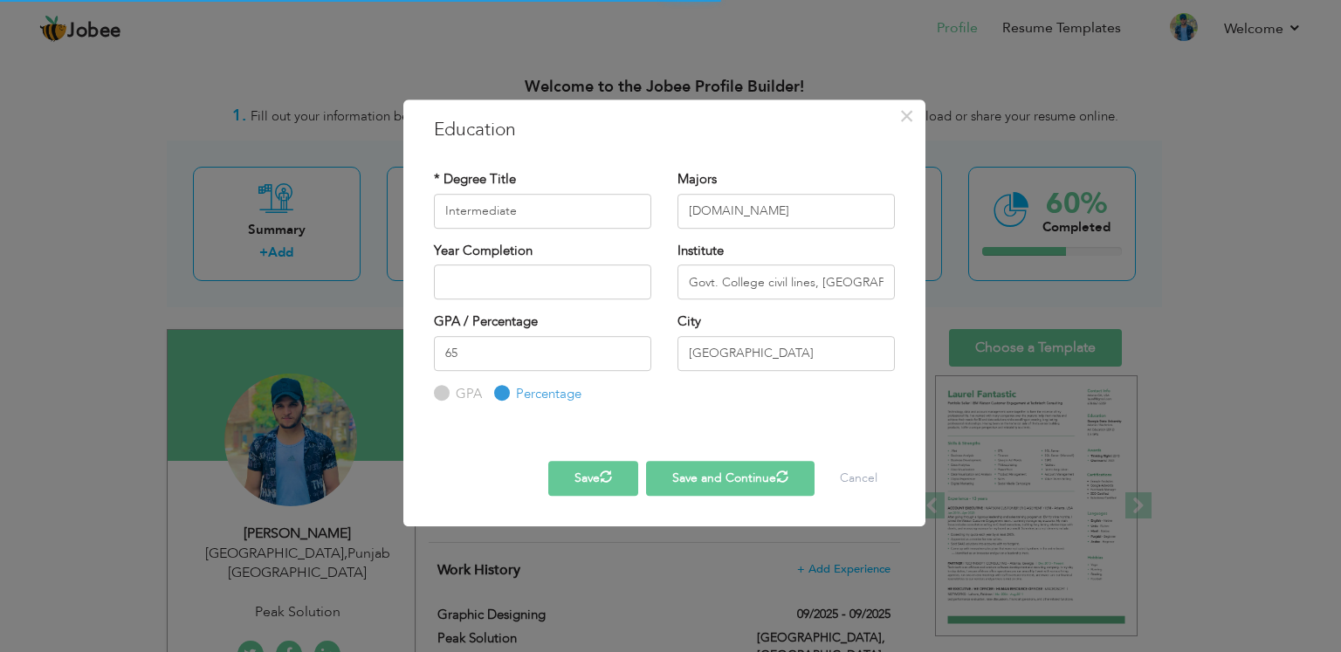
click at [789, 476] on button "Save and Continue" at bounding box center [730, 478] width 169 height 35
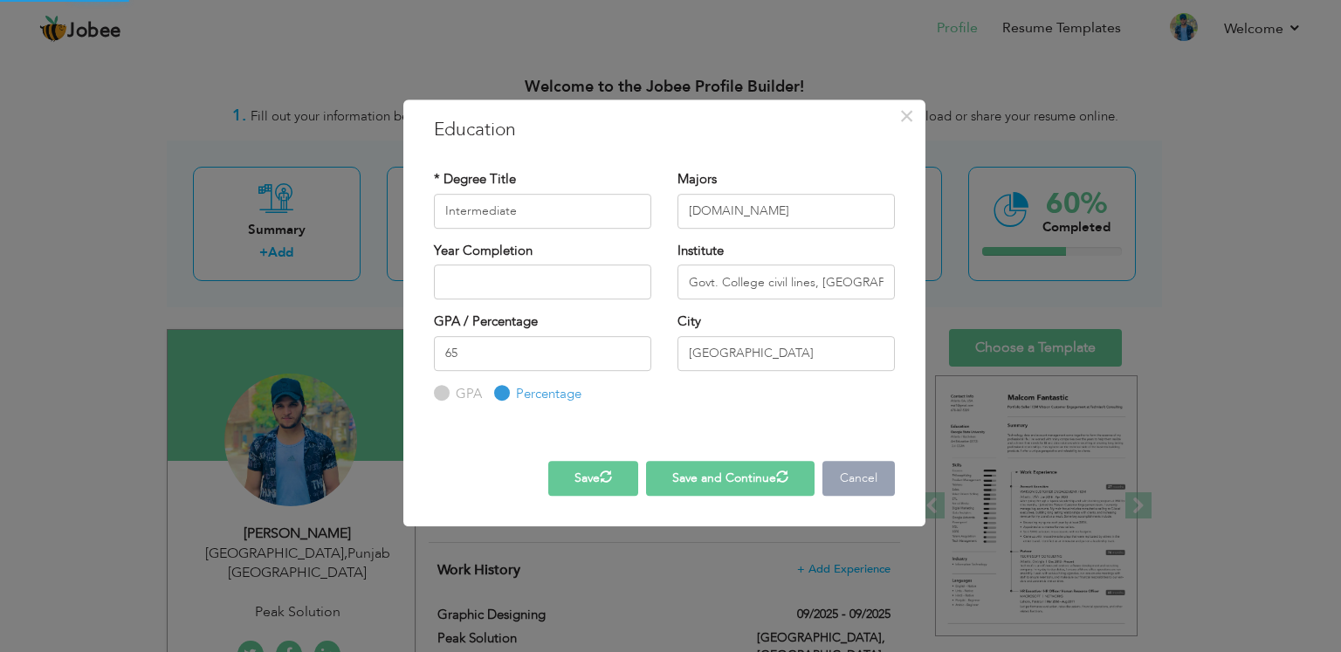
click at [845, 468] on button "Cancel" at bounding box center [859, 478] width 72 height 35
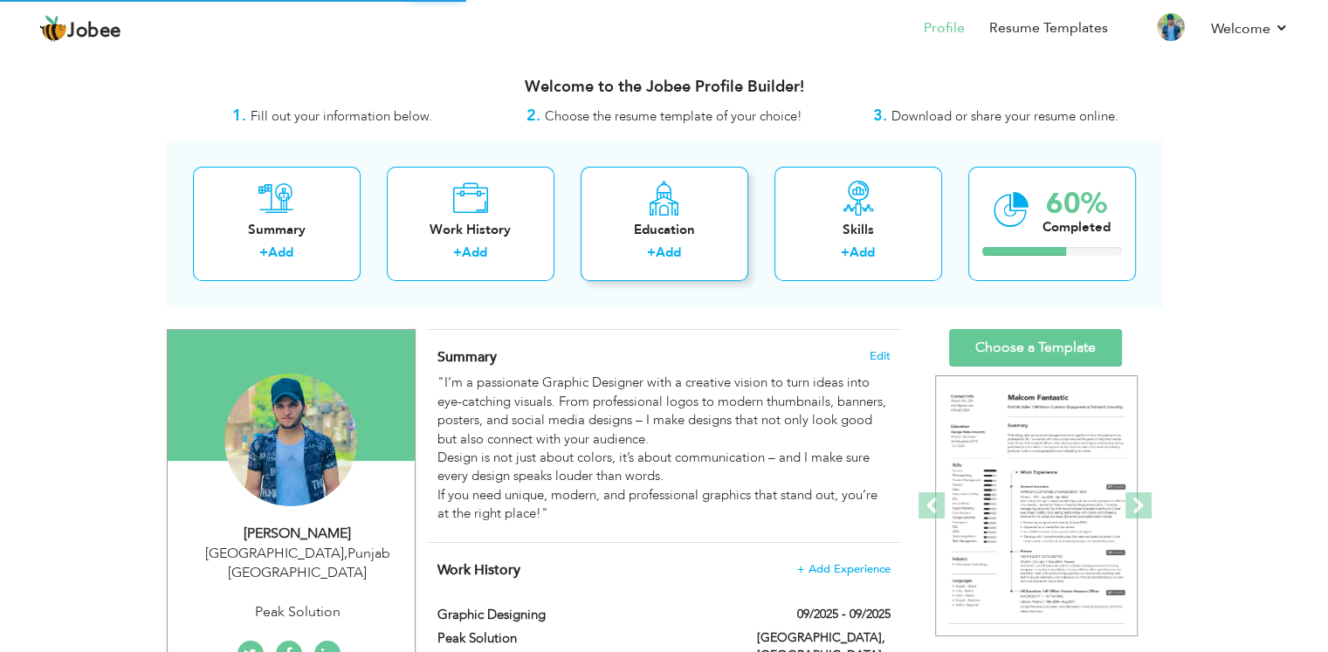
click at [681, 245] on link "Add" at bounding box center [668, 252] width 25 height 17
radio input "true"
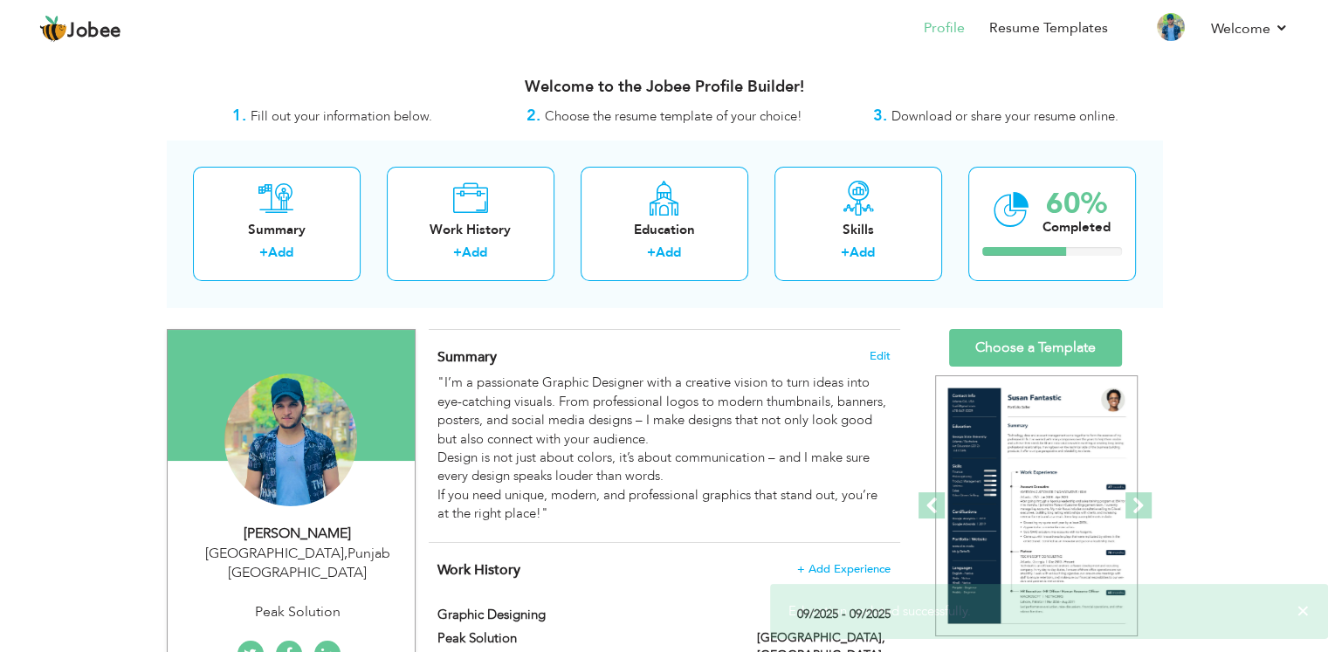
click at [1298, 595] on body "Jobee Profile Resume Templates Resume Templates Cover Letters About My Resume W…" at bounding box center [664, 660] width 1328 height 1320
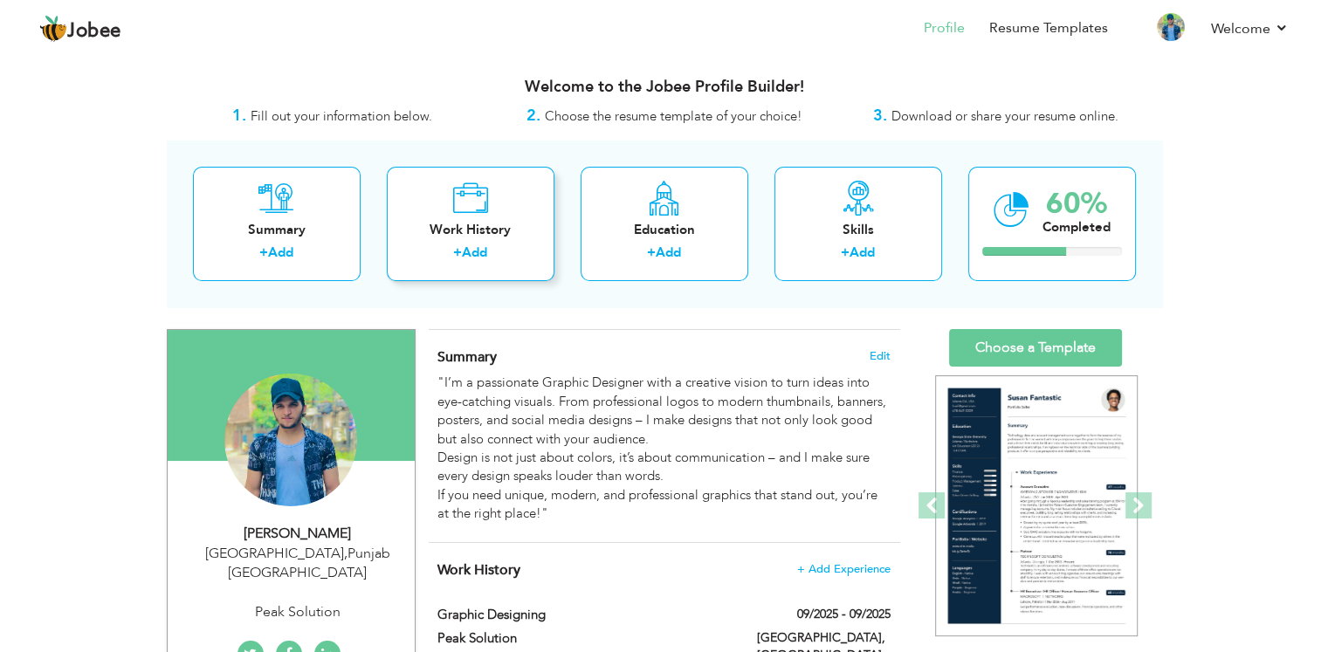
click at [496, 236] on div "Work History" at bounding box center [471, 230] width 140 height 18
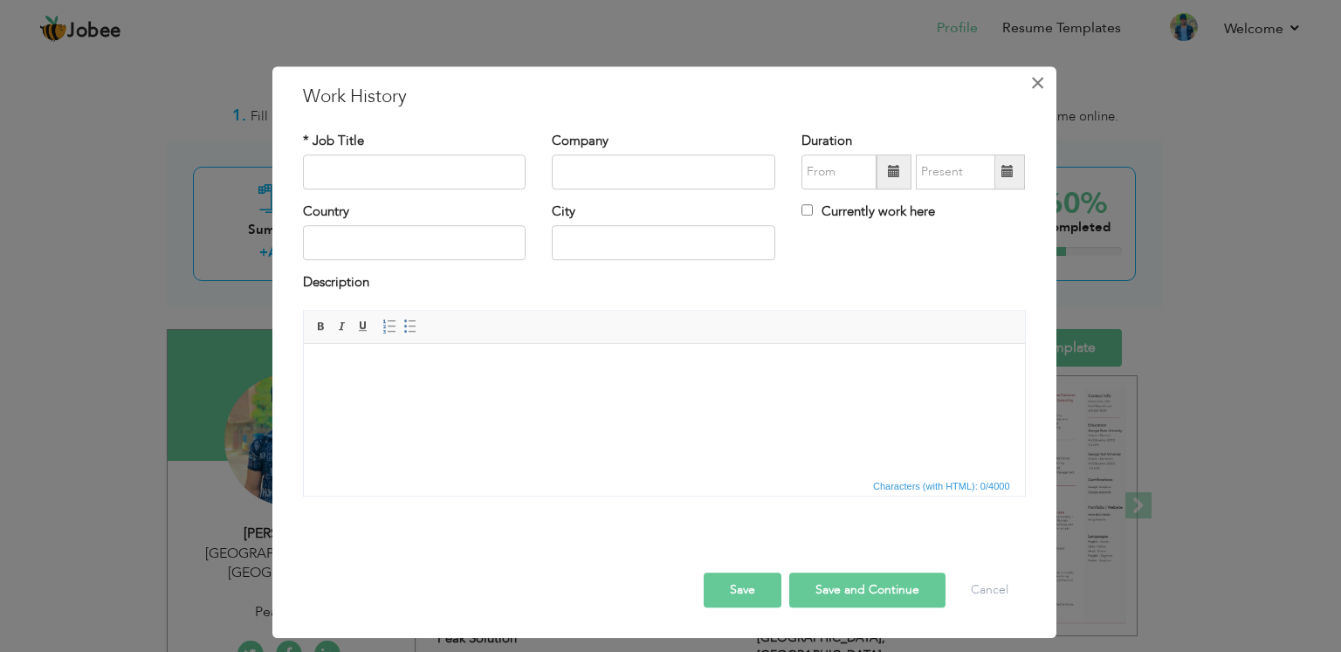
click at [1037, 80] on span "×" at bounding box center [1037, 82] width 15 height 31
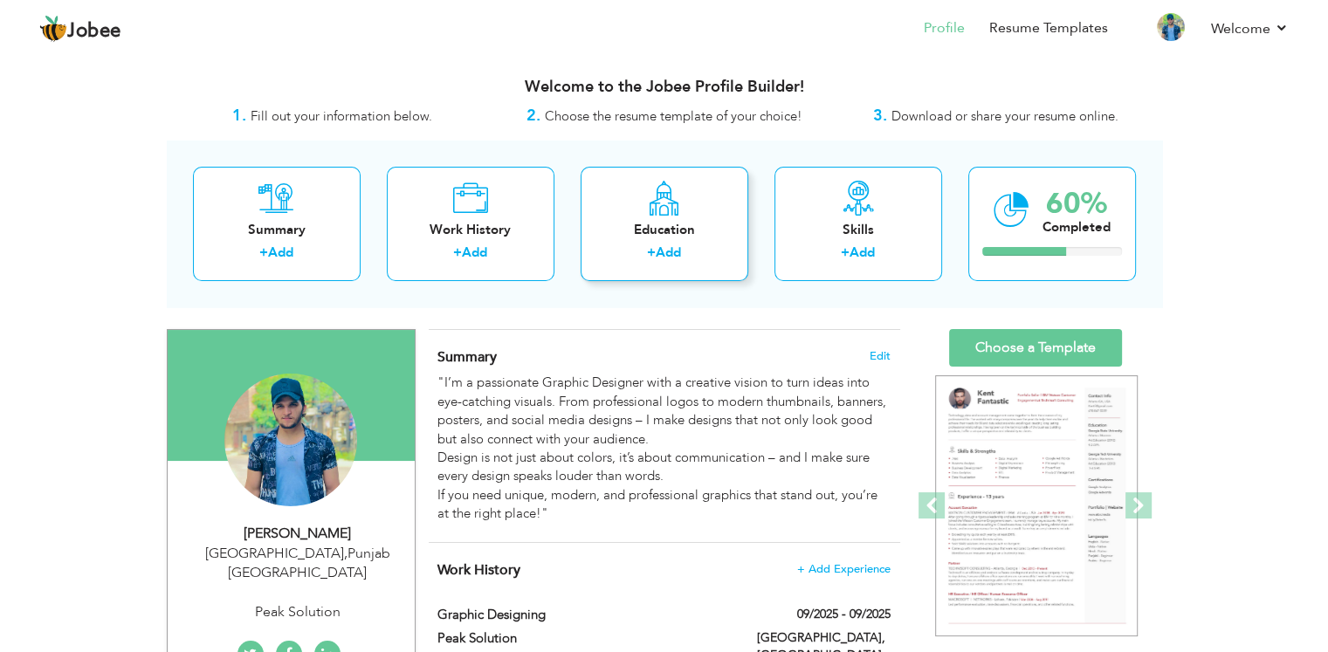
click at [697, 249] on div "+ Add" at bounding box center [665, 255] width 140 height 23
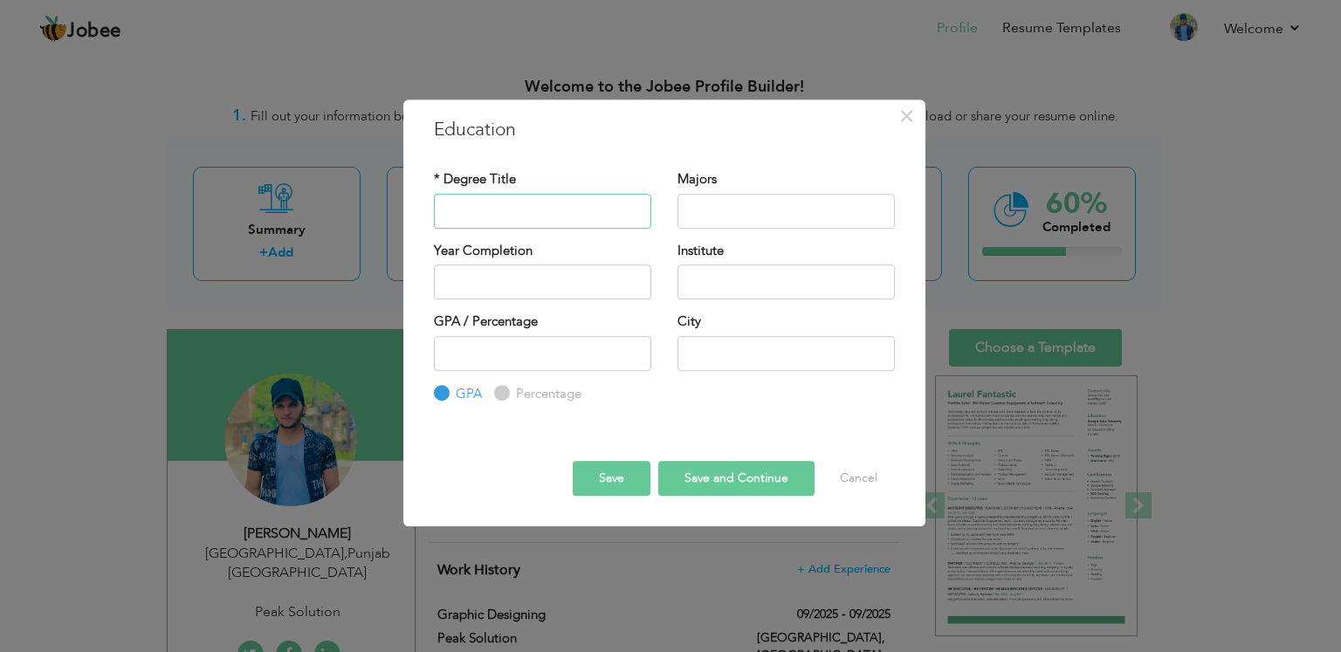
click at [576, 213] on input "text" at bounding box center [542, 211] width 217 height 35
type input "Intermediate"
click at [720, 247] on label "Institute" at bounding box center [701, 251] width 46 height 18
click at [729, 203] on input "text" at bounding box center [786, 211] width 217 height 35
type input "I.COM"
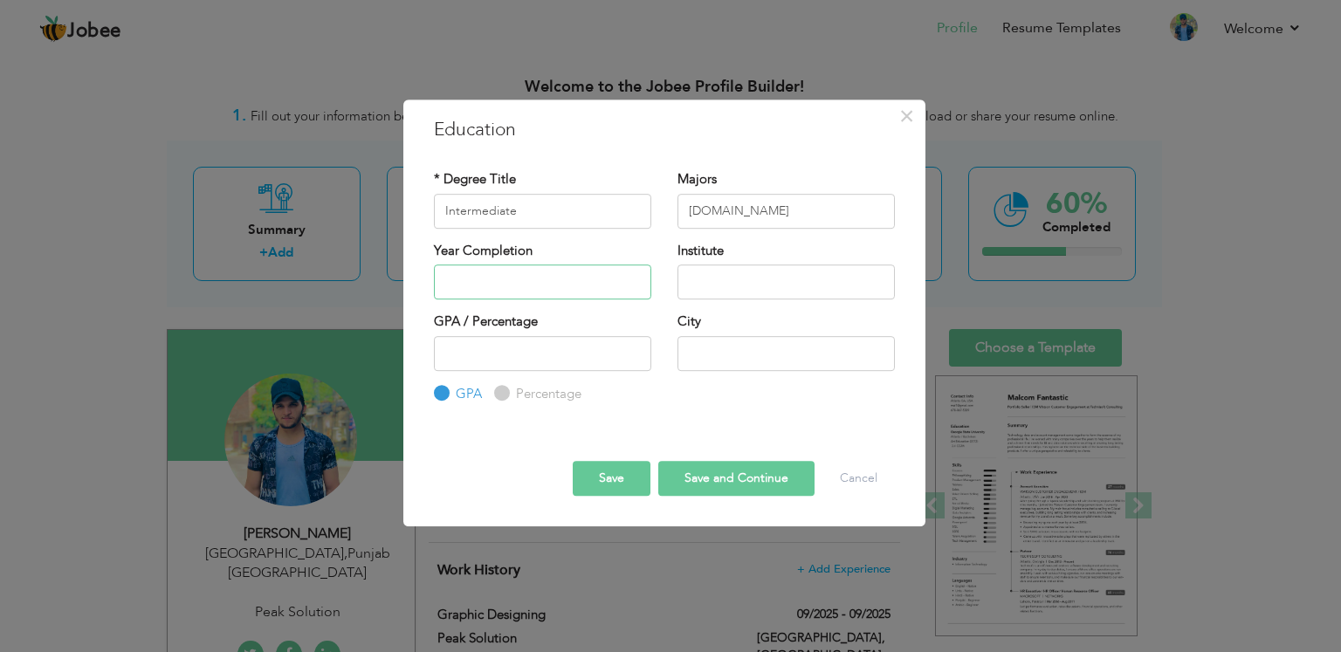
click at [547, 276] on input "text" at bounding box center [542, 282] width 217 height 35
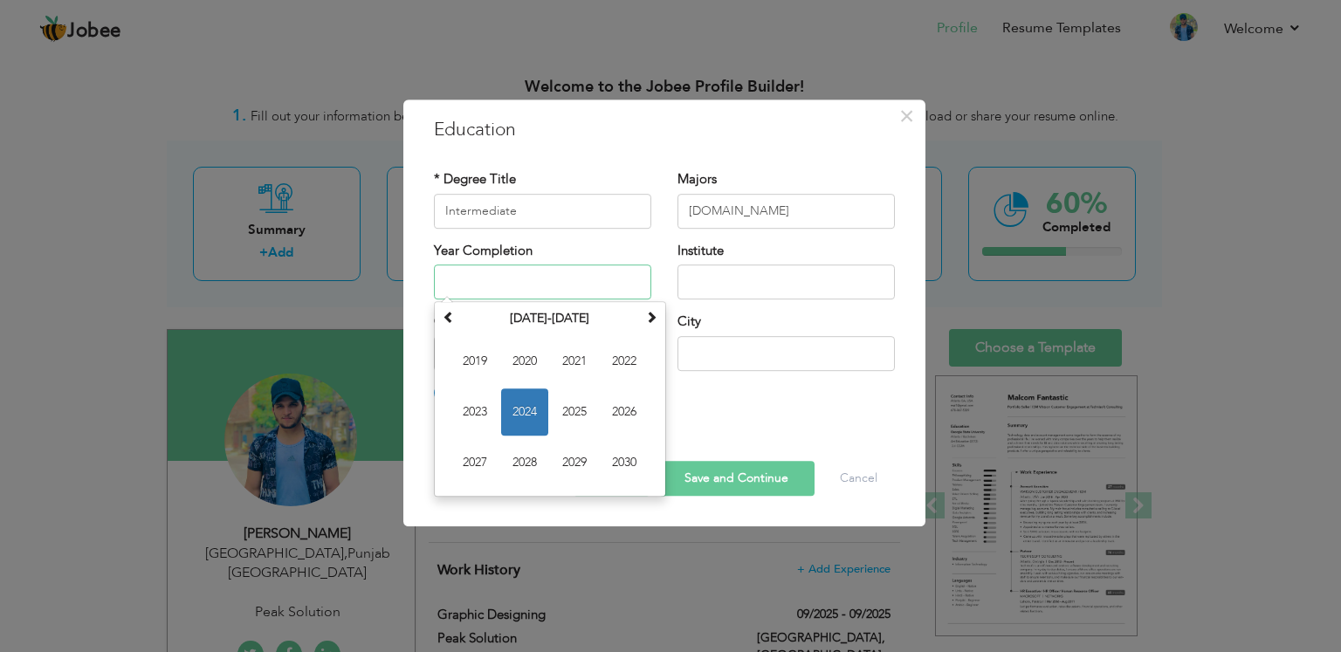
click at [520, 398] on span "2024" at bounding box center [524, 412] width 47 height 47
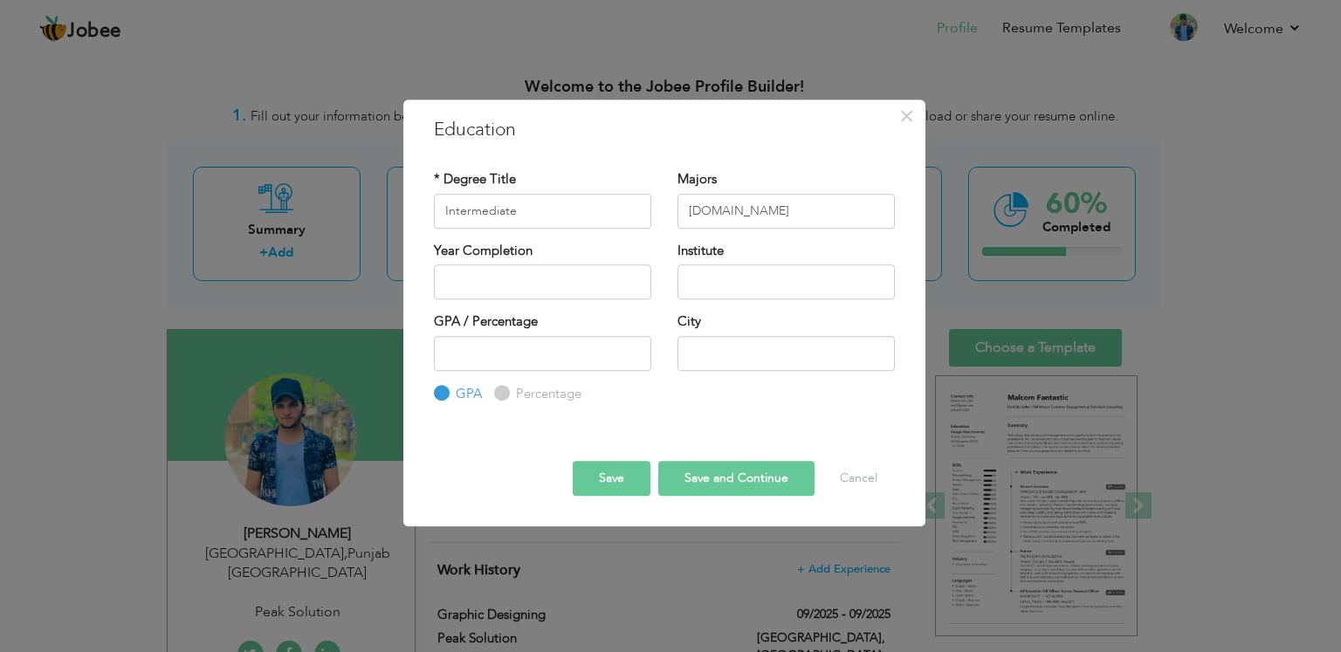
type input "2024"
click at [740, 289] on input "text" at bounding box center [786, 282] width 217 height 35
type input "Govt. College civil lines, Lahore"
click at [552, 359] on input "number" at bounding box center [542, 353] width 217 height 35
click at [501, 388] on input "Percentage" at bounding box center [499, 393] width 11 height 11
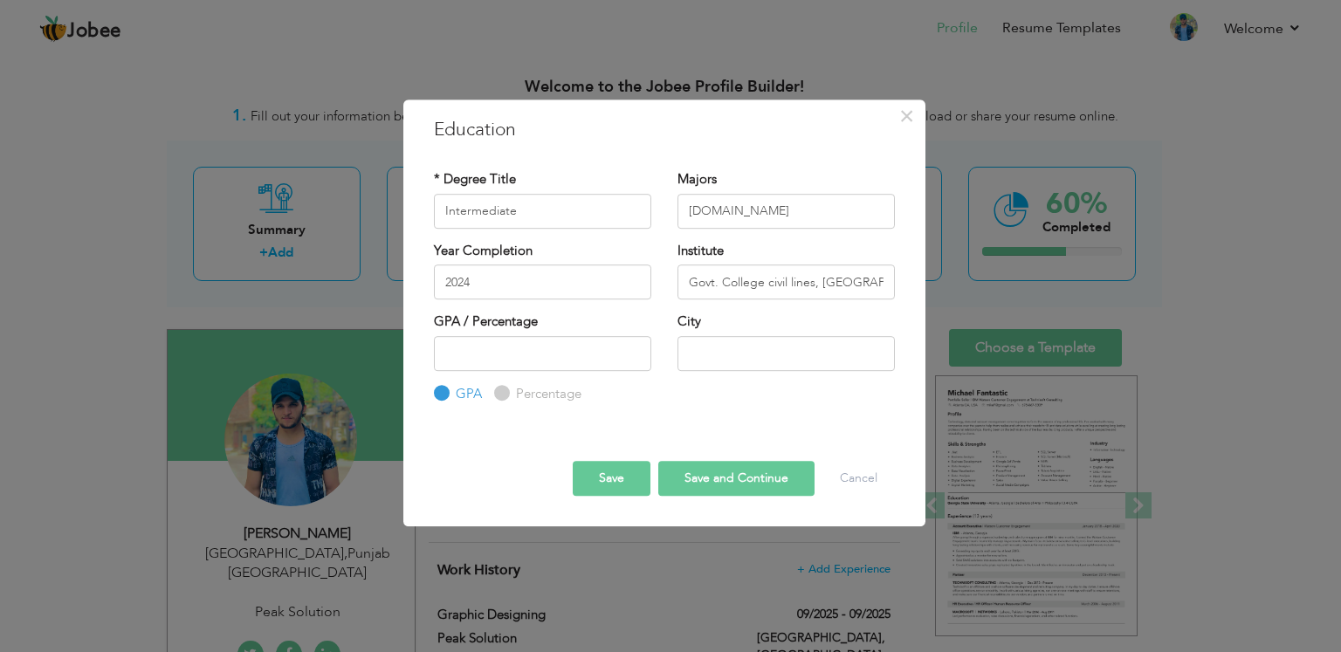
radio input "true"
click at [722, 356] on input "text" at bounding box center [786, 353] width 217 height 35
type input "Lahore"
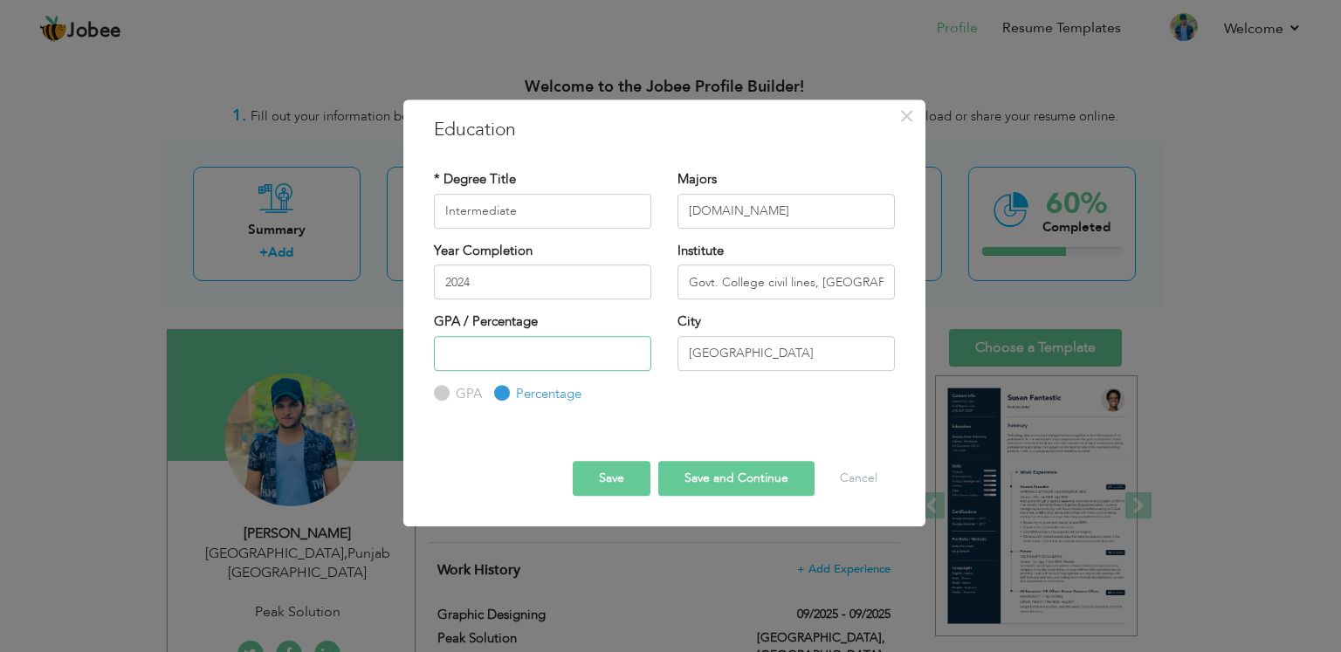
click at [552, 357] on input "number" at bounding box center [542, 353] width 217 height 35
click at [522, 367] on input "number" at bounding box center [542, 353] width 217 height 35
click at [502, 344] on input "number" at bounding box center [542, 353] width 217 height 35
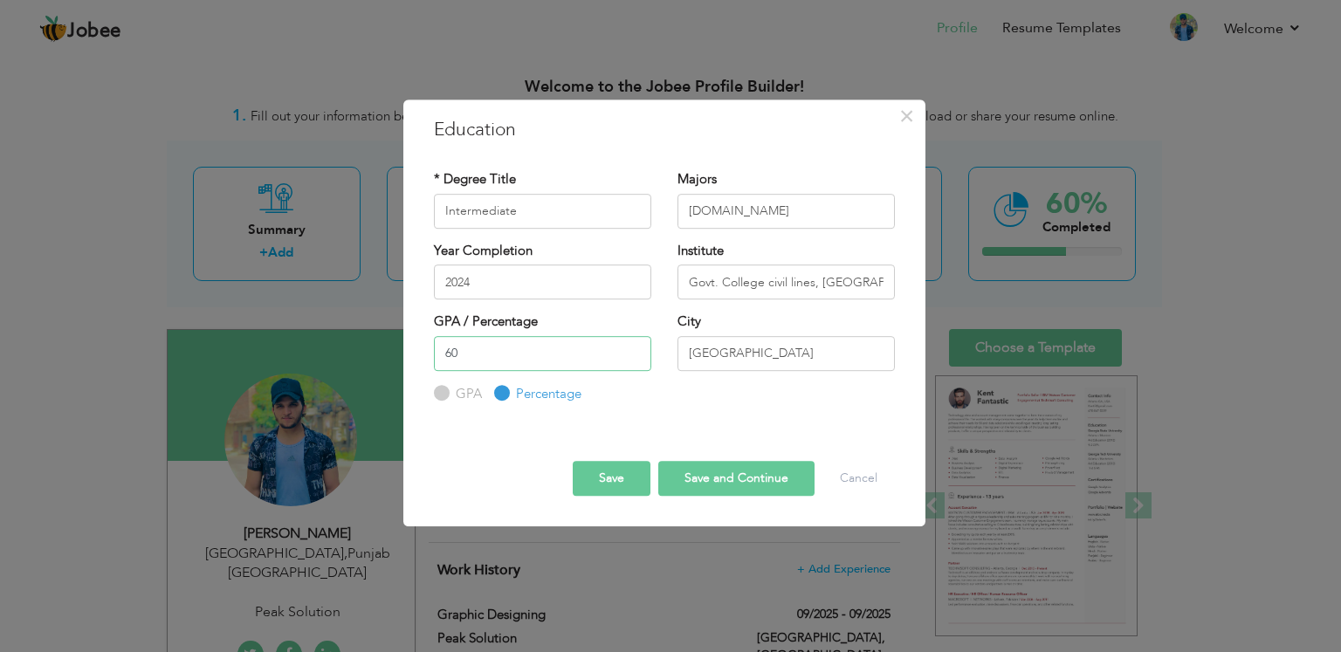
type input "60"
click at [611, 469] on button "Save" at bounding box center [612, 478] width 78 height 35
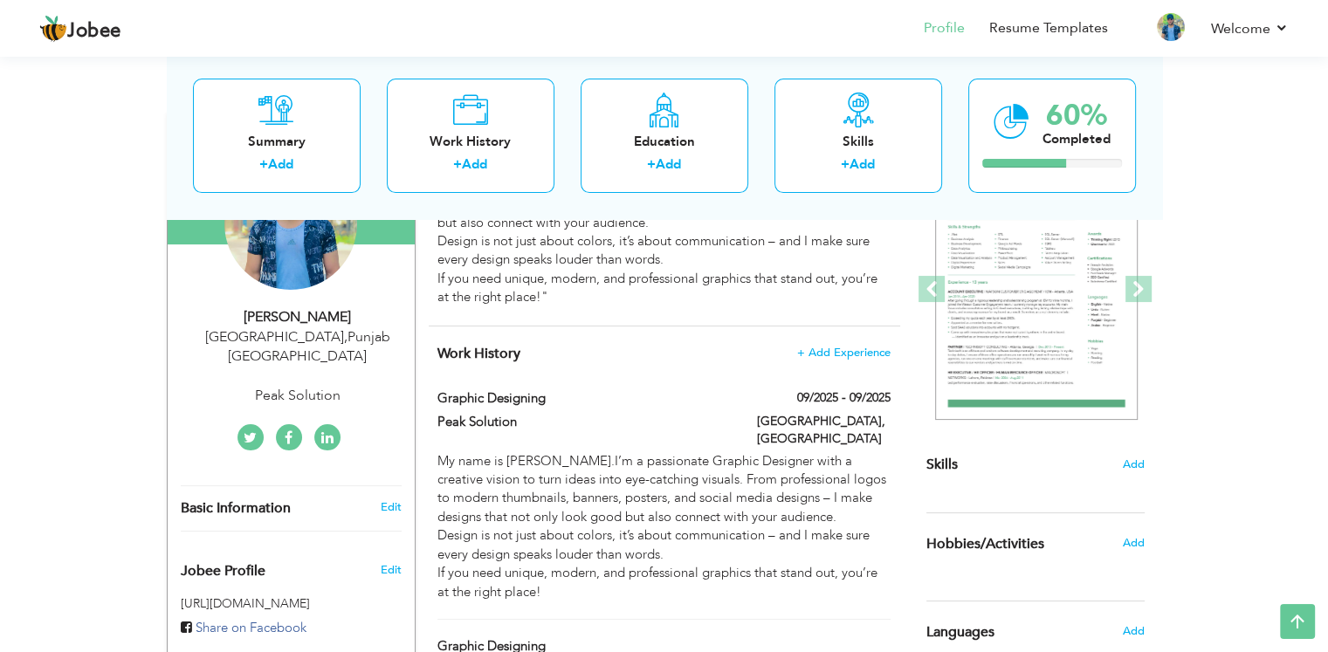
scroll to position [220, 0]
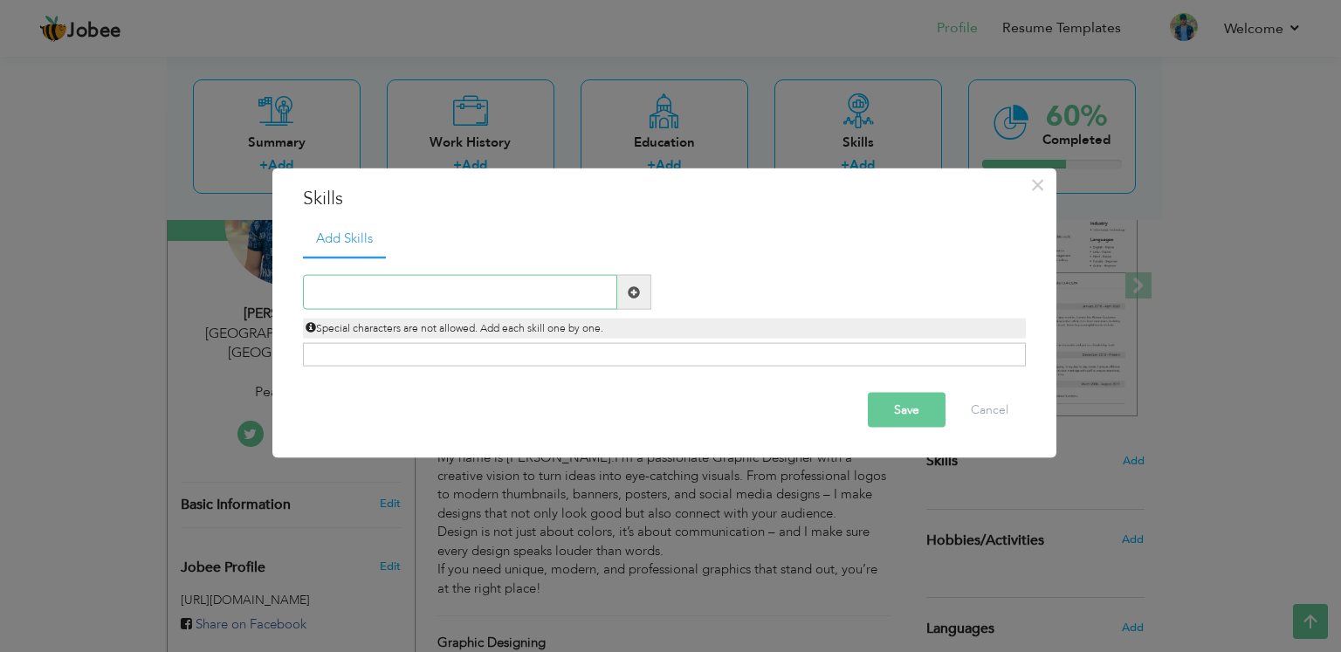
type input "g"
type input "Graphic Designing"
click at [915, 416] on button "Save" at bounding box center [907, 410] width 78 height 35
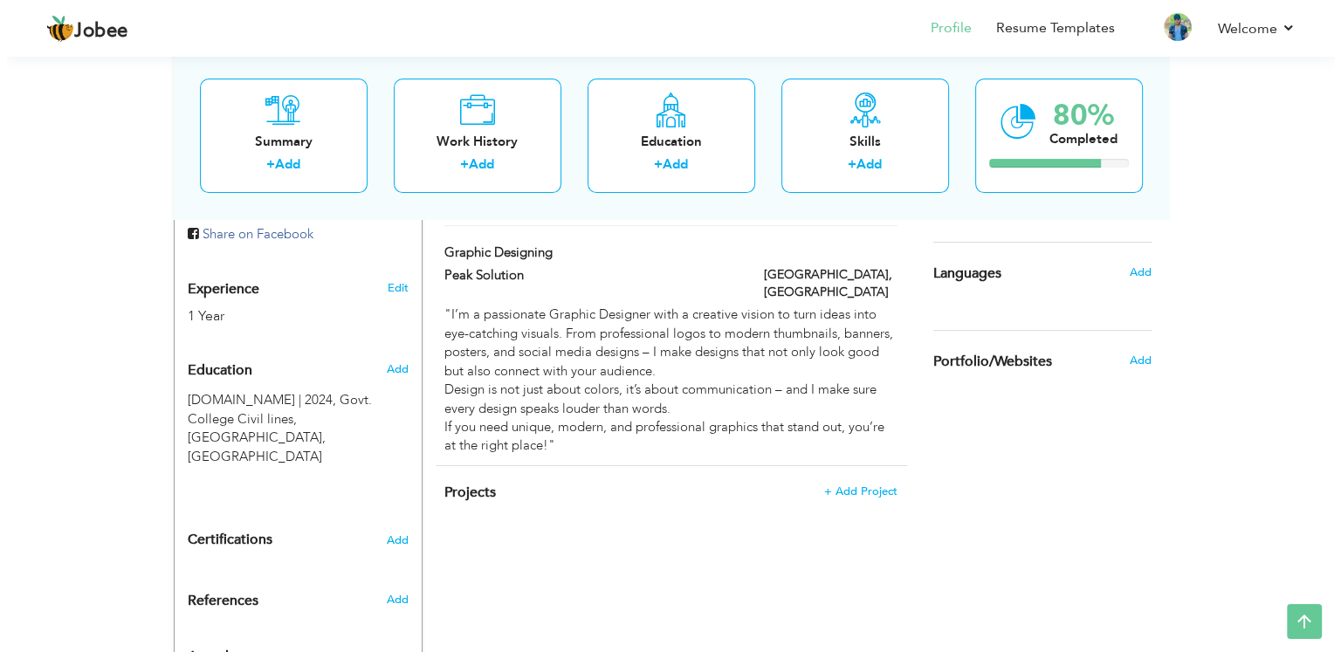
scroll to position [633, 0]
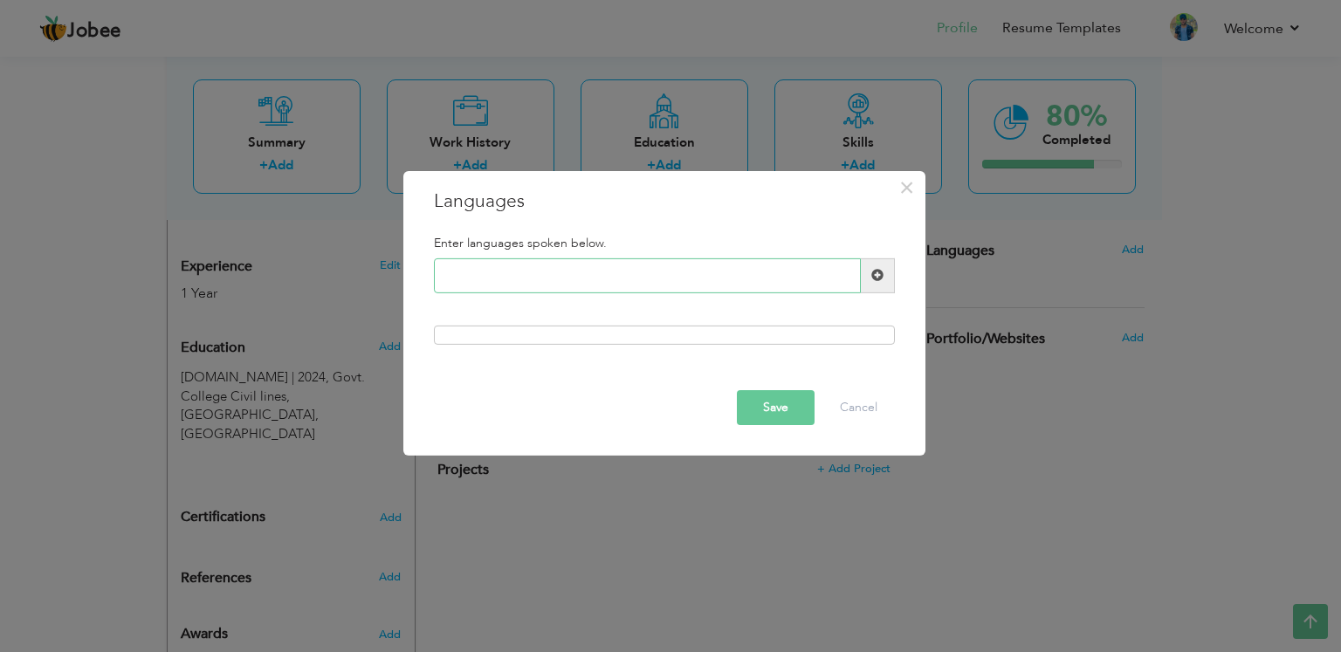
type input "e"
type input "English"
click at [781, 406] on button "Save" at bounding box center [776, 407] width 78 height 35
